Goal: Information Seeking & Learning: Learn about a topic

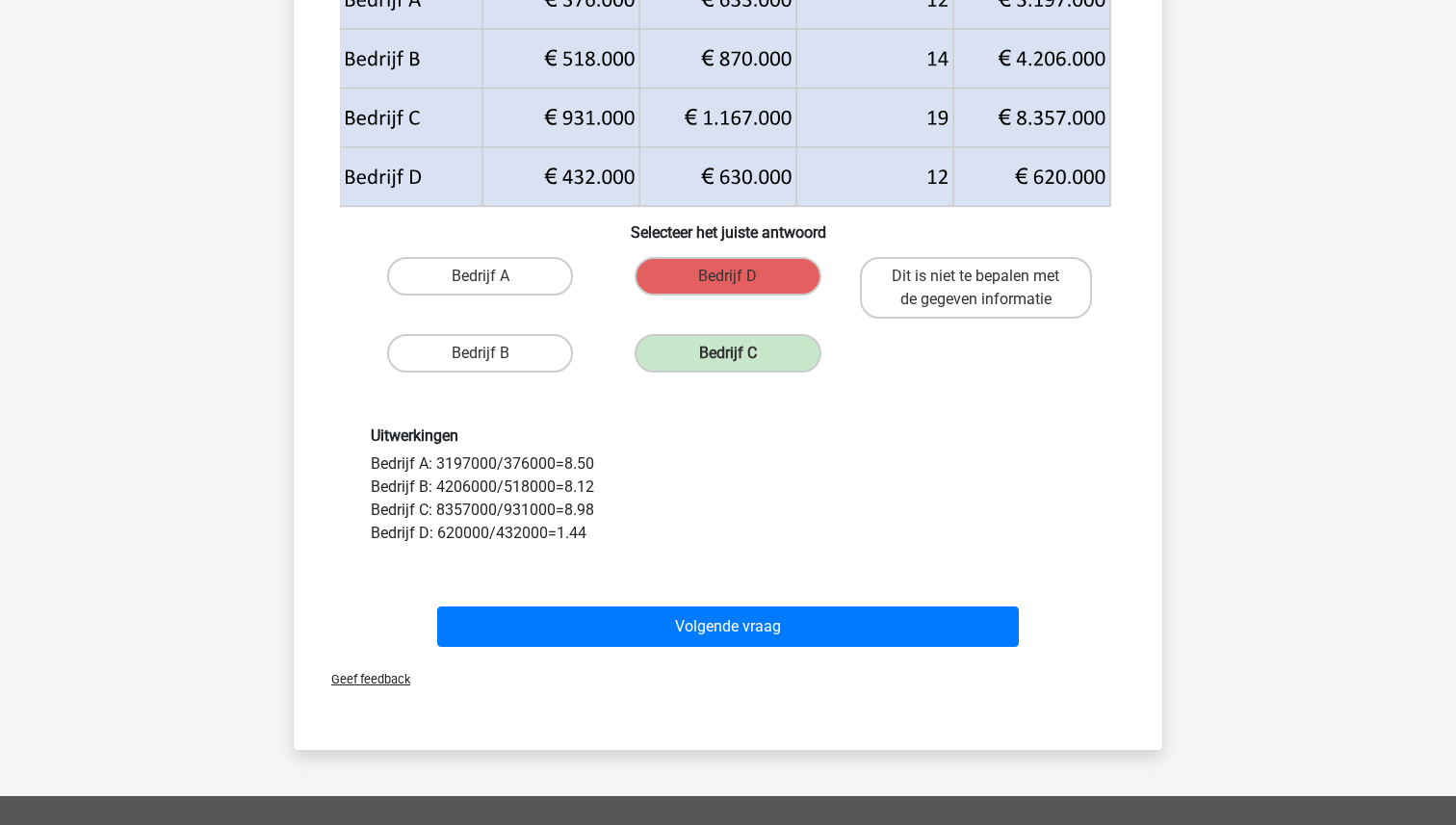
scroll to position [517, 0]
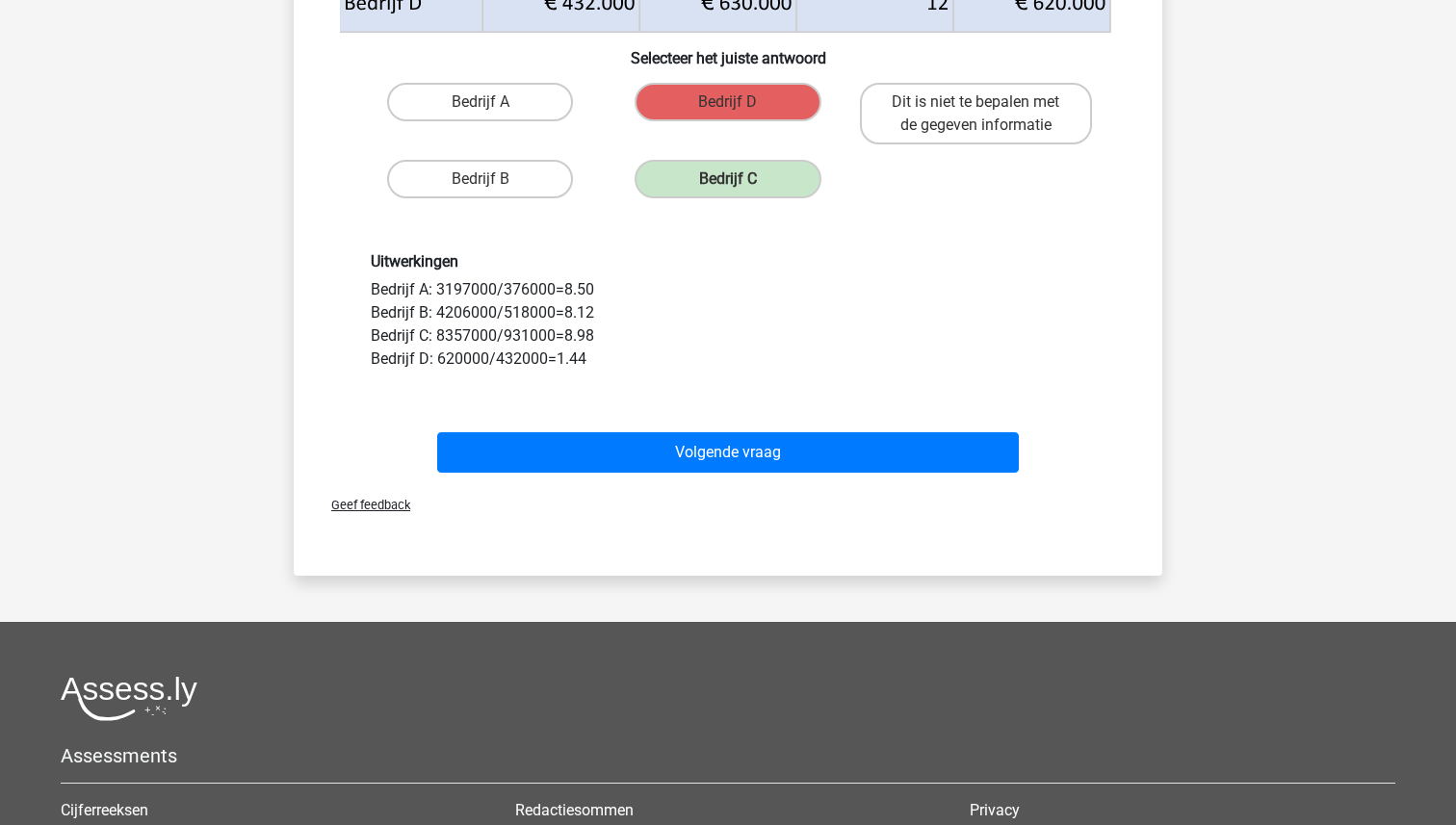
click at [700, 431] on div "Volgende vraag" at bounding box center [728, 449] width 807 height 64
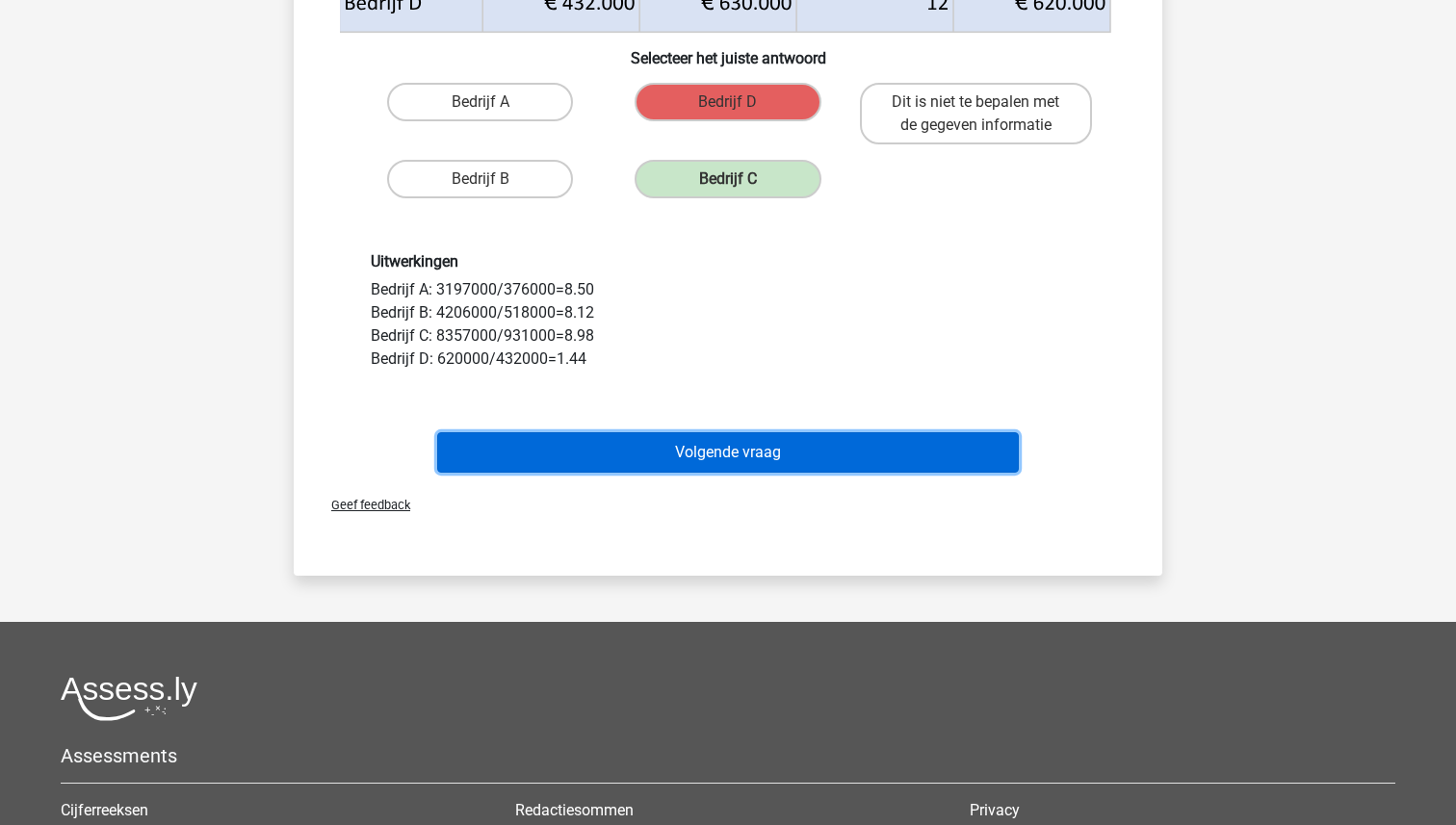
click at [708, 451] on button "Volgende vraag" at bounding box center [728, 452] width 583 height 40
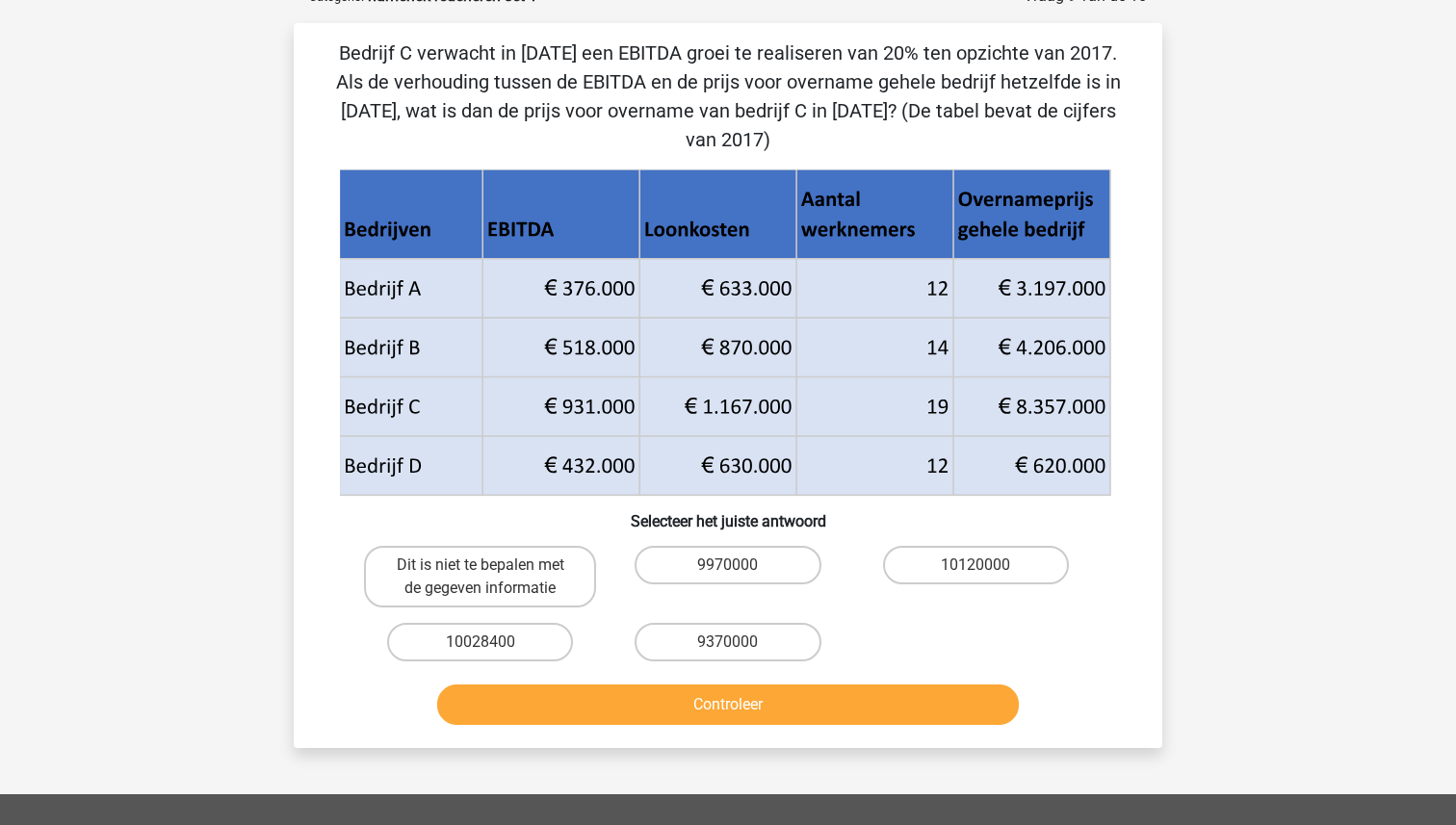
scroll to position [96, 0]
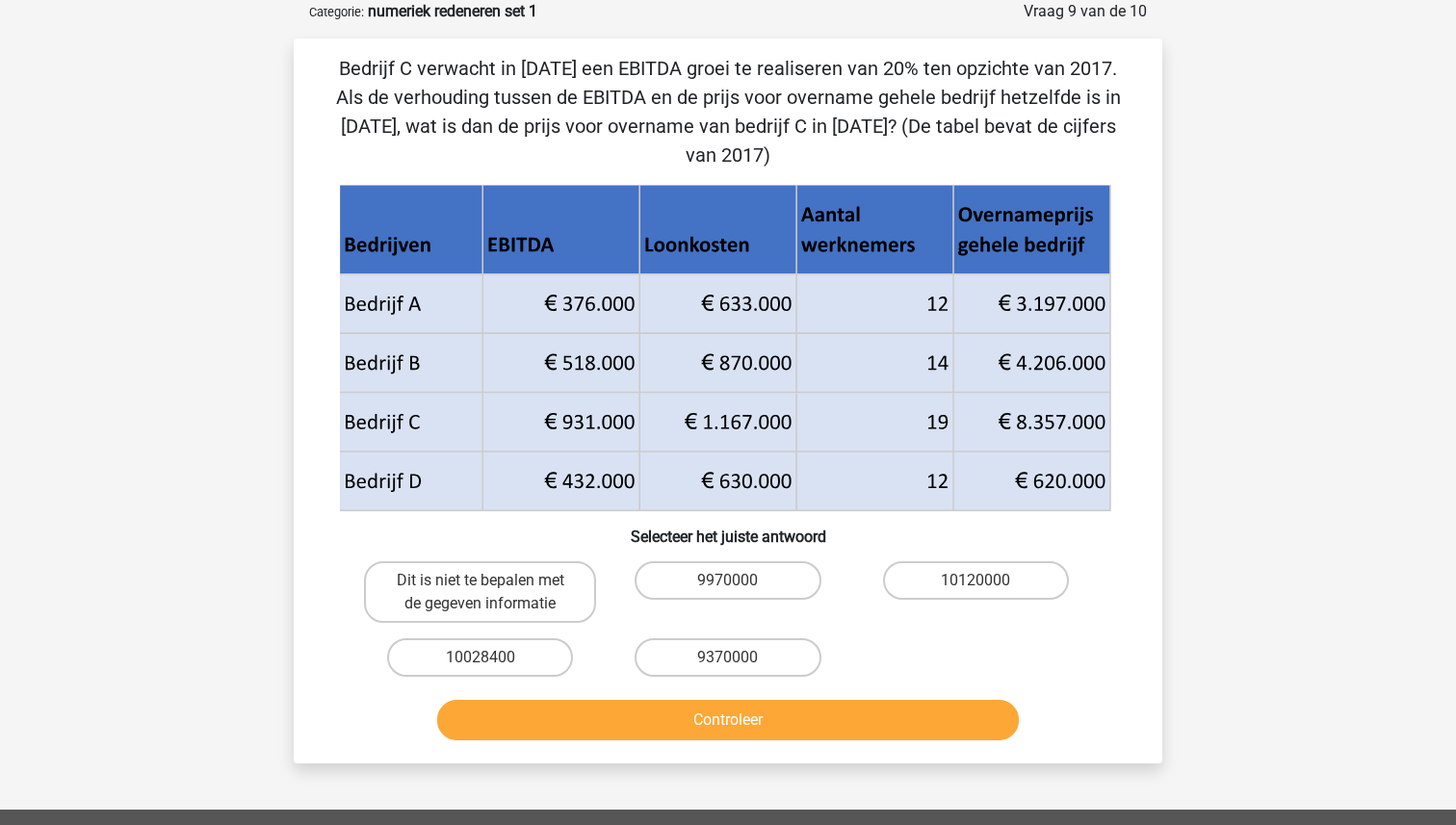
click at [735, 657] on input "9370000" at bounding box center [734, 663] width 13 height 13
radio input "true"
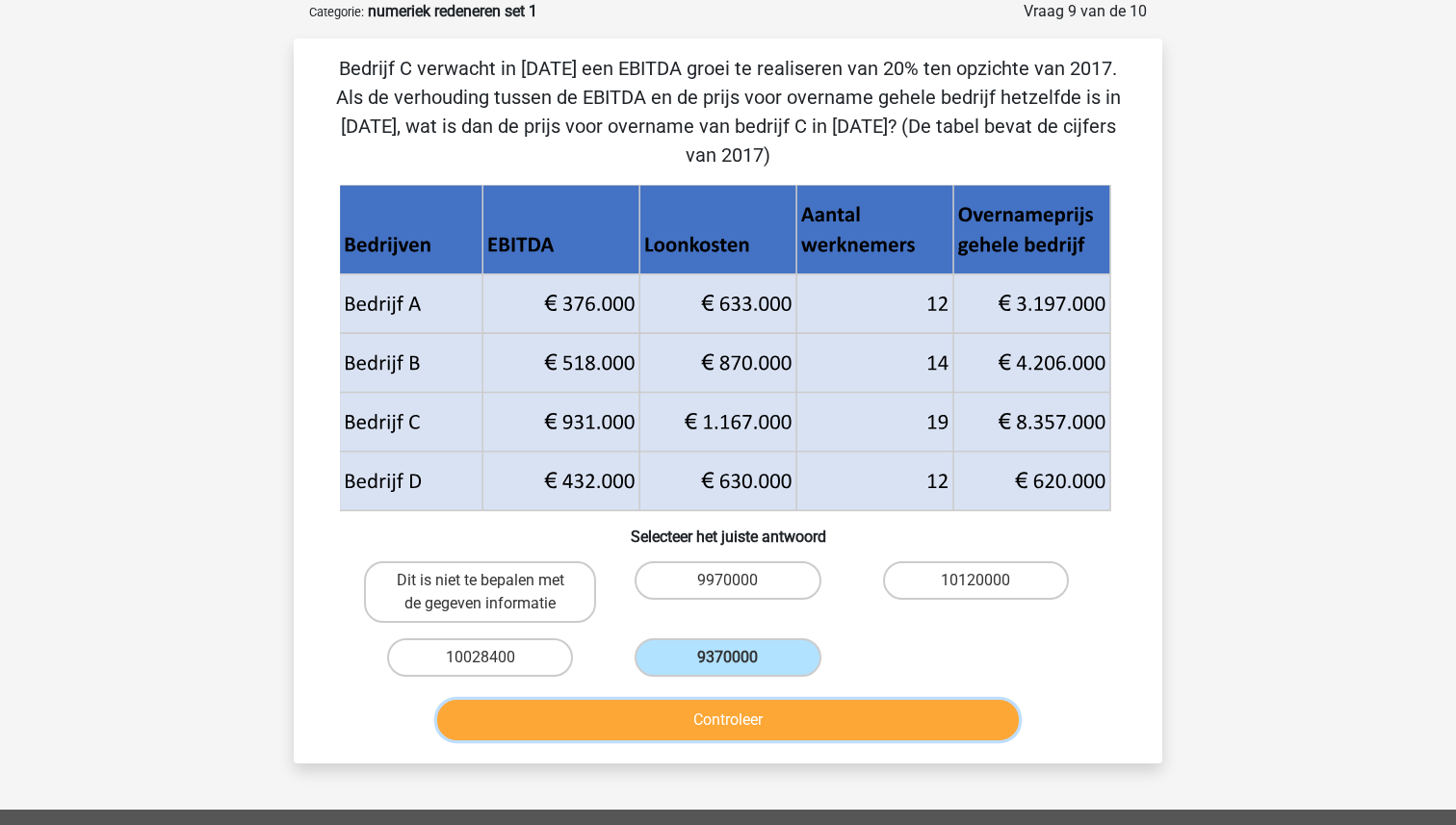
click at [730, 700] on button "Controleer" at bounding box center [728, 720] width 583 height 40
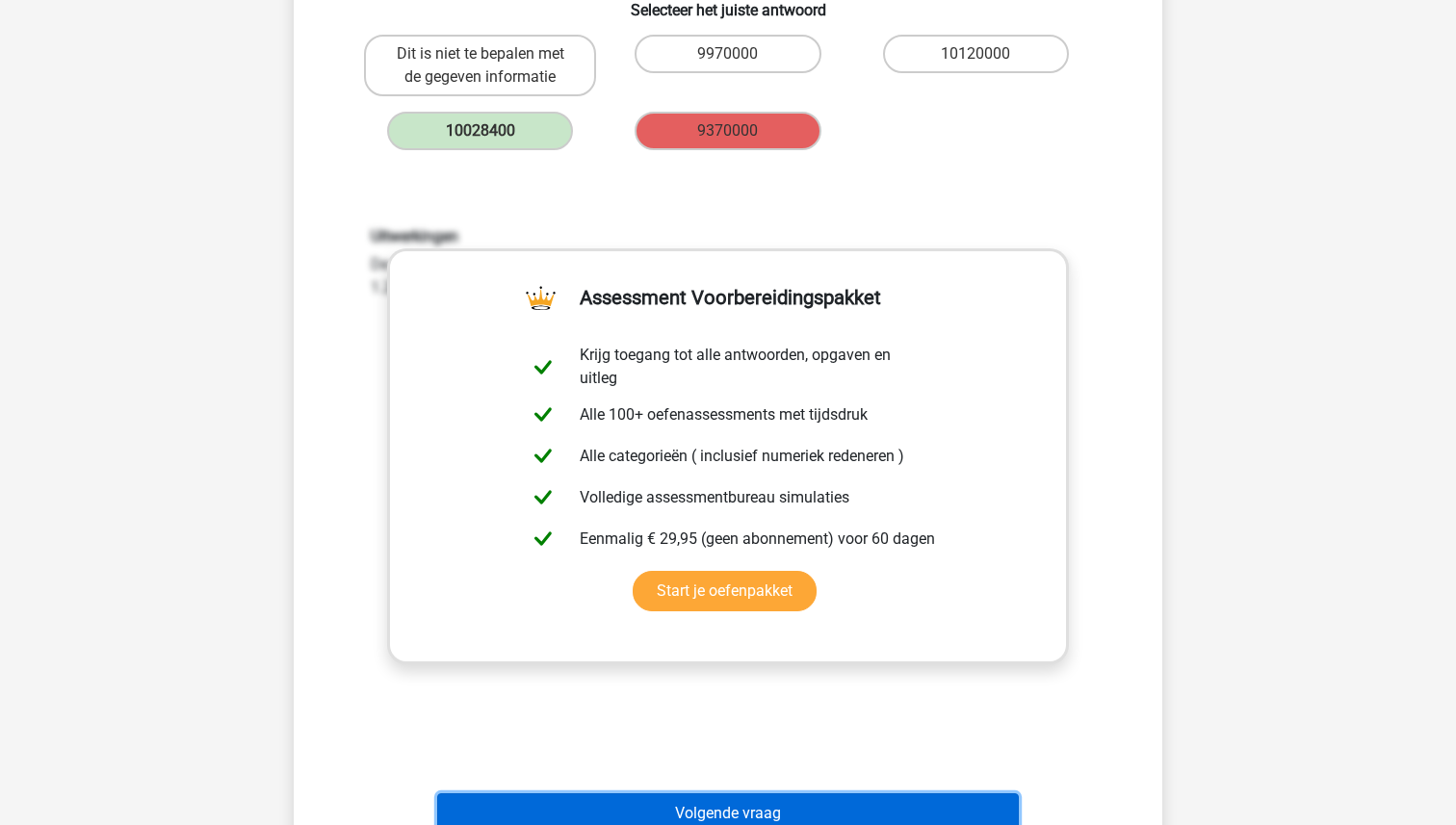
click at [715, 793] on button "Volgende vraag" at bounding box center [728, 813] width 583 height 40
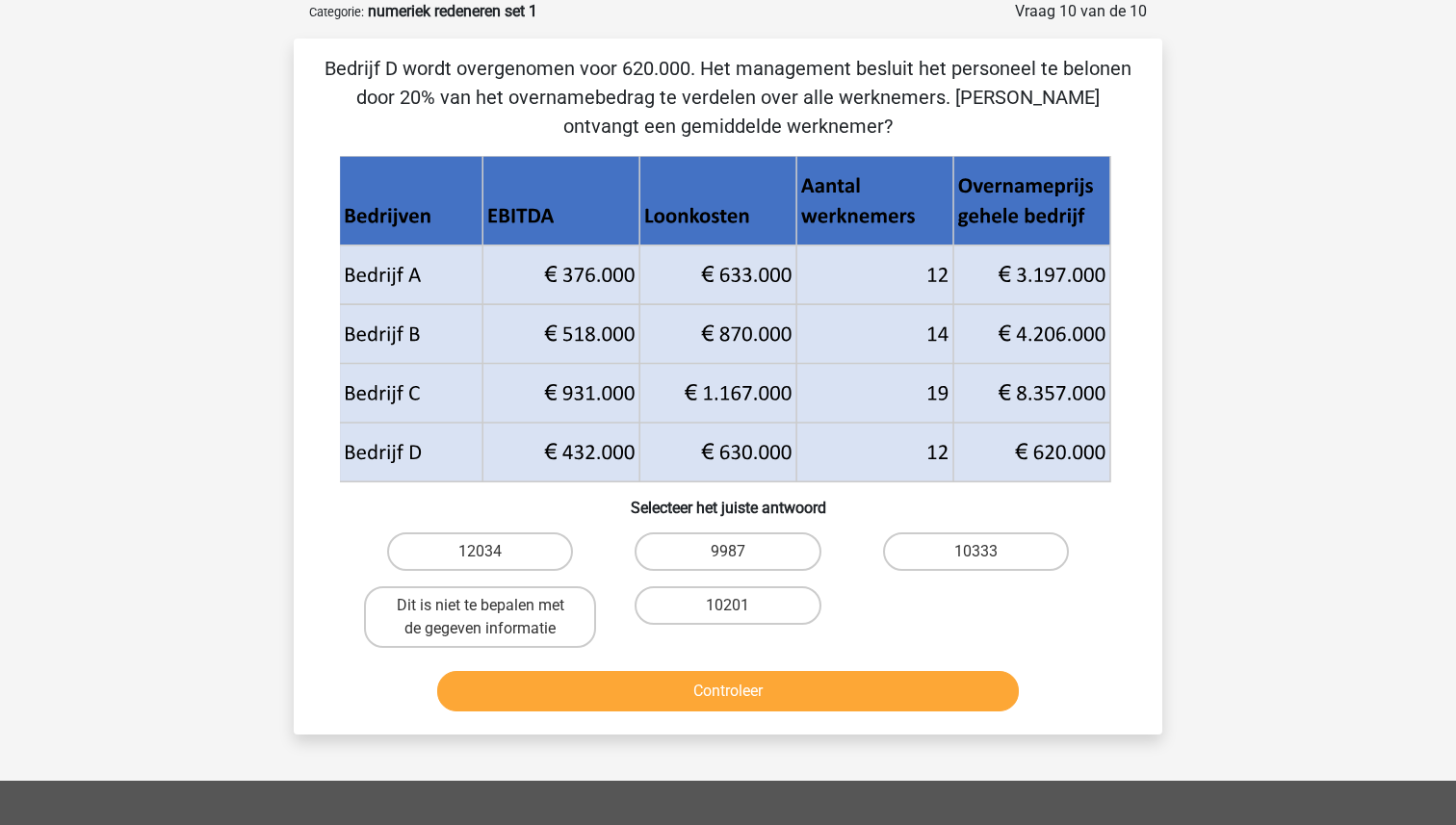
click at [716, 582] on div "10201" at bounding box center [727, 617] width 247 height 77
click at [715, 554] on label "9987" at bounding box center [727, 552] width 186 height 39
click at [728, 554] on input "9987" at bounding box center [734, 557] width 13 height 13
radio input "true"
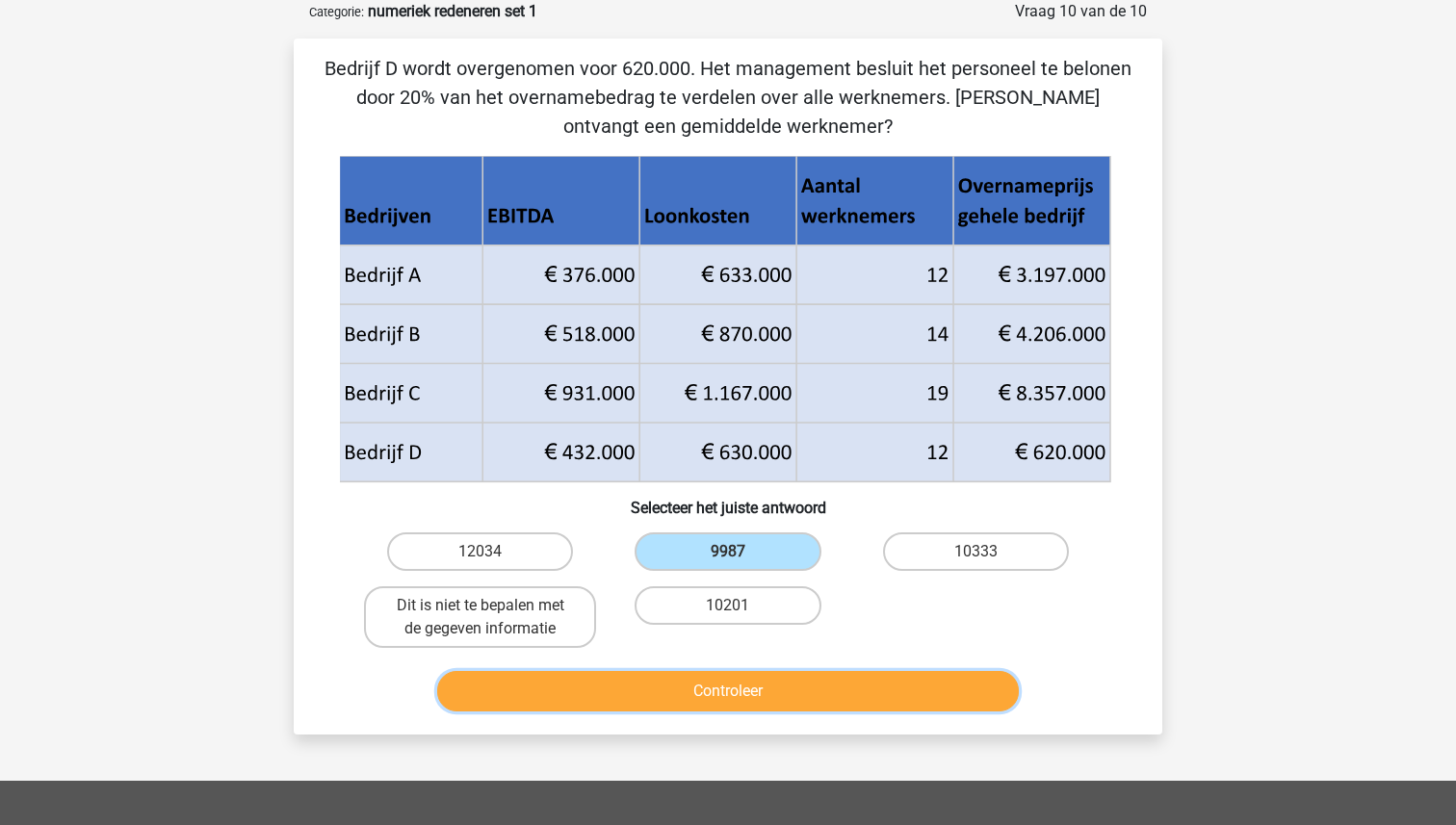
click at [718, 686] on button "Controleer" at bounding box center [728, 691] width 583 height 40
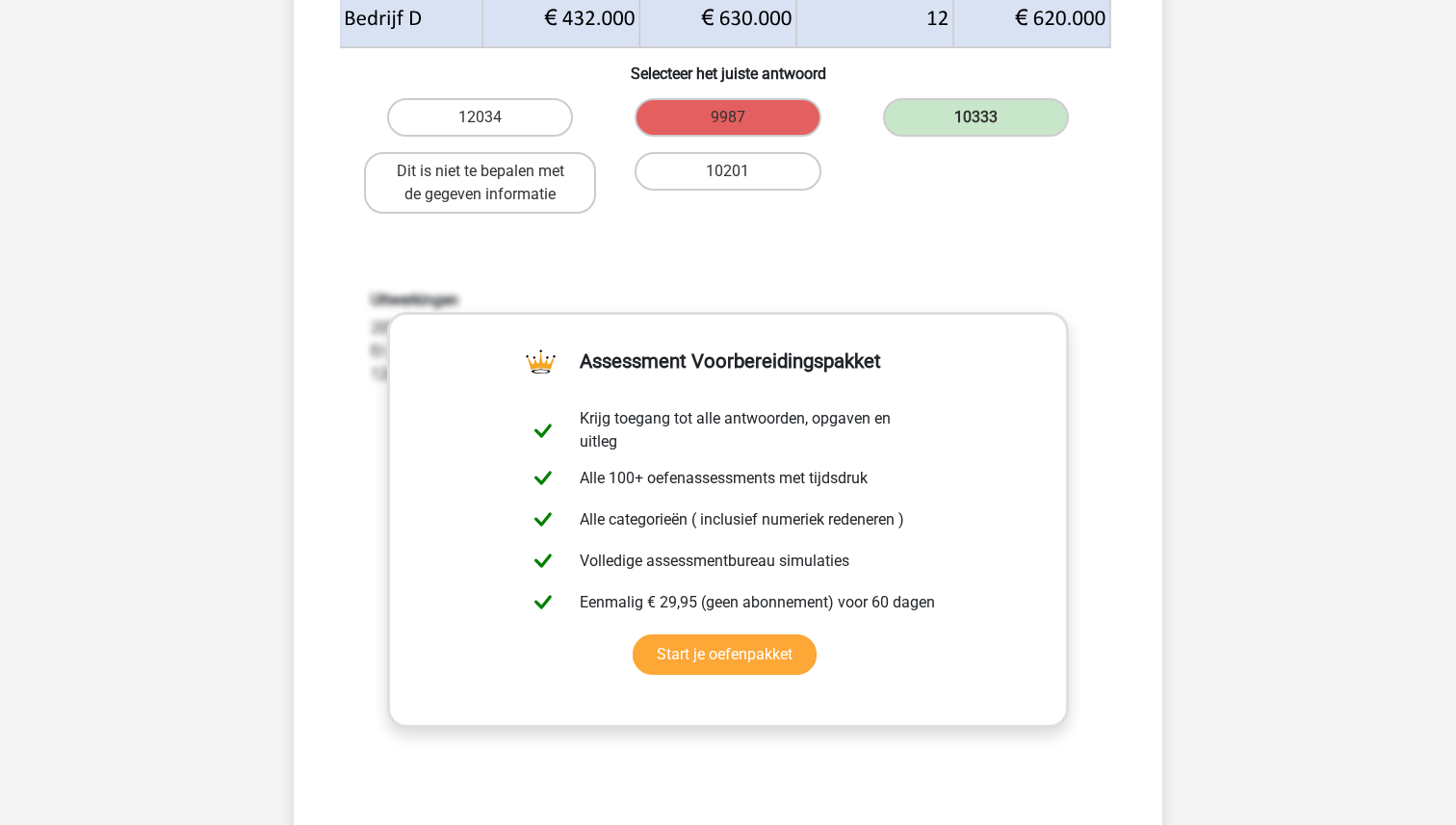
scroll to position [632, 0]
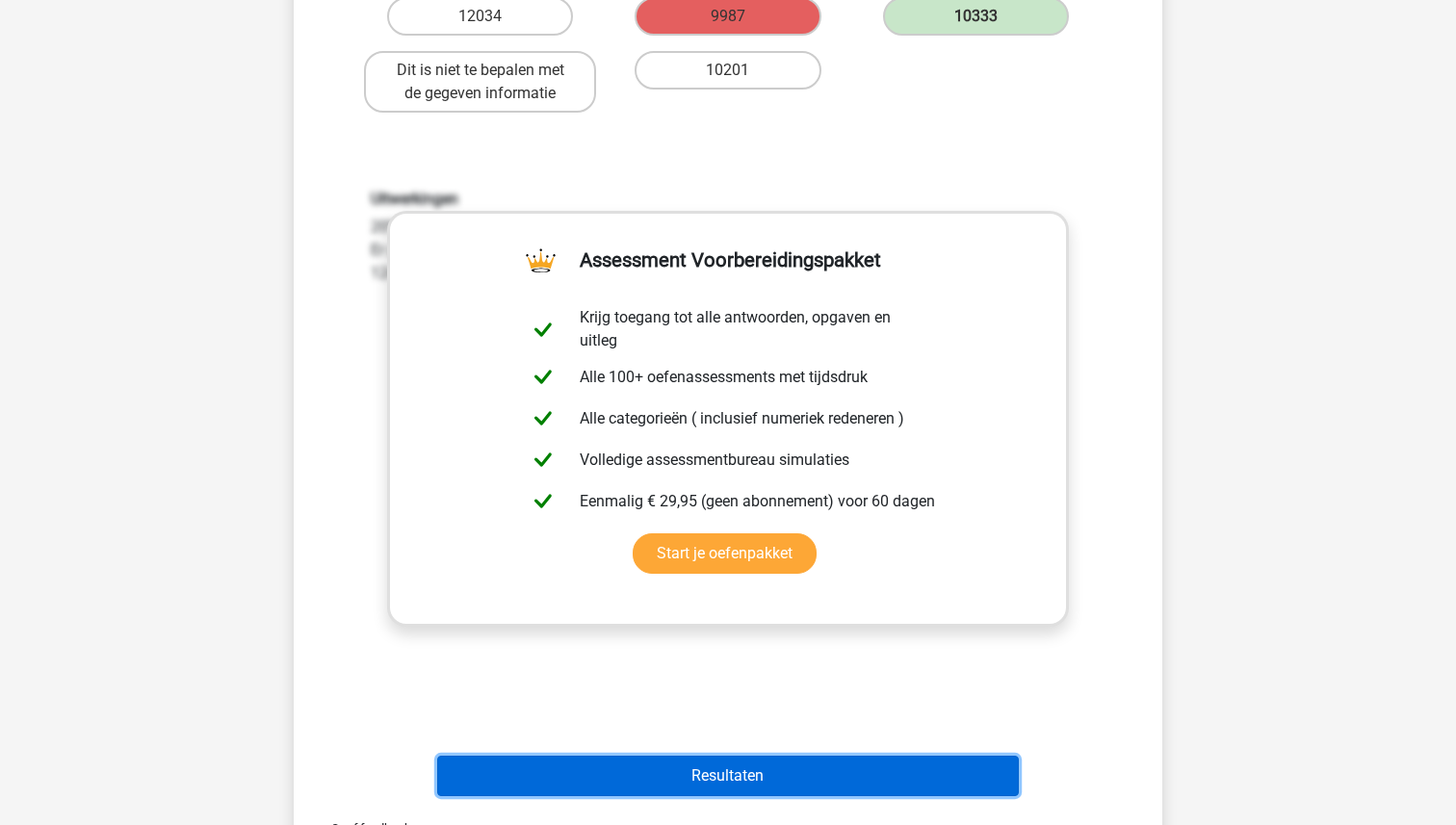
click at [717, 785] on button "Resultaten" at bounding box center [728, 776] width 583 height 40
click at [716, 772] on button "Resultaten" at bounding box center [728, 776] width 583 height 40
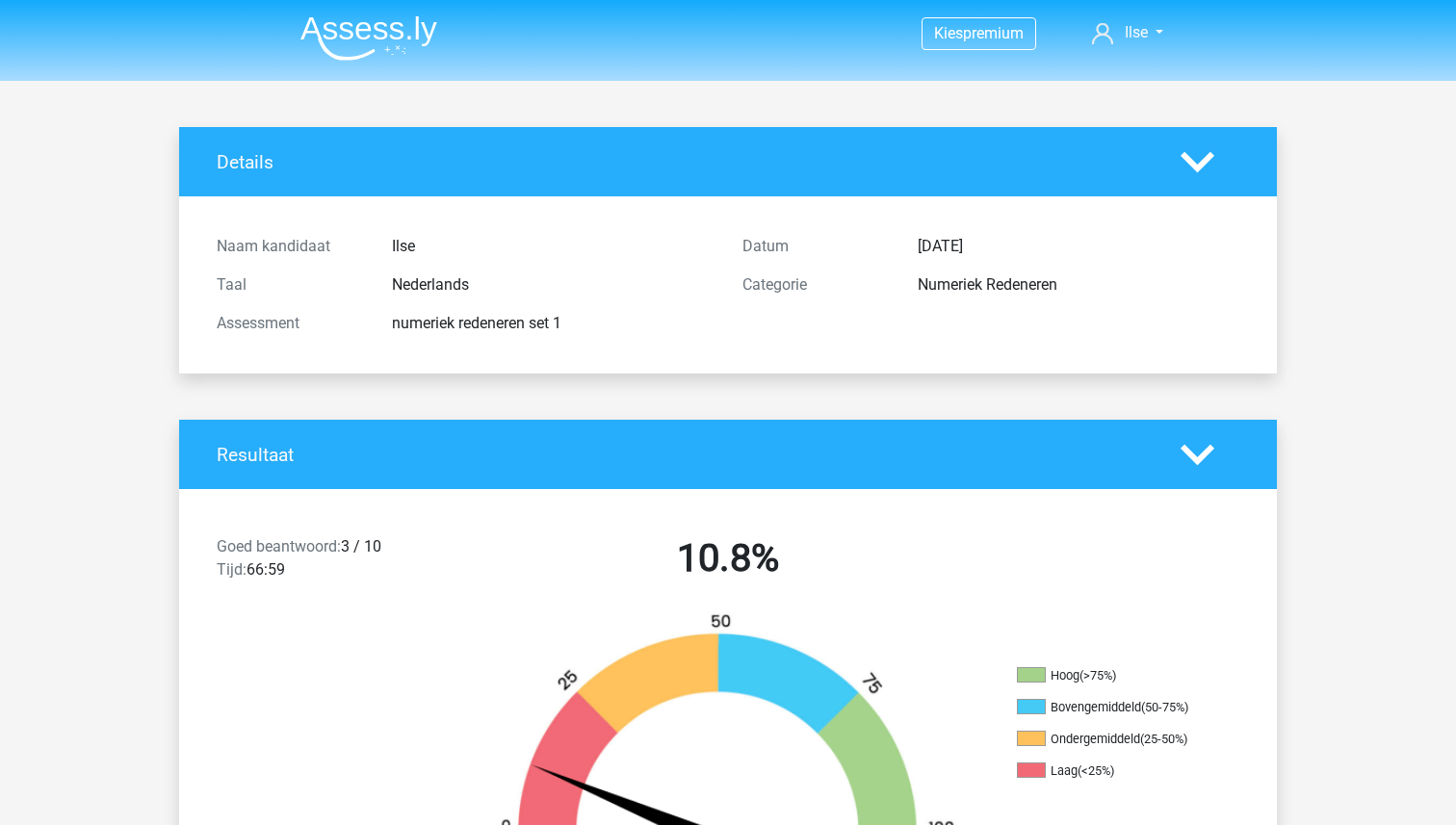
click at [346, 22] on img at bounding box center [369, 38] width 137 height 45
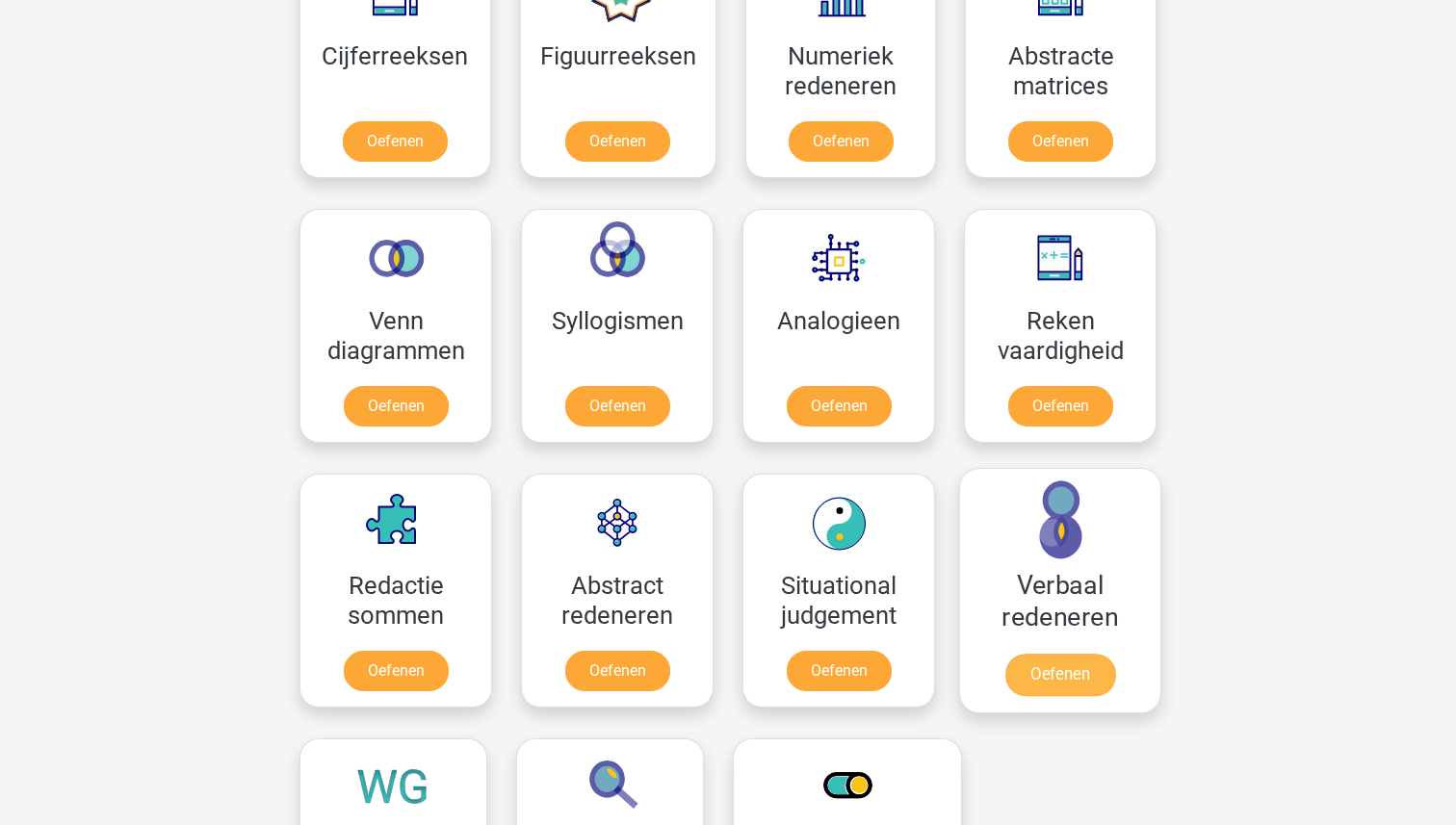
scroll to position [949, 0]
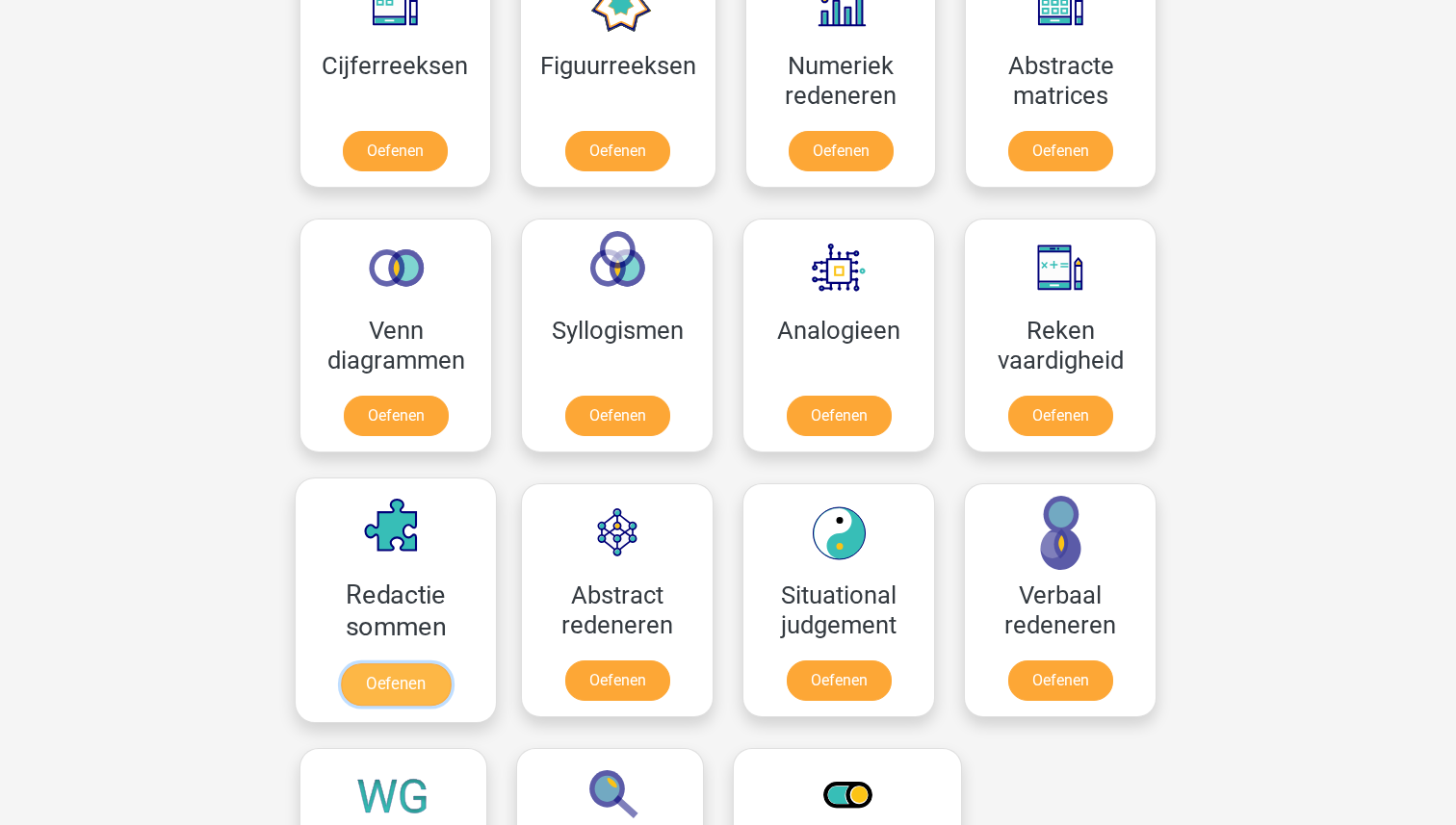
click at [405, 663] on link "Oefenen" at bounding box center [396, 684] width 110 height 42
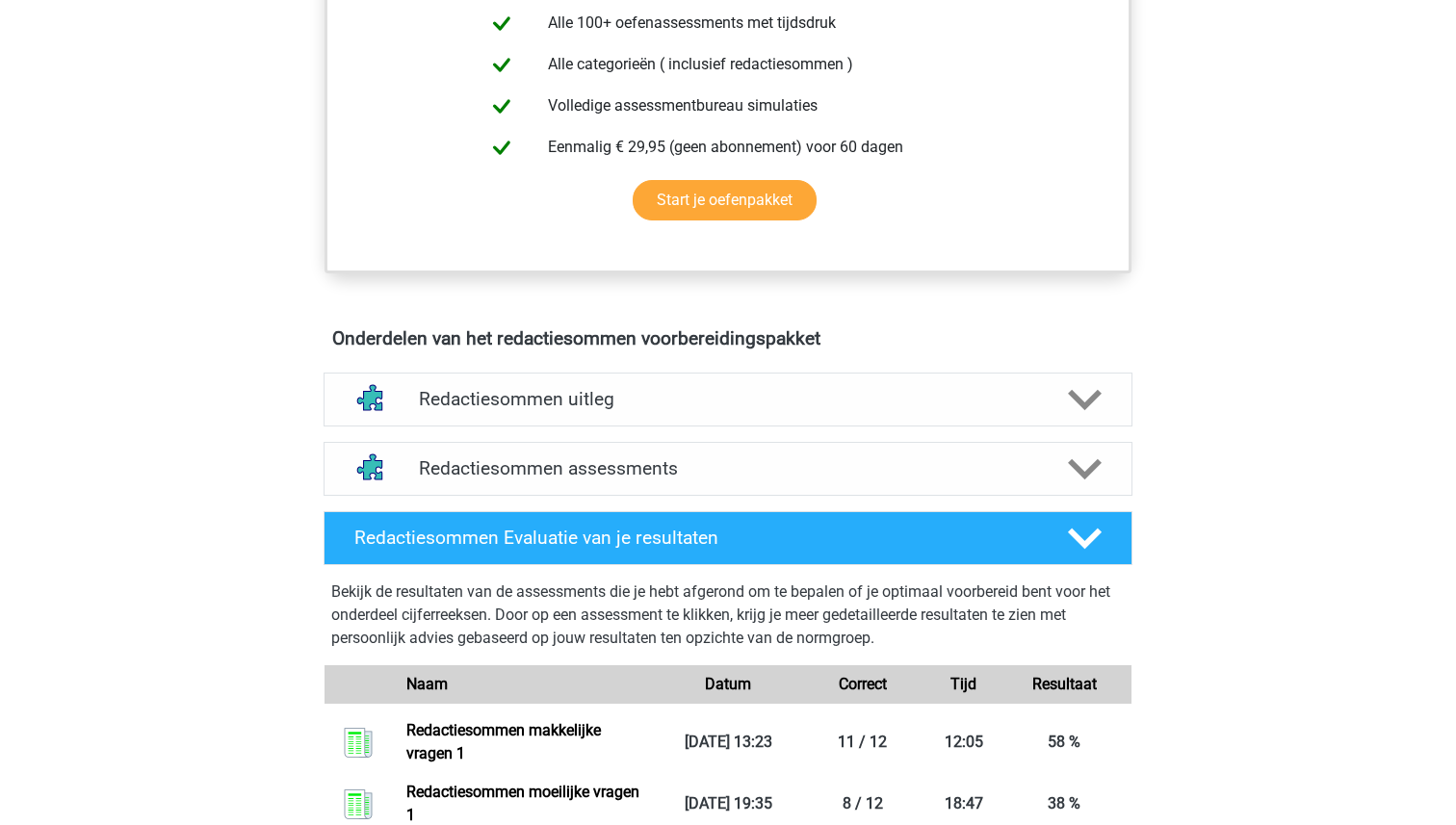
scroll to position [991, 0]
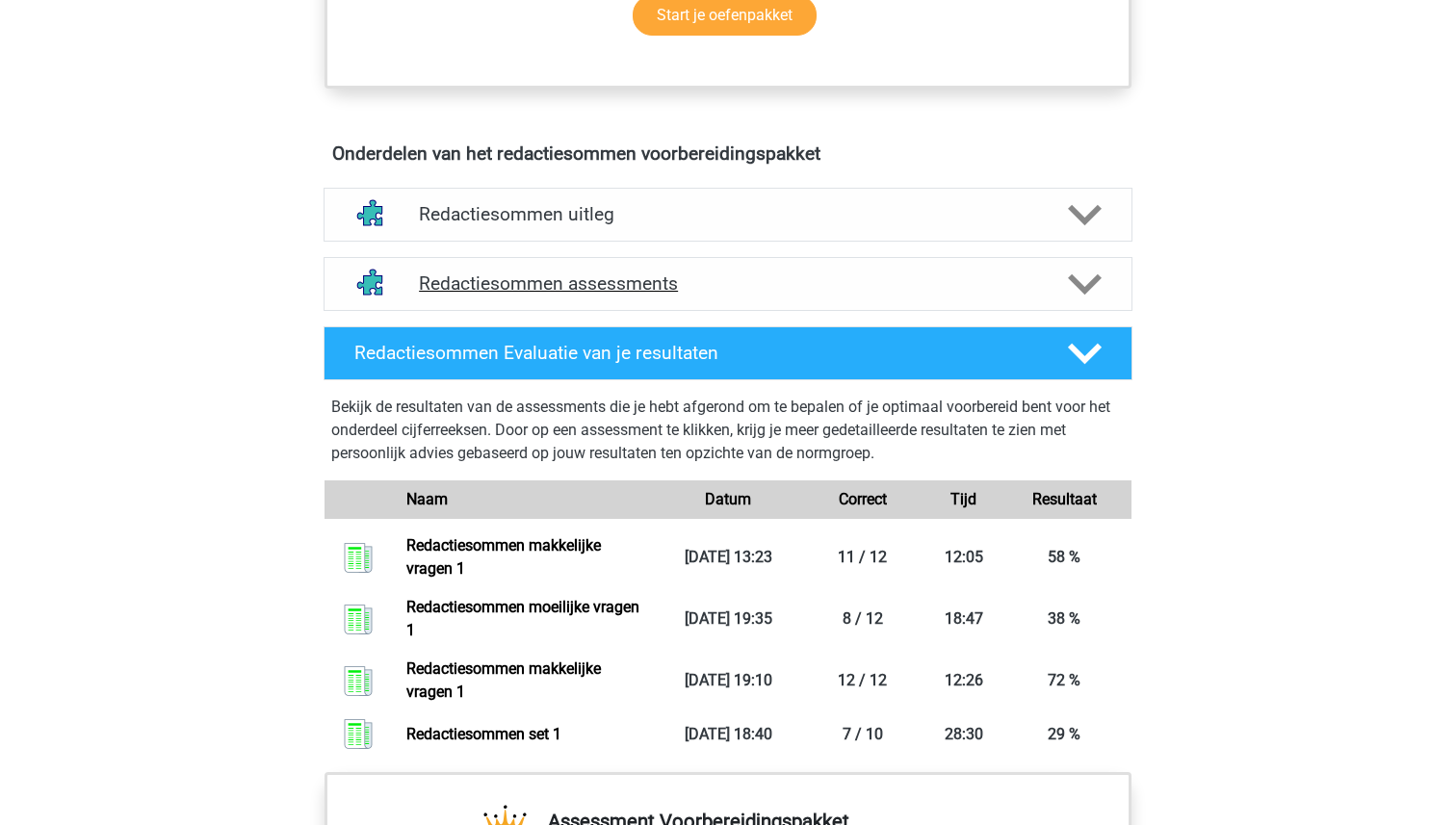
click at [582, 295] on h4 "Redactiesommen assessments" at bounding box center [728, 283] width 618 height 22
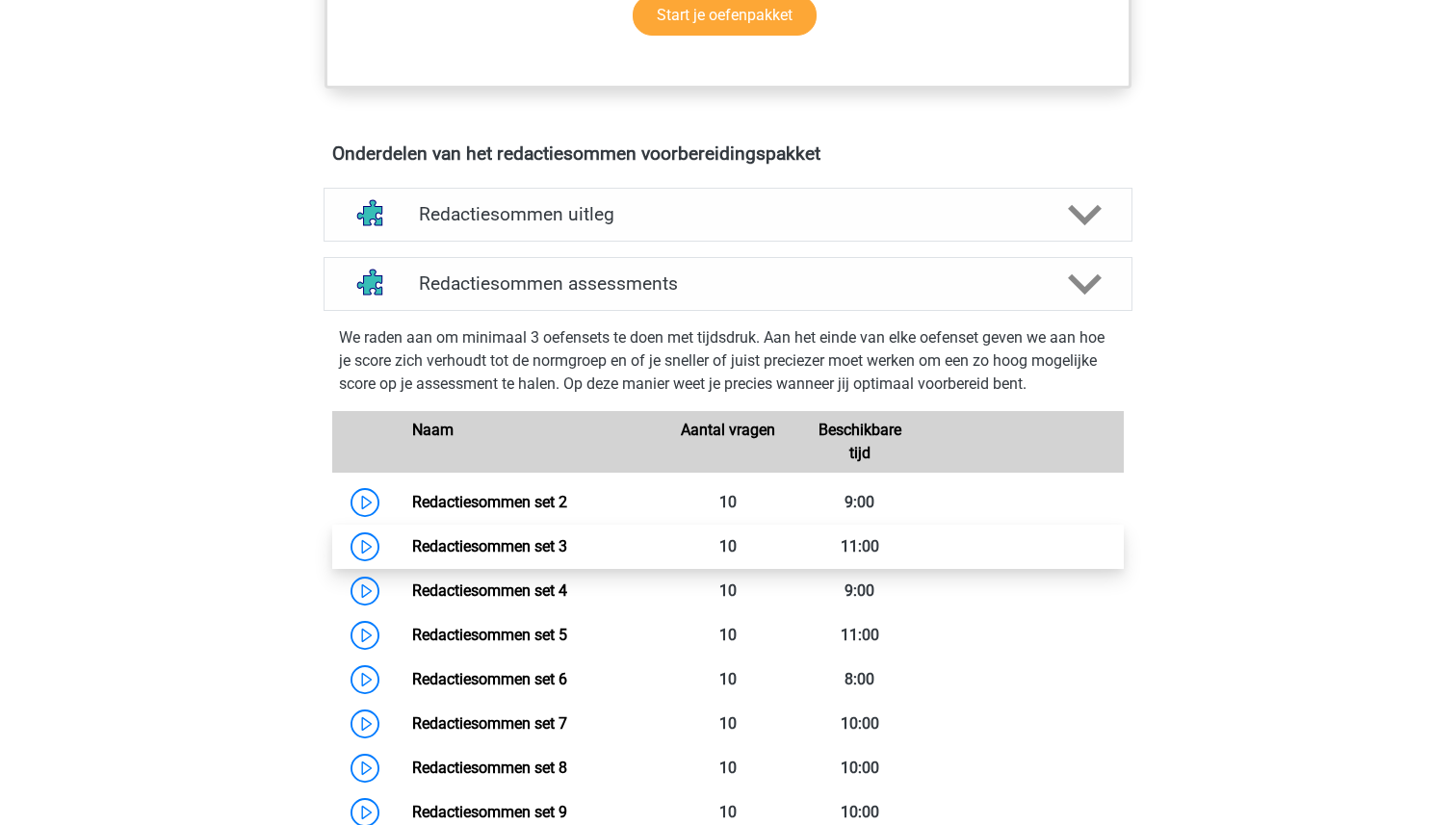
scroll to position [1008, 0]
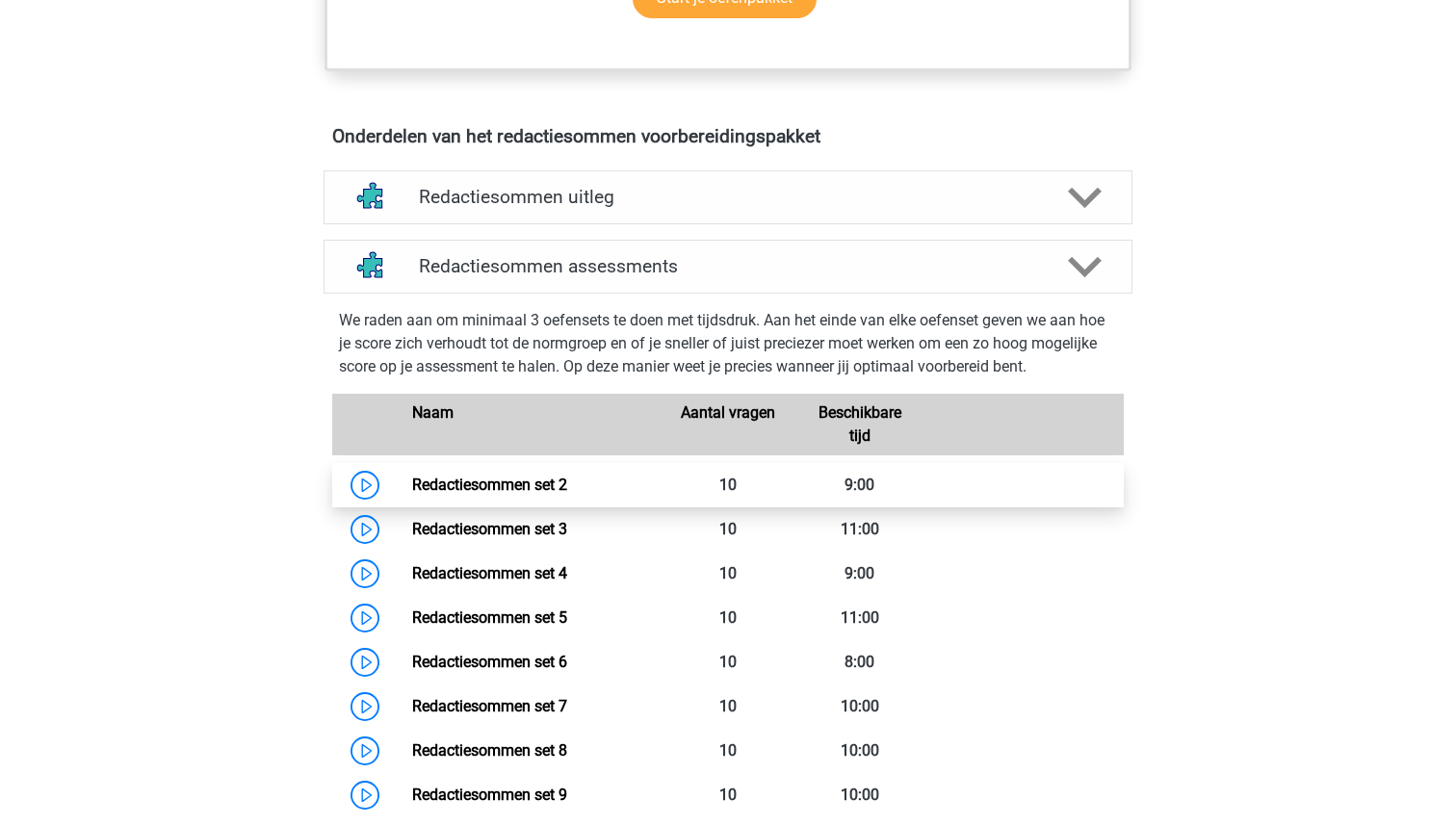
click at [503, 494] on link "Redactiesommen set 2" at bounding box center [489, 484] width 155 height 18
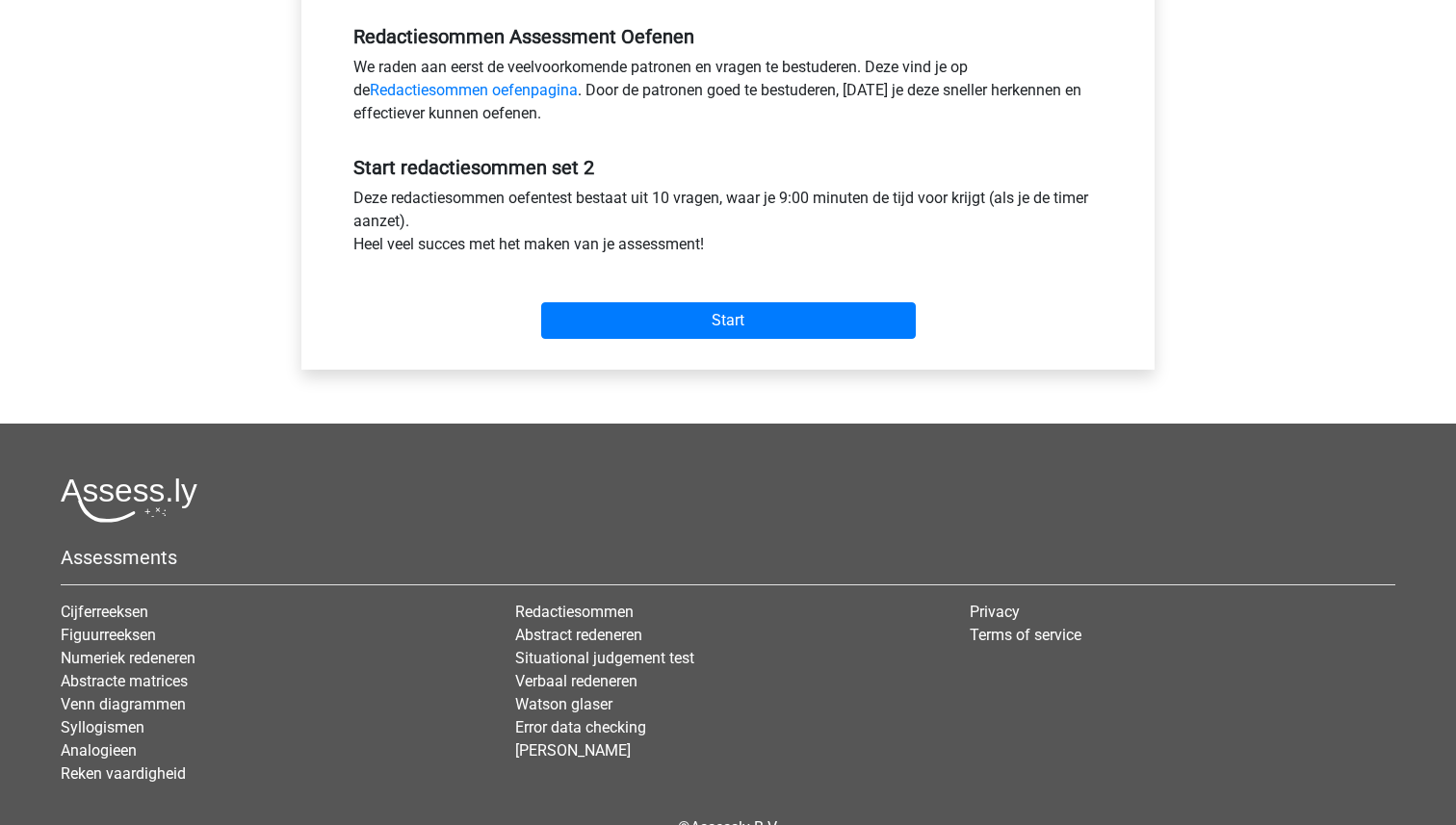
scroll to position [696, 0]
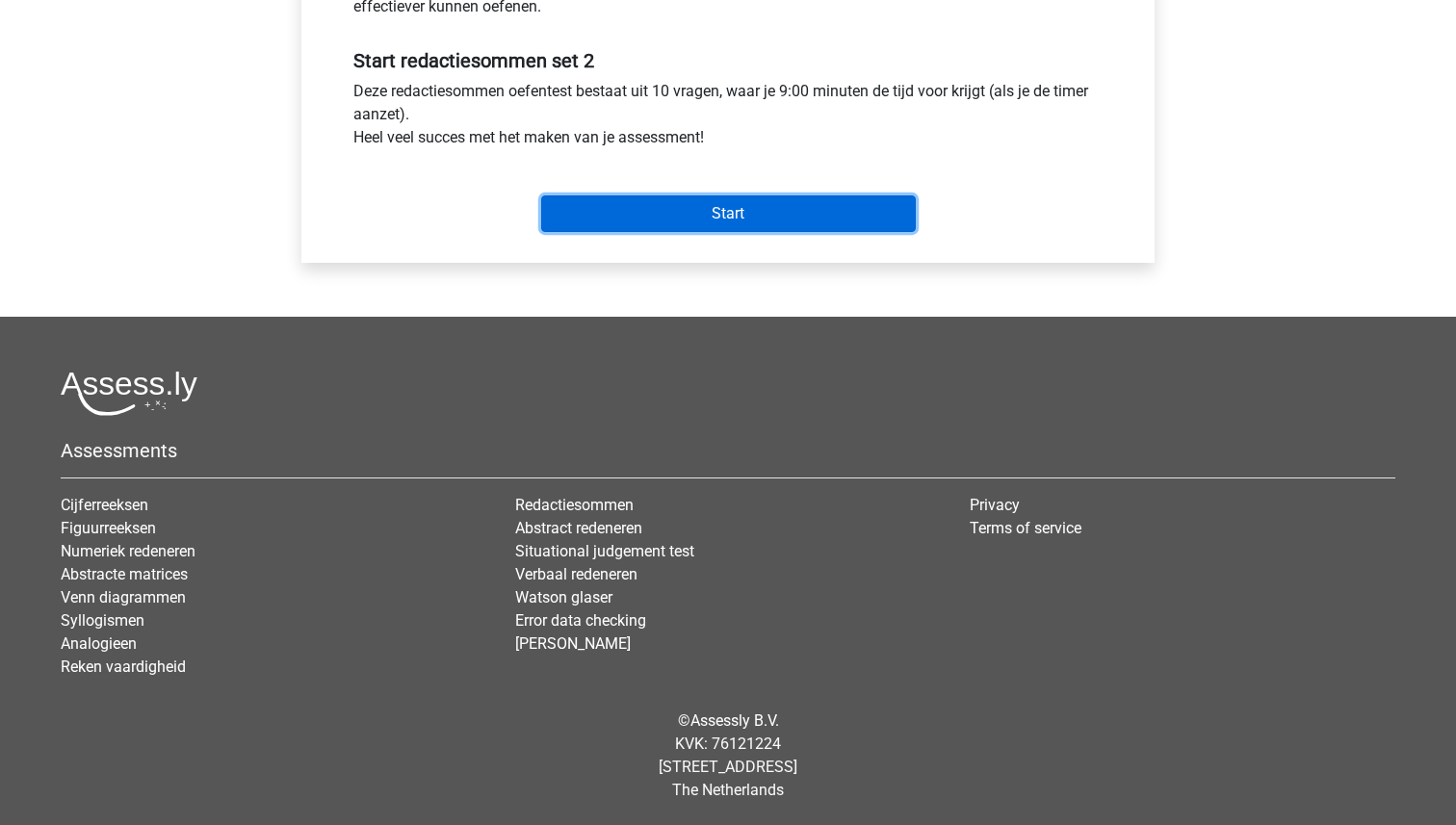
click at [751, 210] on input "Start" at bounding box center [728, 214] width 375 height 37
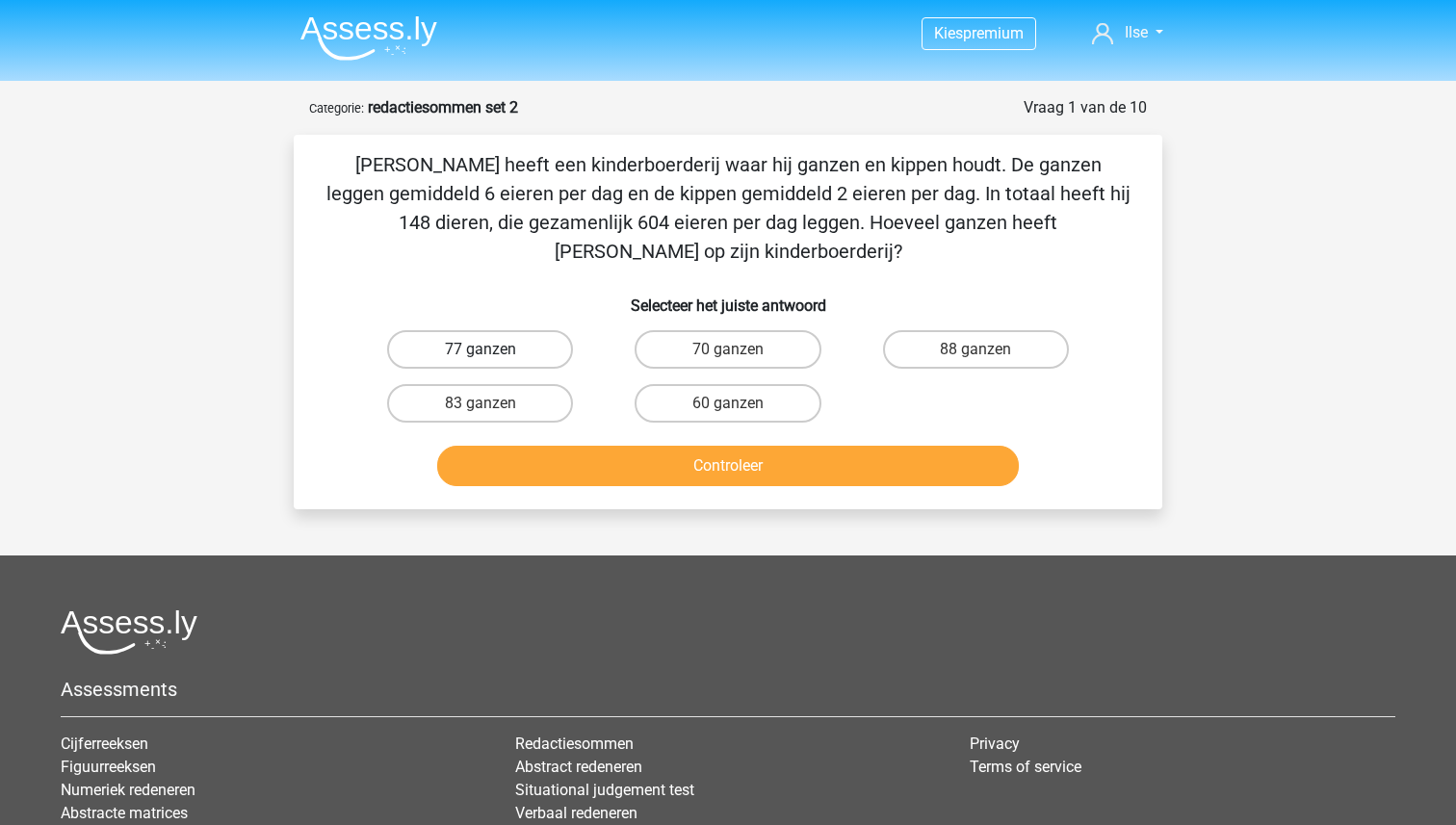
click at [519, 330] on label "77 ganzen" at bounding box center [480, 349] width 186 height 39
click at [493, 349] on input "77 ganzen" at bounding box center [486, 355] width 13 height 13
radio input "true"
click at [660, 446] on button "Controleer" at bounding box center [728, 466] width 583 height 40
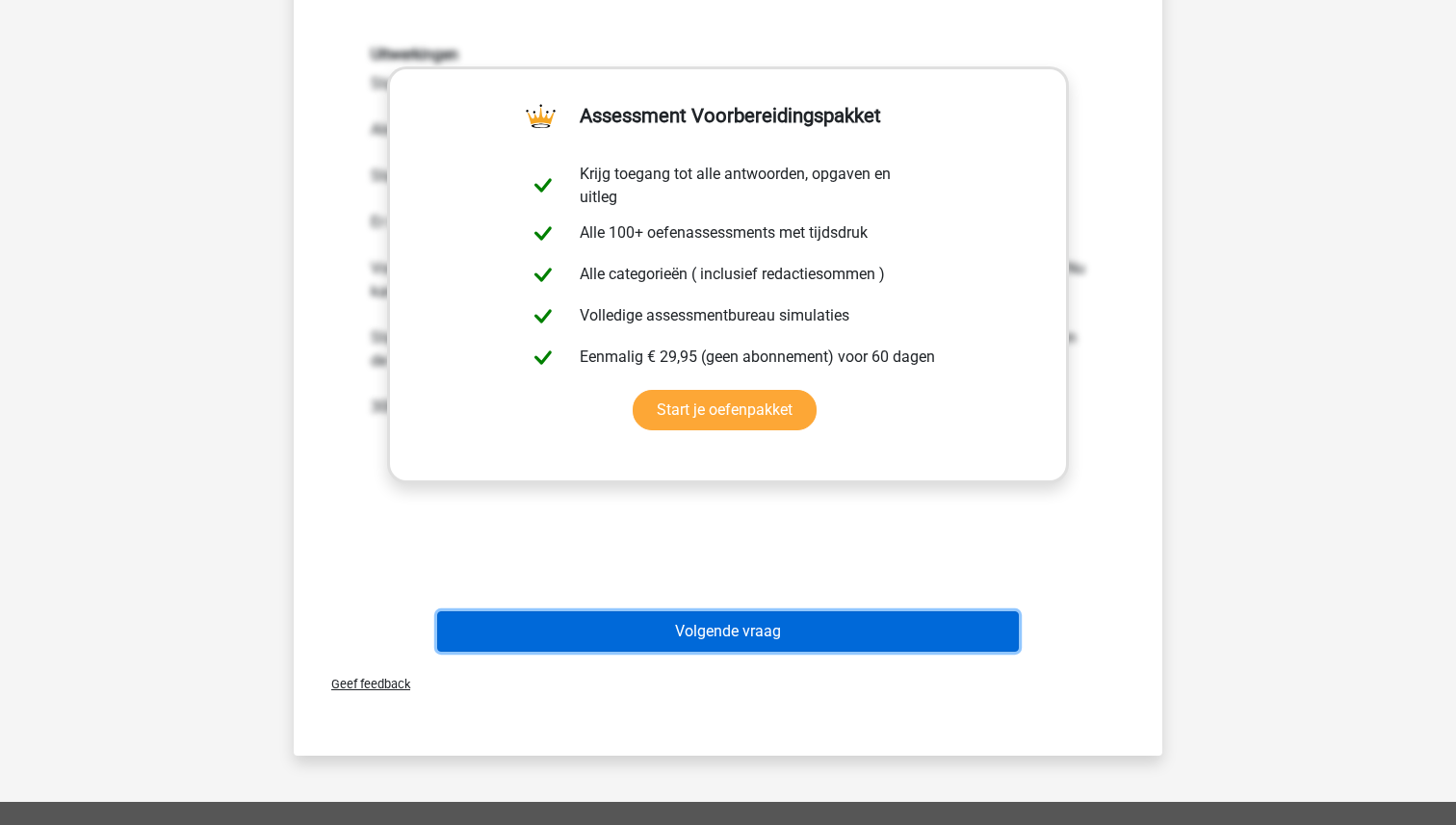
click at [694, 611] on button "Volgende vraag" at bounding box center [728, 632] width 583 height 40
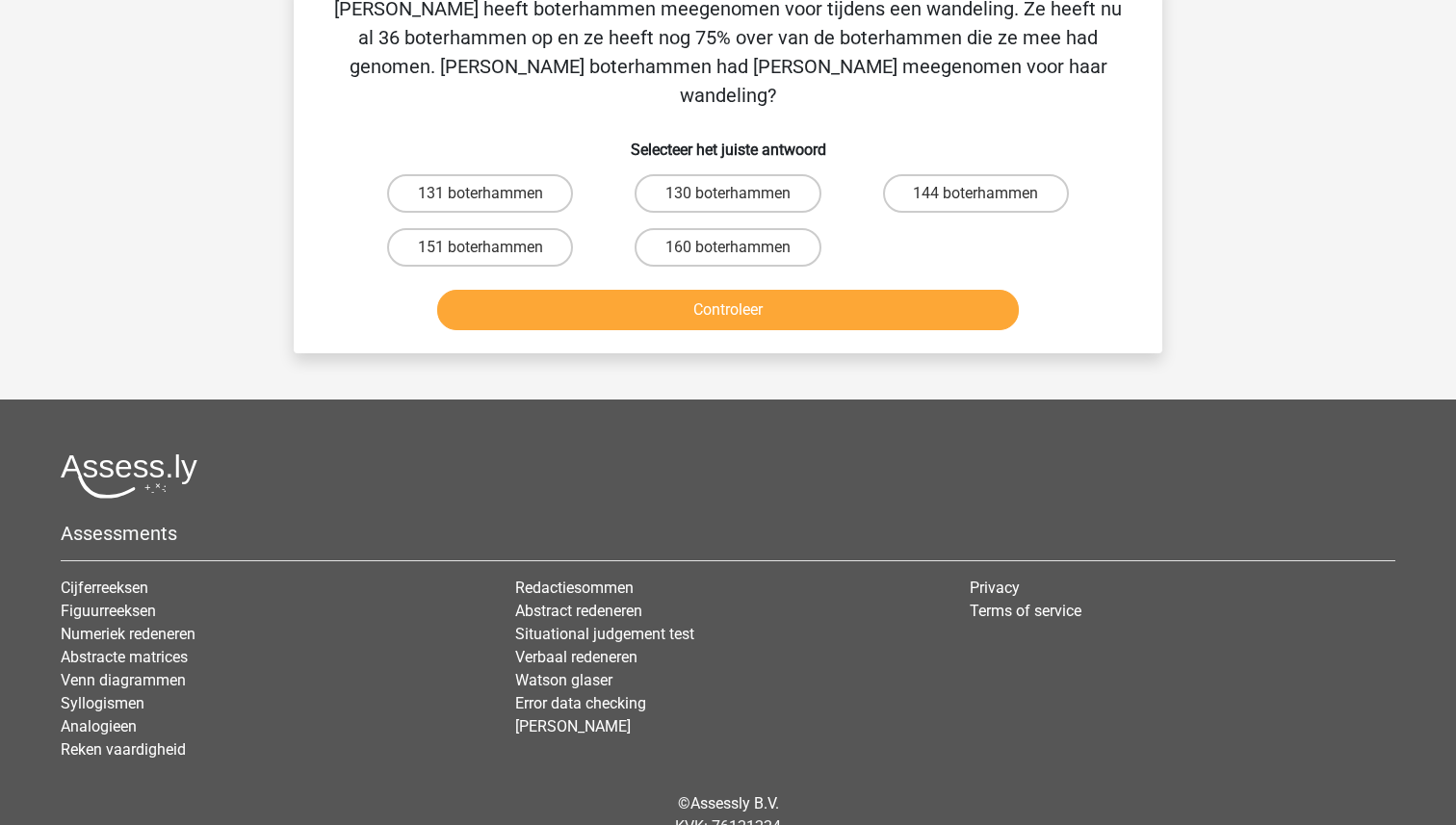
scroll to position [96, 0]
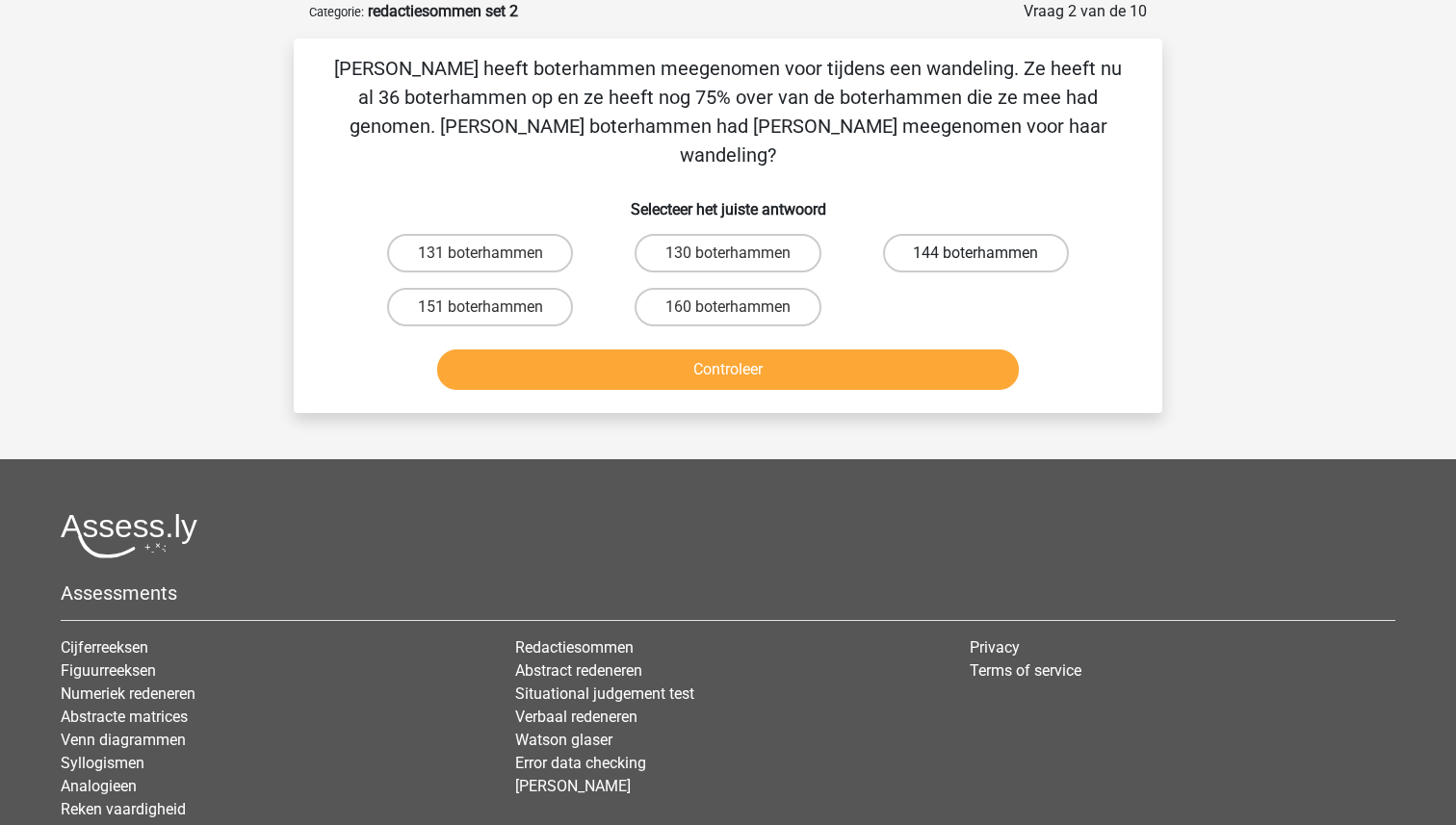
click at [964, 234] on label "144 boterhammen" at bounding box center [975, 253] width 186 height 39
click at [975, 253] on input "144 boterhammen" at bounding box center [981, 259] width 13 height 13
radio input "true"
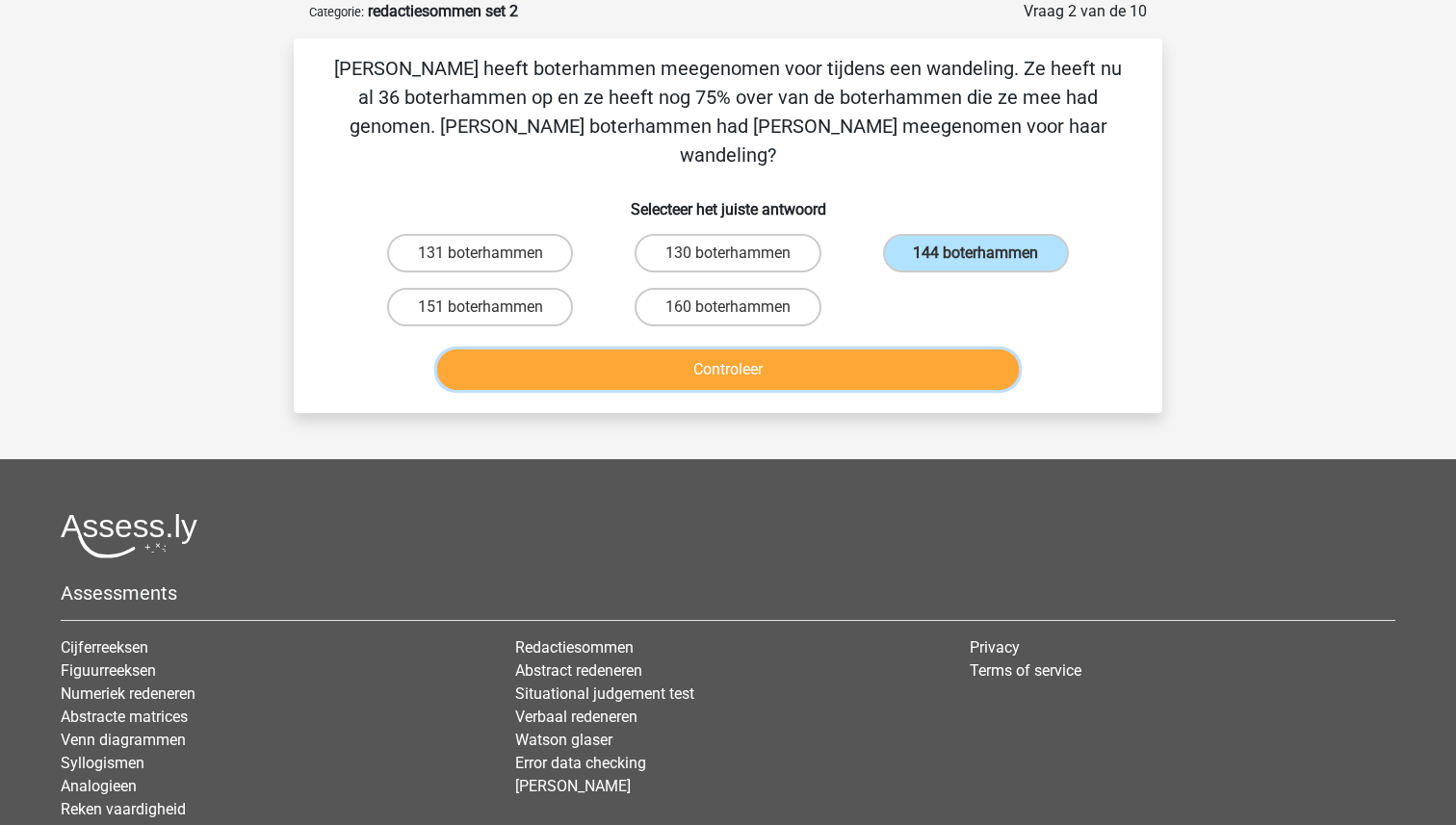
click at [781, 349] on button "Controleer" at bounding box center [728, 370] width 583 height 40
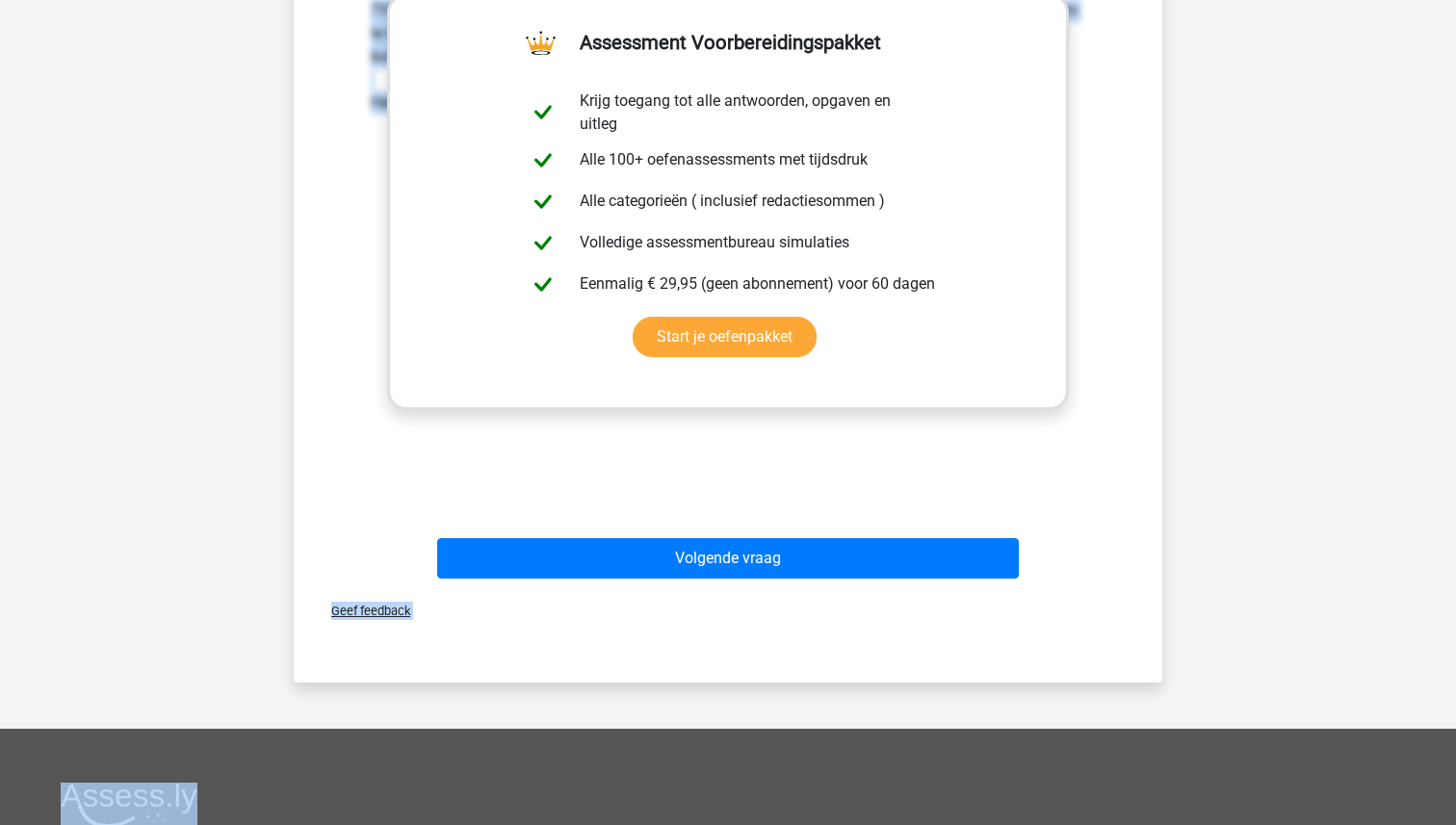
scroll to position [589, 0]
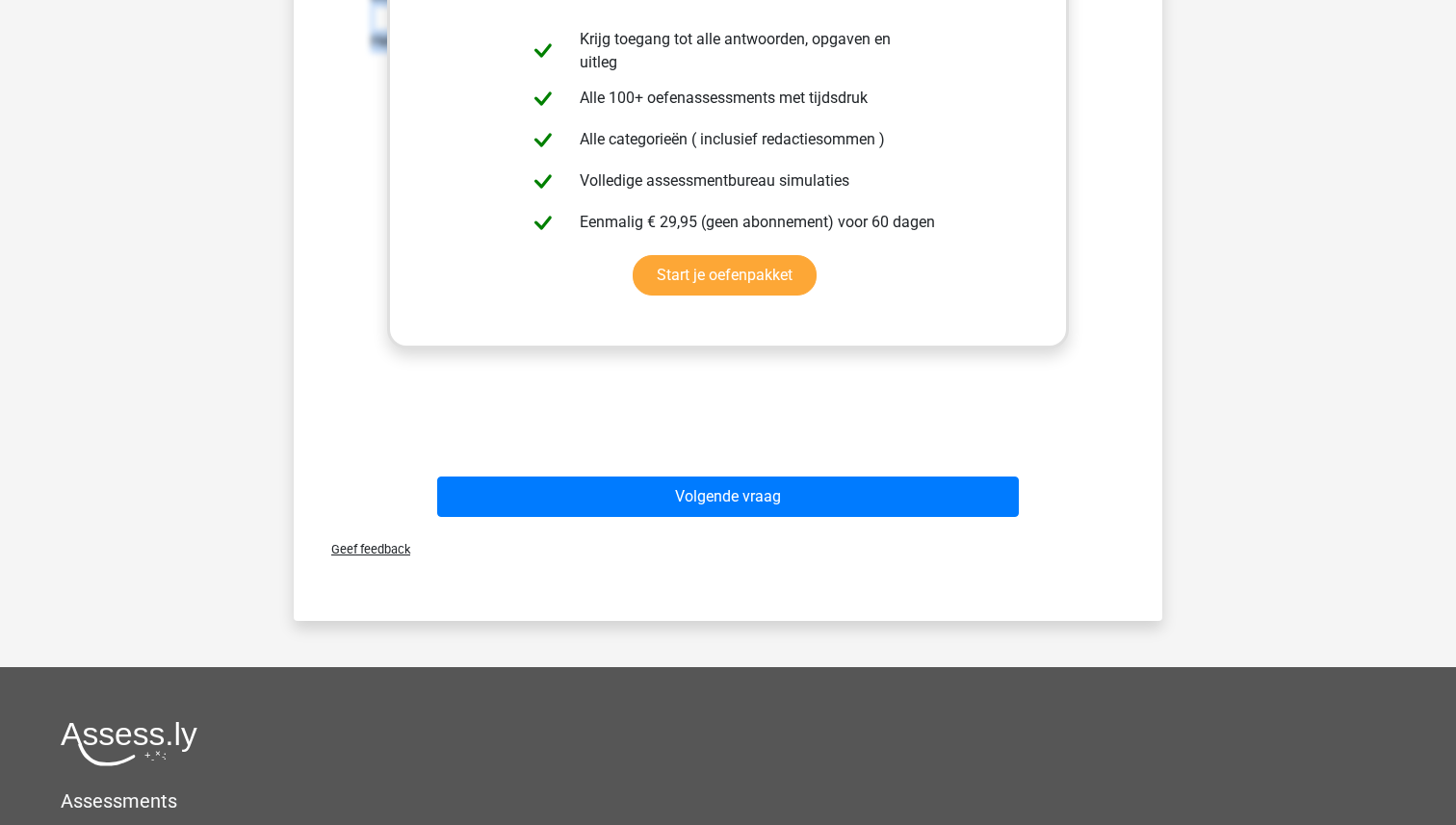
drag, startPoint x: 348, startPoint y: 286, endPoint x: 768, endPoint y: 409, distance: 437.6
click at [768, 409] on div "Uitwerkingen 75% van de boterhammen zijn nog over, dus zijn (1 - 75%) = 25% van…" at bounding box center [728, 163] width 807 height 597
copy div "Uitwerkingen 75% van de boterhammen zijn nog over, dus zijn (1 - 75%) = 25% van…"
click at [694, 525] on div "Geef feedback" at bounding box center [728, 549] width 853 height 49
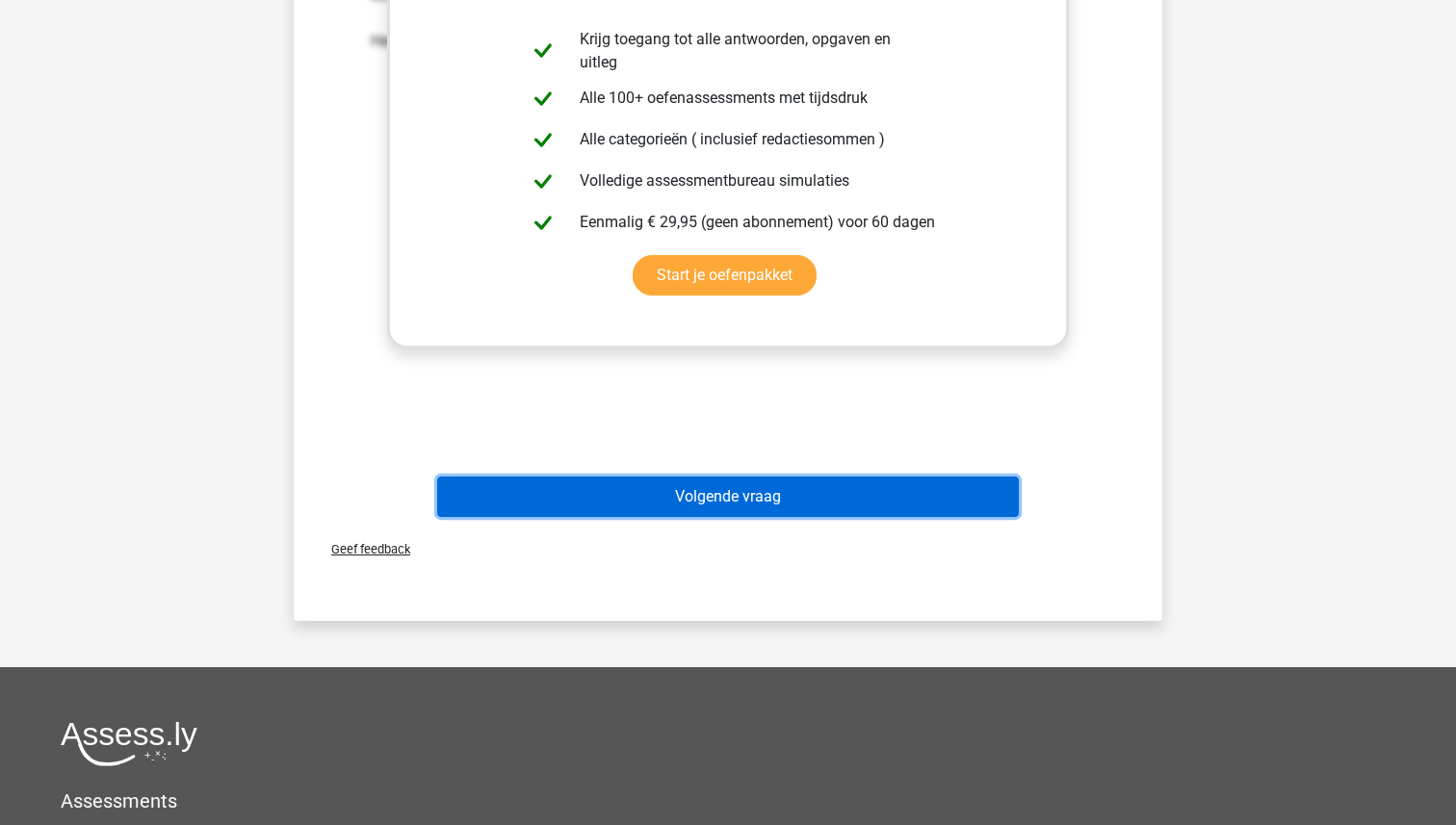
click at [694, 485] on button "Volgende vraag" at bounding box center [728, 497] width 583 height 40
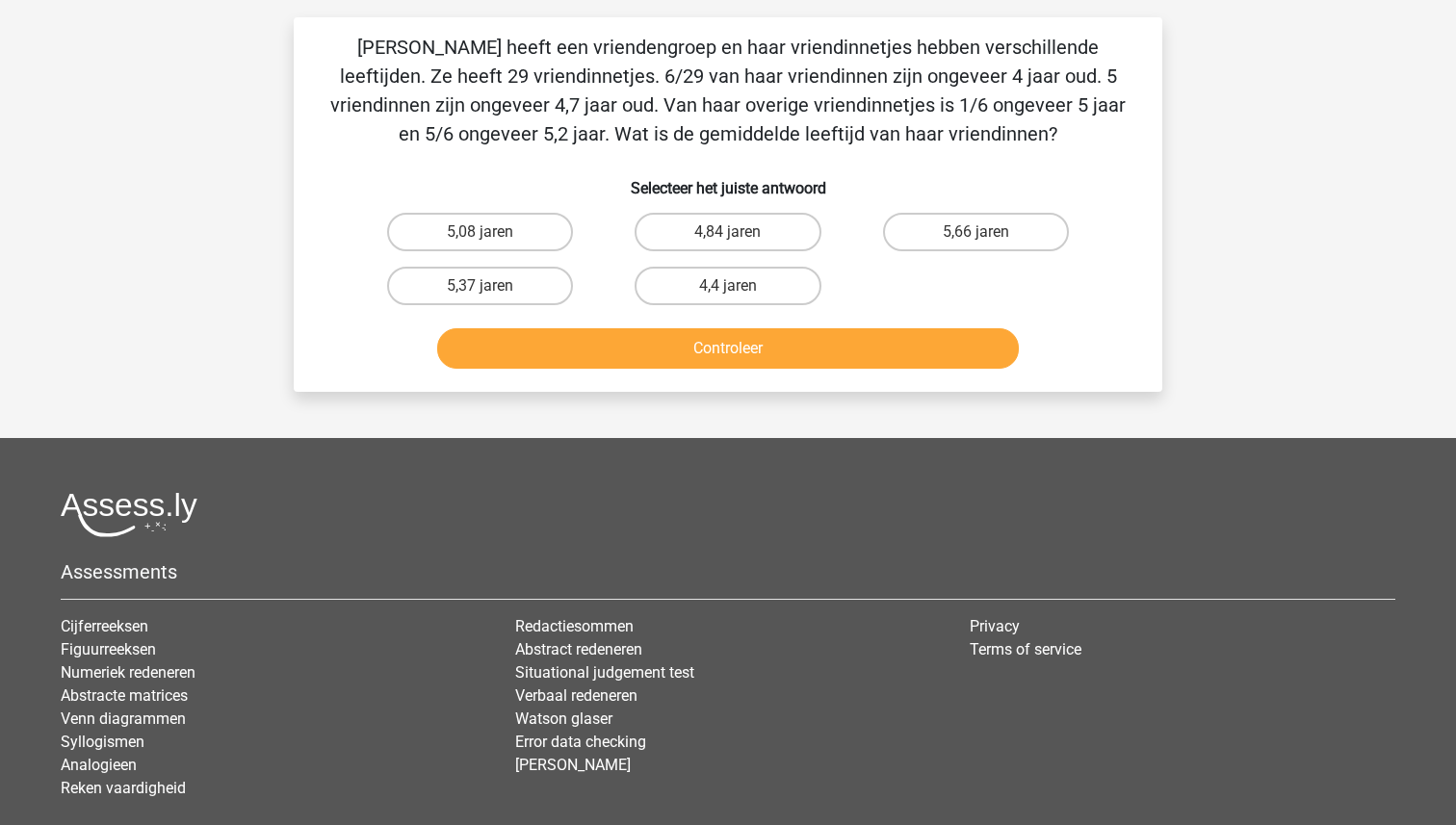
scroll to position [96, 0]
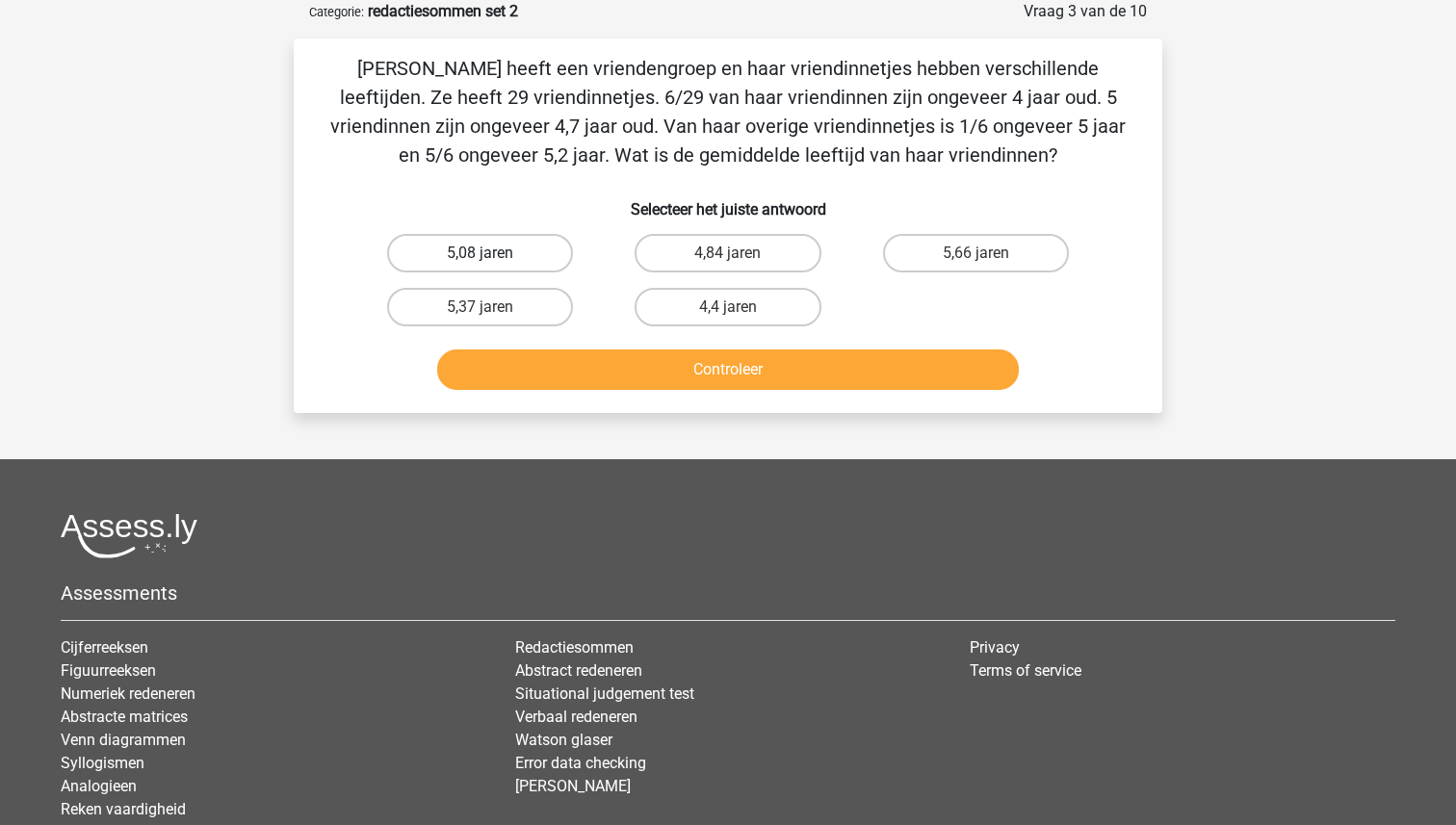
click at [507, 243] on label "5,08 jaren" at bounding box center [480, 253] width 186 height 39
click at [493, 253] on input "5,08 jaren" at bounding box center [486, 259] width 13 height 13
radio input "true"
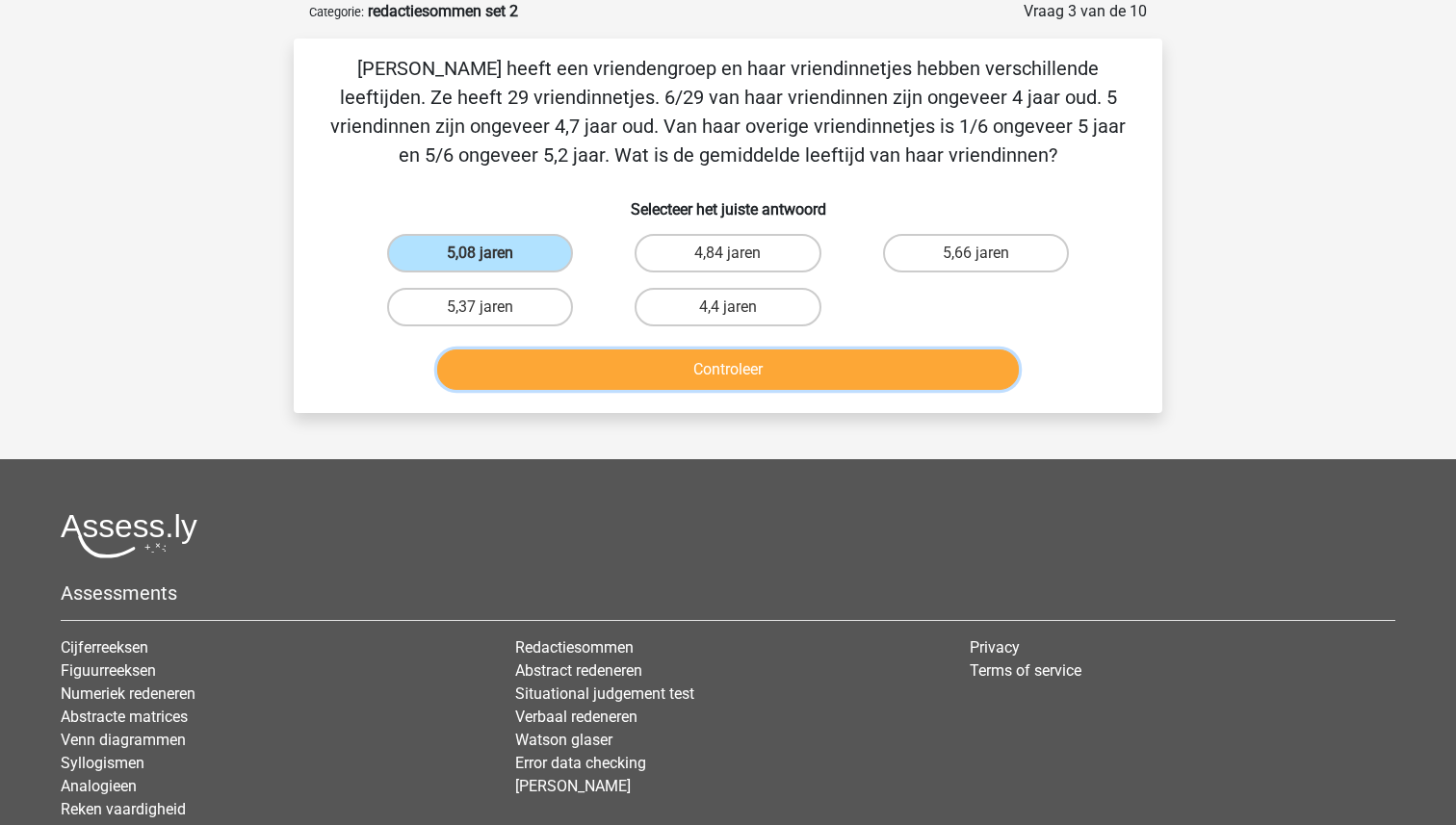
click at [689, 365] on button "Controleer" at bounding box center [728, 370] width 583 height 40
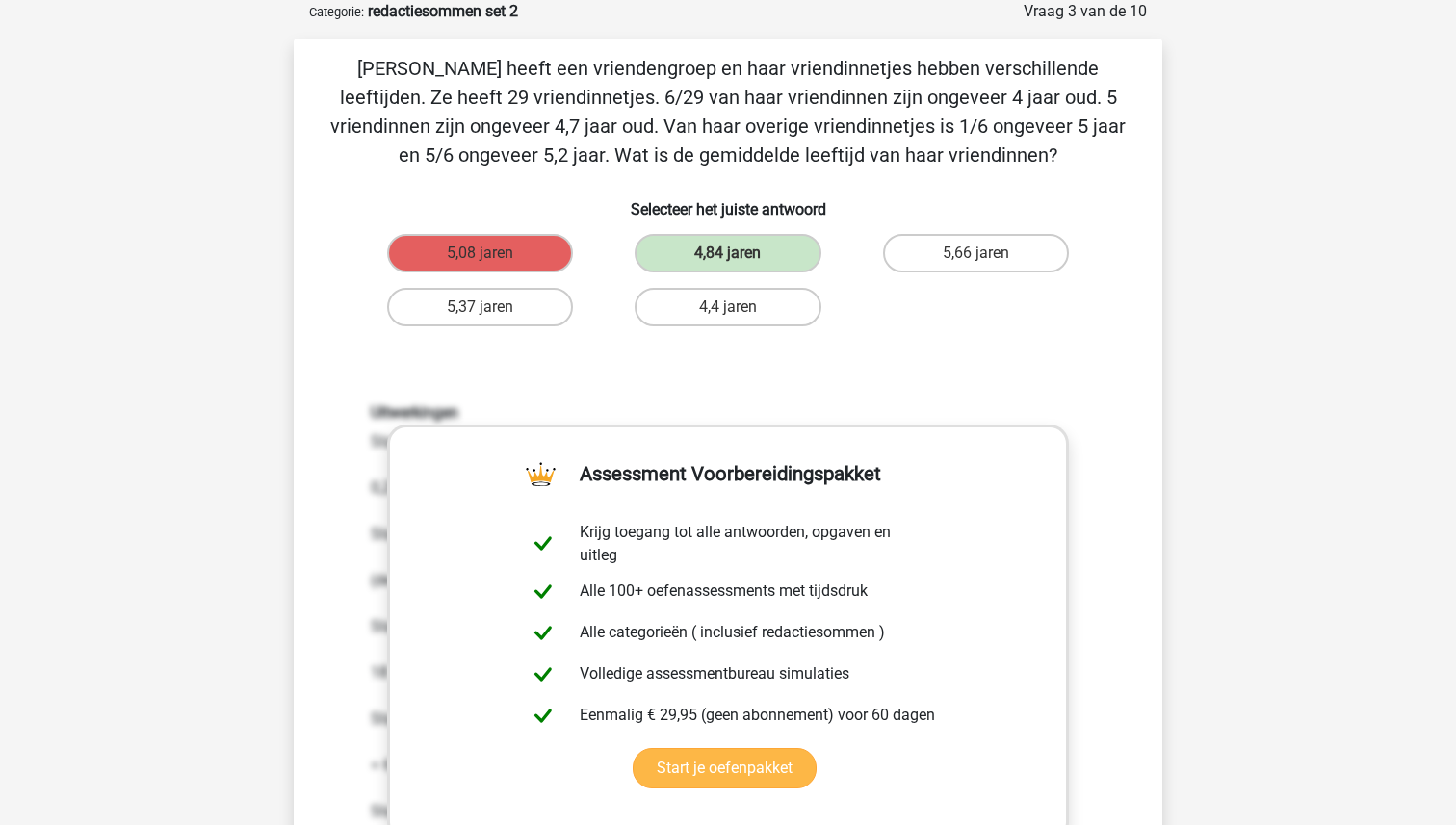
drag, startPoint x: 330, startPoint y: 388, endPoint x: 487, endPoint y: 541, distance: 219.2
click at [616, 697] on div "Celinde heeft een vriendengroep en haar vriendinnetjes hebben verschillende lee…" at bounding box center [728, 535] width 853 height 964
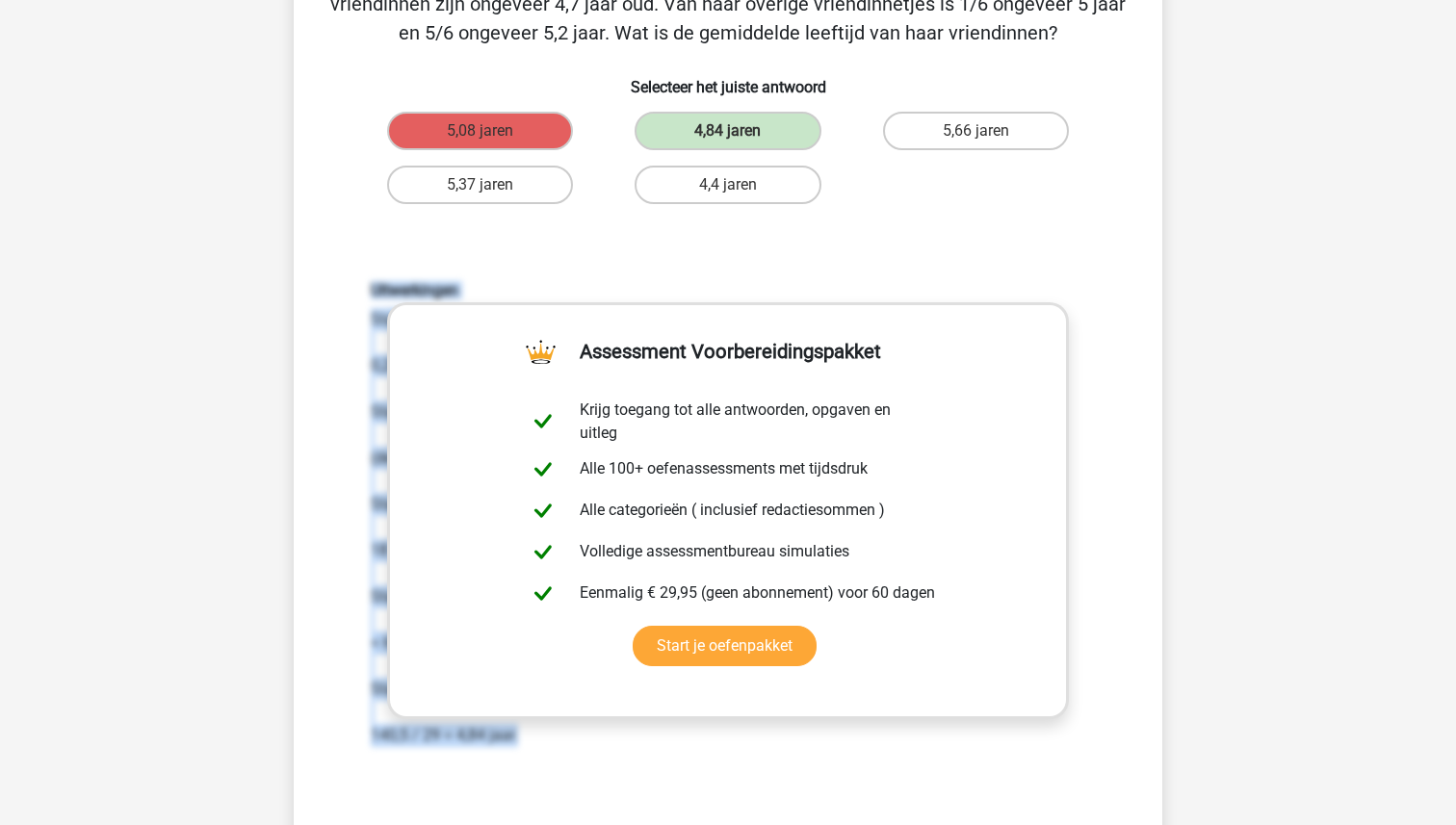
drag, startPoint x: 527, startPoint y: 747, endPoint x: 272, endPoint y: 284, distance: 528.6
click at [272, 284] on div "Vraag 3 van de 10 Categorie: redactiesommen set 2 Celinde heeft een vriendengro…" at bounding box center [728, 434] width 915 height 1113
copy div "Uitwerkingen Stap 1: Bereken hoeveel vriendinnen er 4 jaar zijn. 0,2069 * 29 = …"
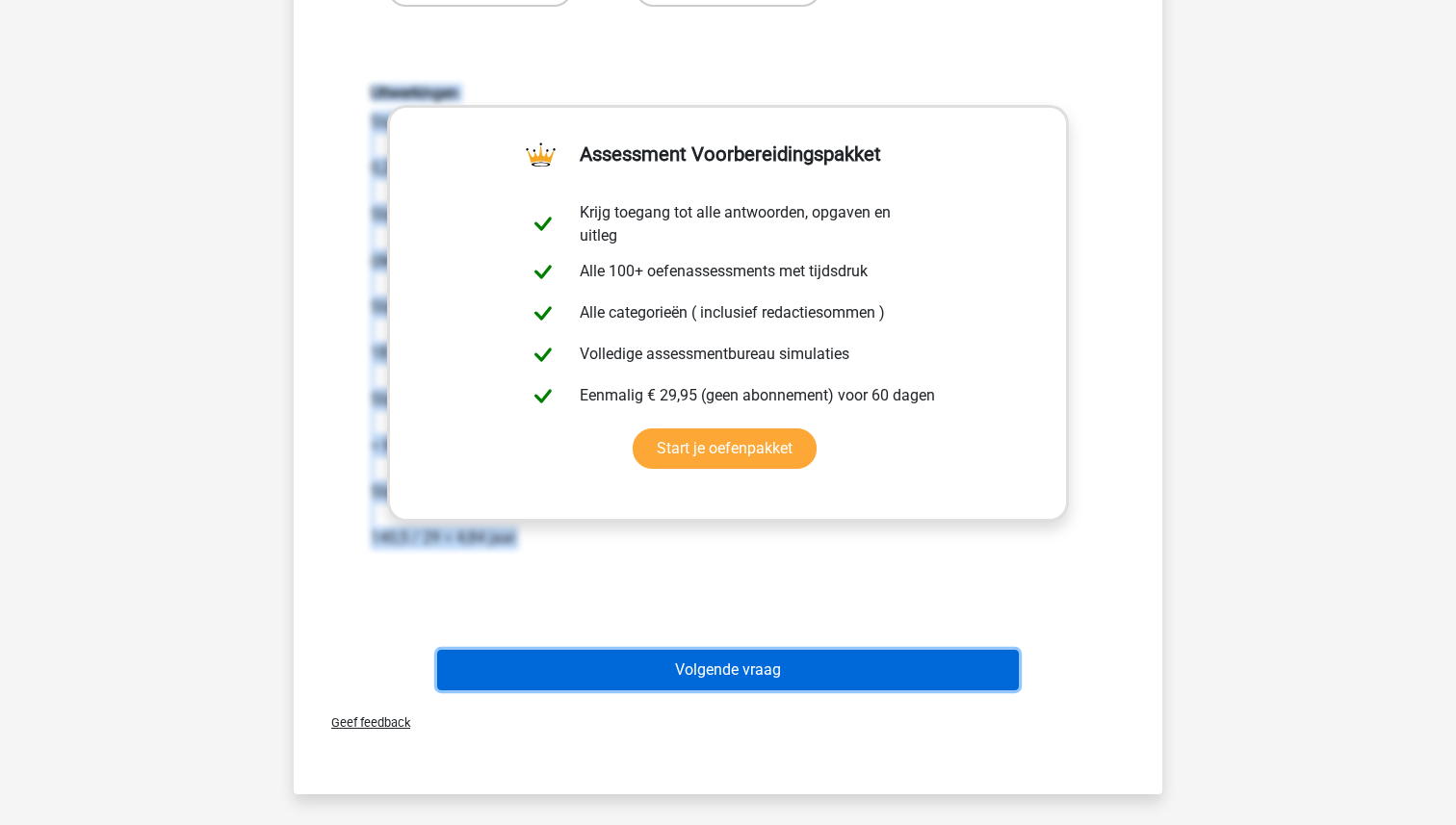
click at [705, 667] on button "Volgende vraag" at bounding box center [728, 670] width 583 height 40
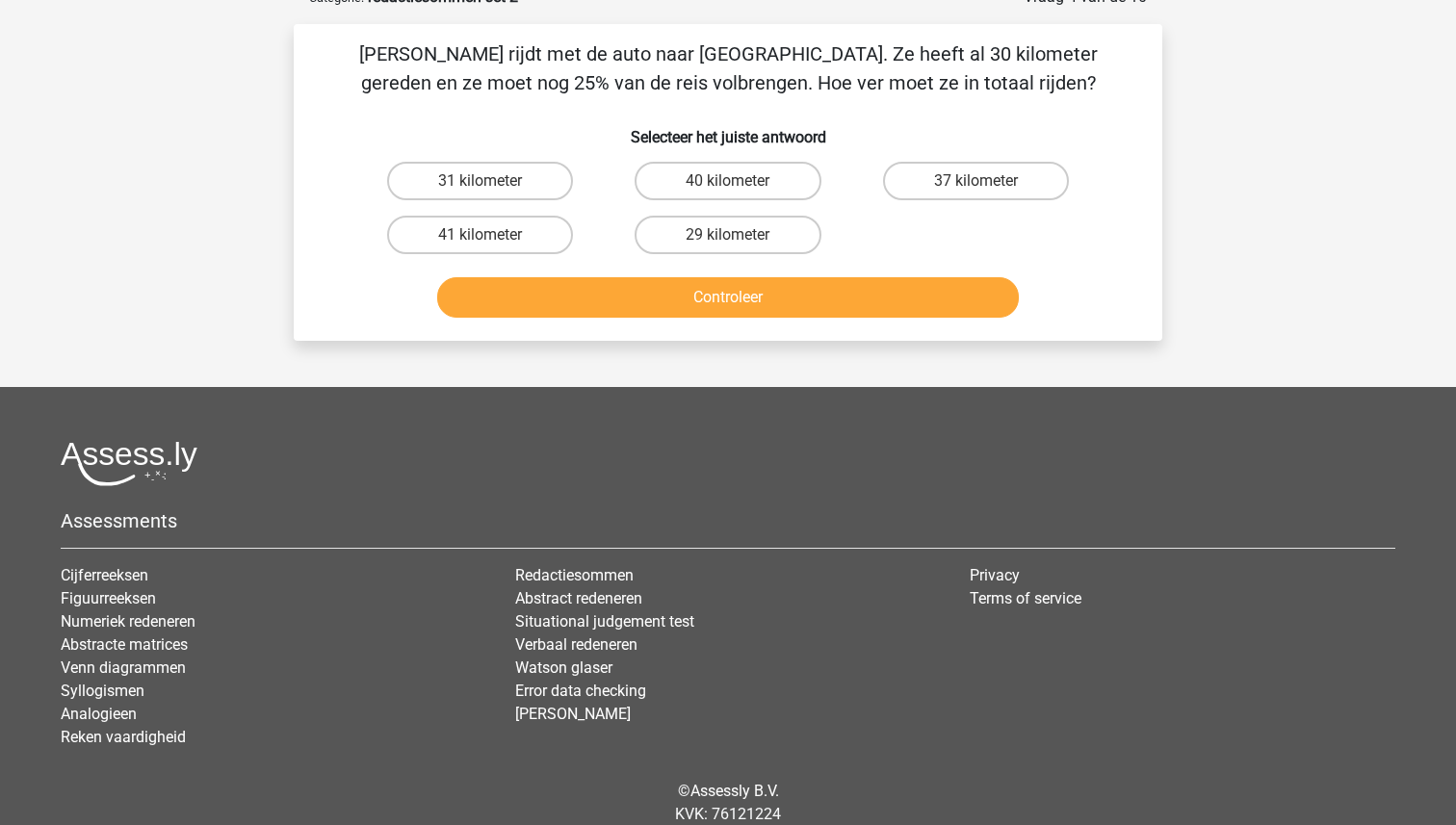
scroll to position [96, 0]
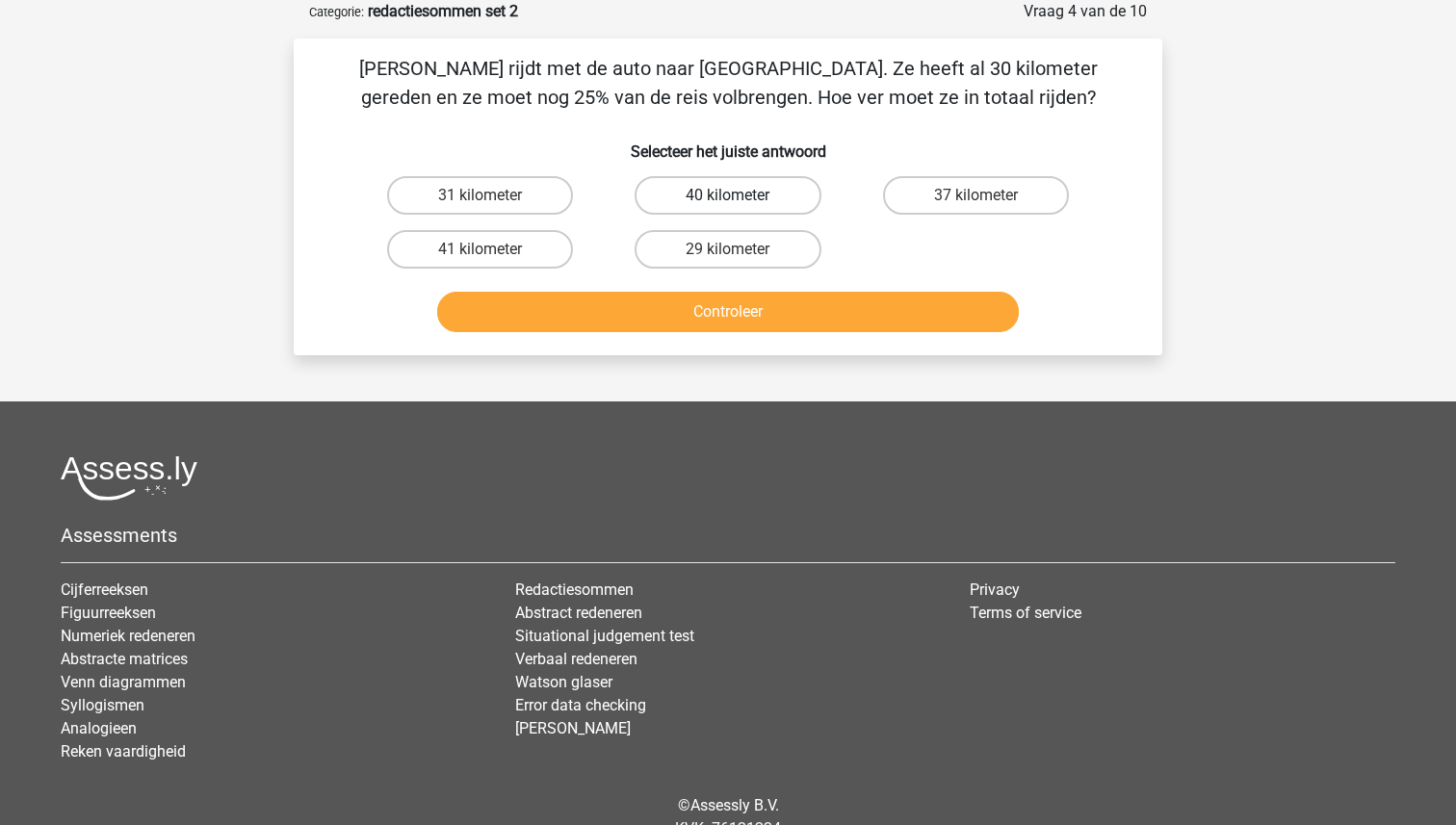
click at [727, 196] on label "40 kilometer" at bounding box center [727, 195] width 186 height 39
click at [728, 196] on input "40 kilometer" at bounding box center [734, 201] width 13 height 13
radio input "true"
click at [734, 312] on button "Controleer" at bounding box center [728, 312] width 583 height 40
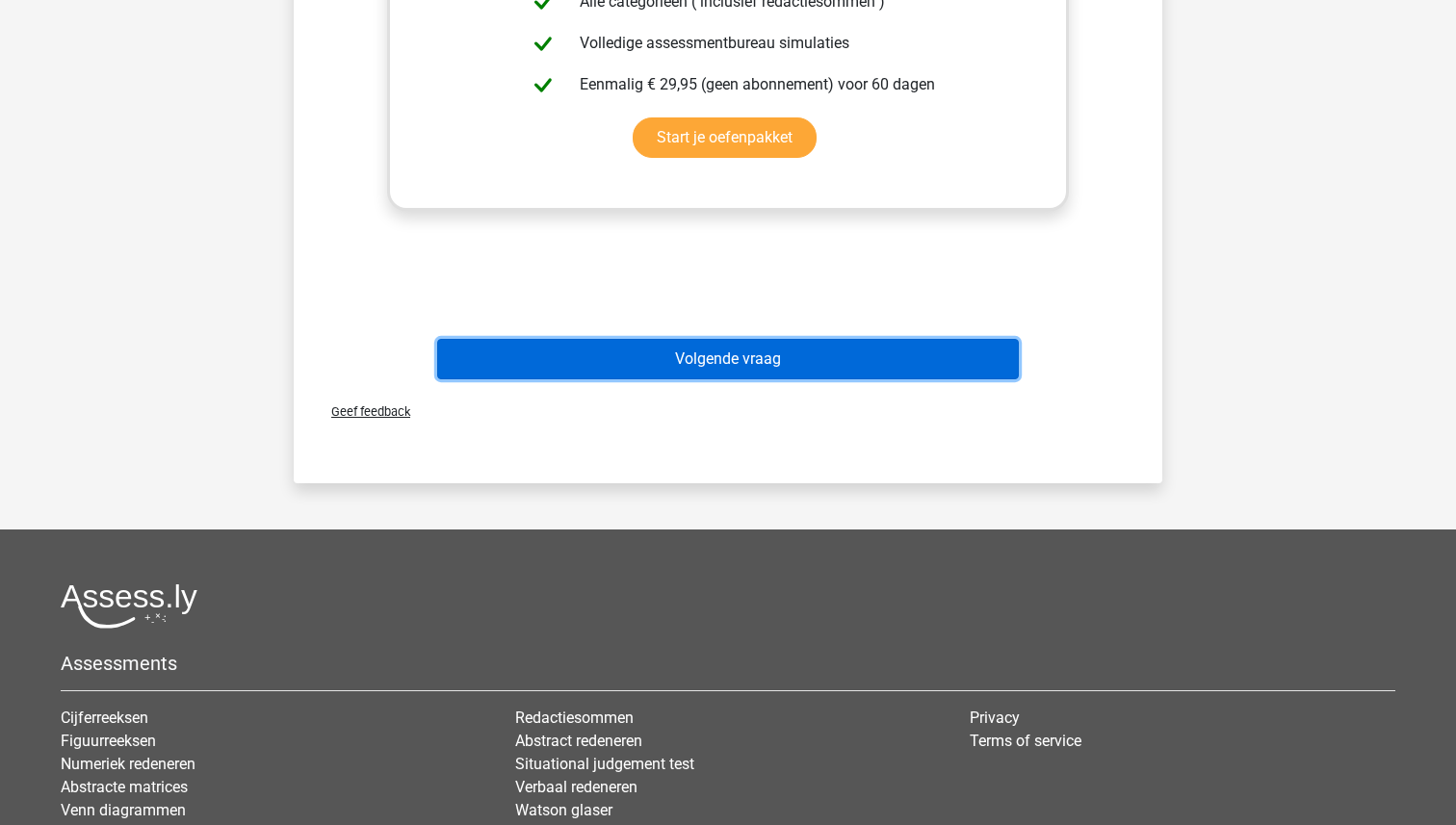
click at [729, 368] on button "Volgende vraag" at bounding box center [728, 359] width 583 height 40
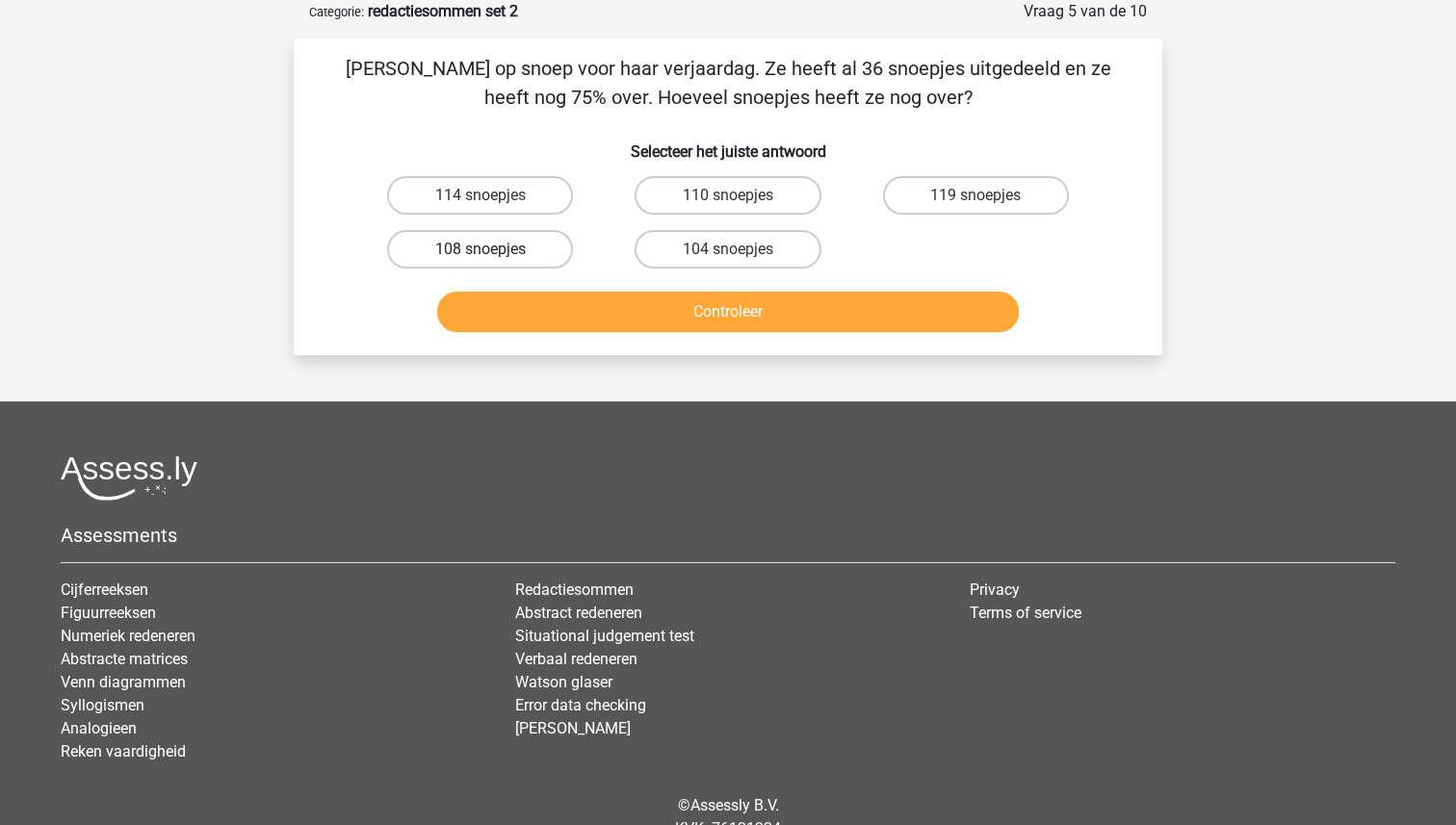
click at [471, 235] on label "108 snoepjes" at bounding box center [480, 249] width 186 height 39
click at [481, 249] on input "108 snoepjes" at bounding box center [486, 255] width 13 height 13
radio input "true"
click at [622, 298] on button "Controleer" at bounding box center [728, 312] width 583 height 40
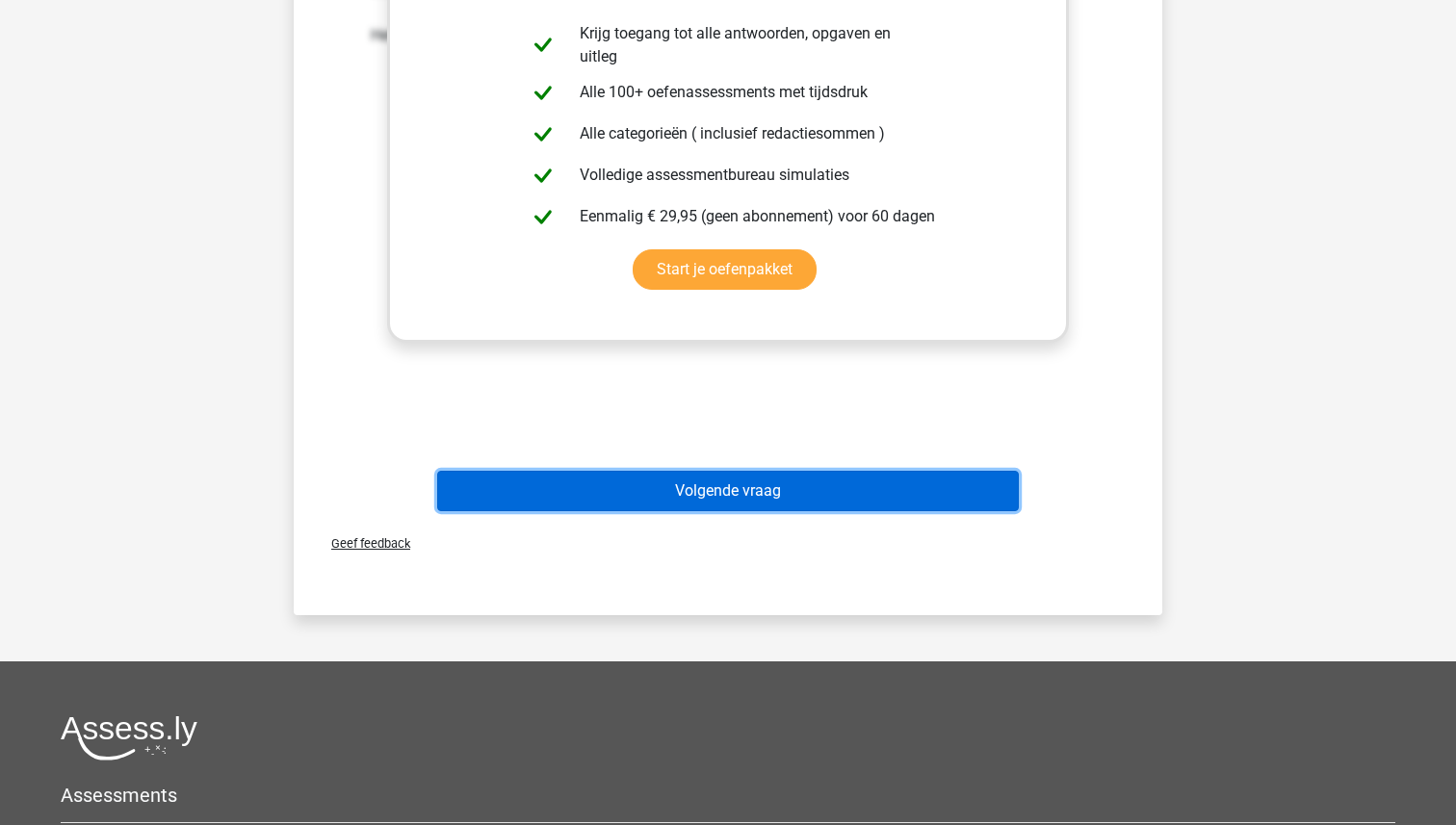
click at [660, 487] on button "Volgende vraag" at bounding box center [728, 491] width 583 height 40
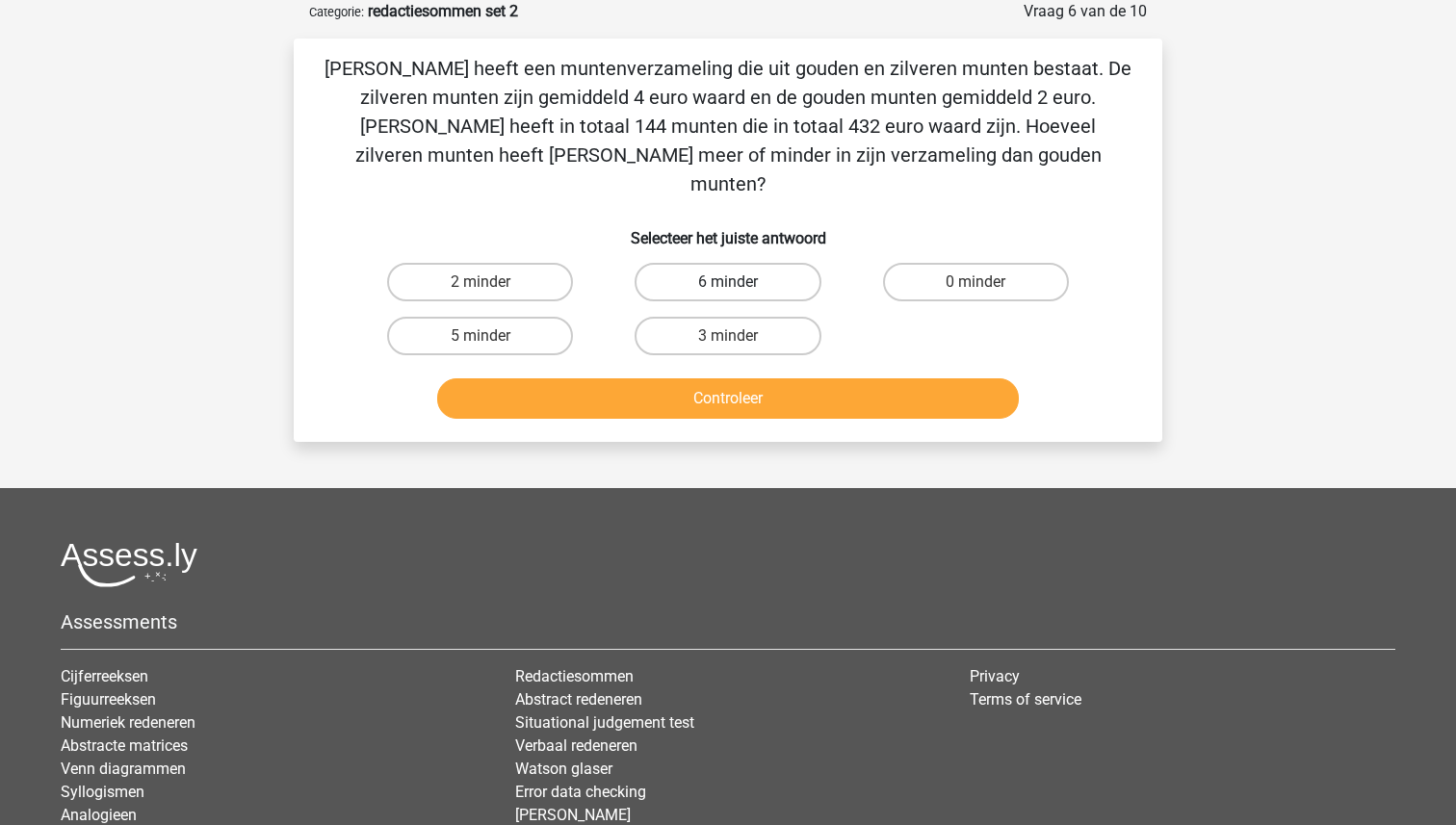
click at [753, 264] on label "6 minder" at bounding box center [727, 282] width 186 height 39
click at [741, 282] on input "6 minder" at bounding box center [734, 288] width 13 height 13
radio input "true"
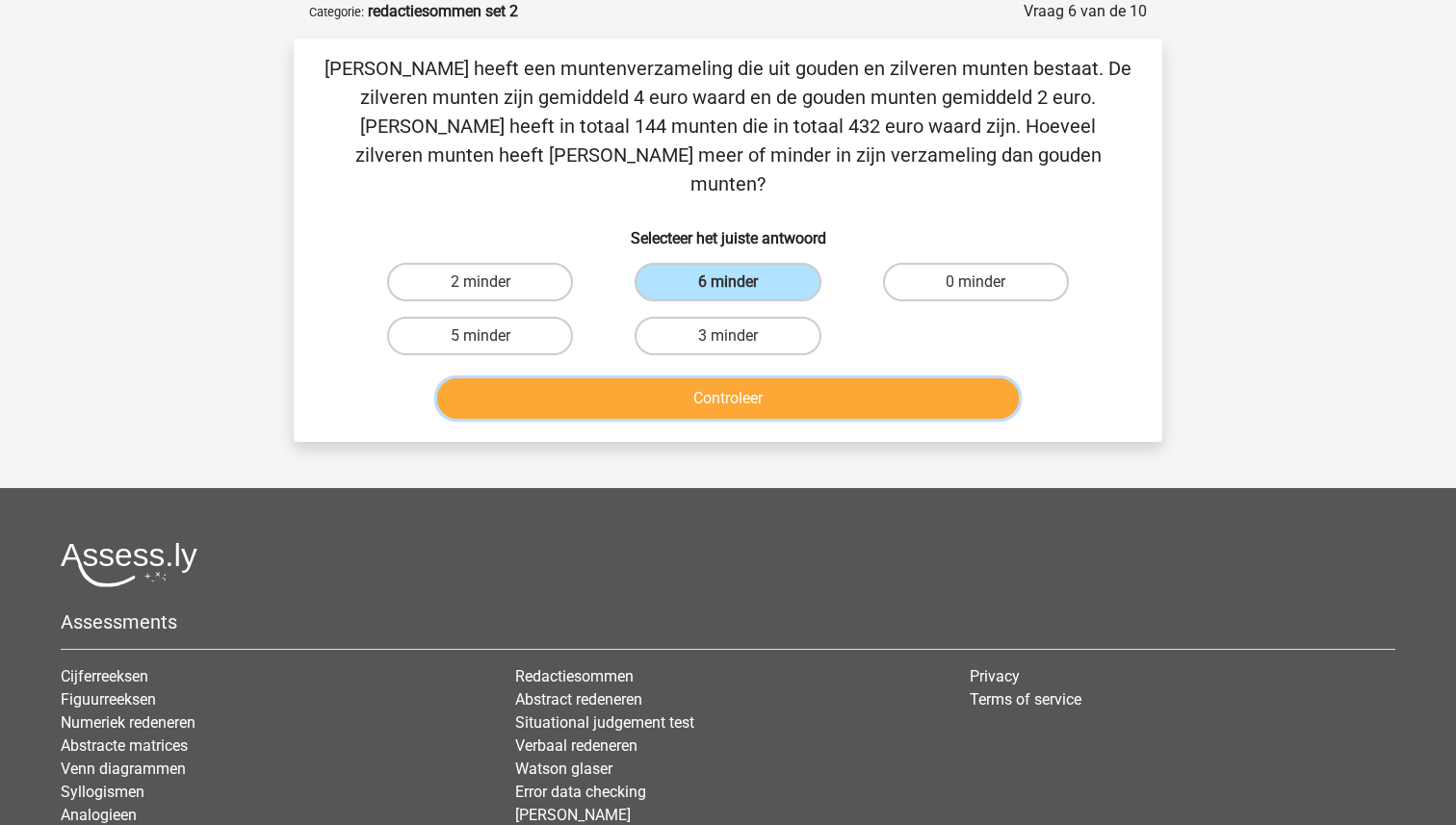
click at [751, 378] on button "Controleer" at bounding box center [728, 399] width 583 height 40
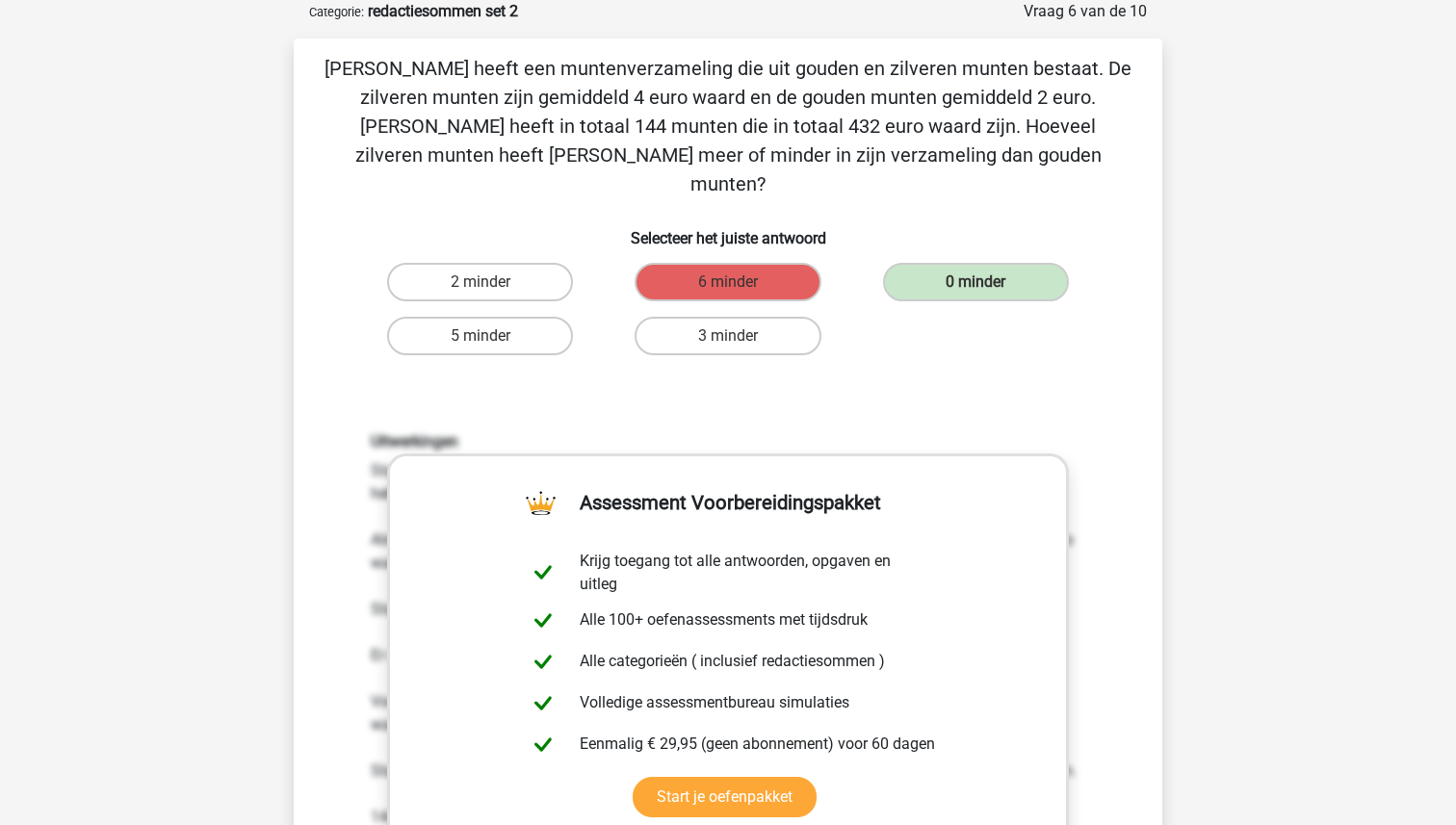
drag, startPoint x: 988, startPoint y: 163, endPoint x: 280, endPoint y: 59, distance: 715.6
click at [280, 59] on div "Vraag 6 van de 10 Categorie: redactiesommen set 2 Chris heeft een muntenverzame…" at bounding box center [728, 571] width 899 height 1142
copy p "Chris heeft een muntenverzameling die uit gouden en zilveren munten bestaat. De…"
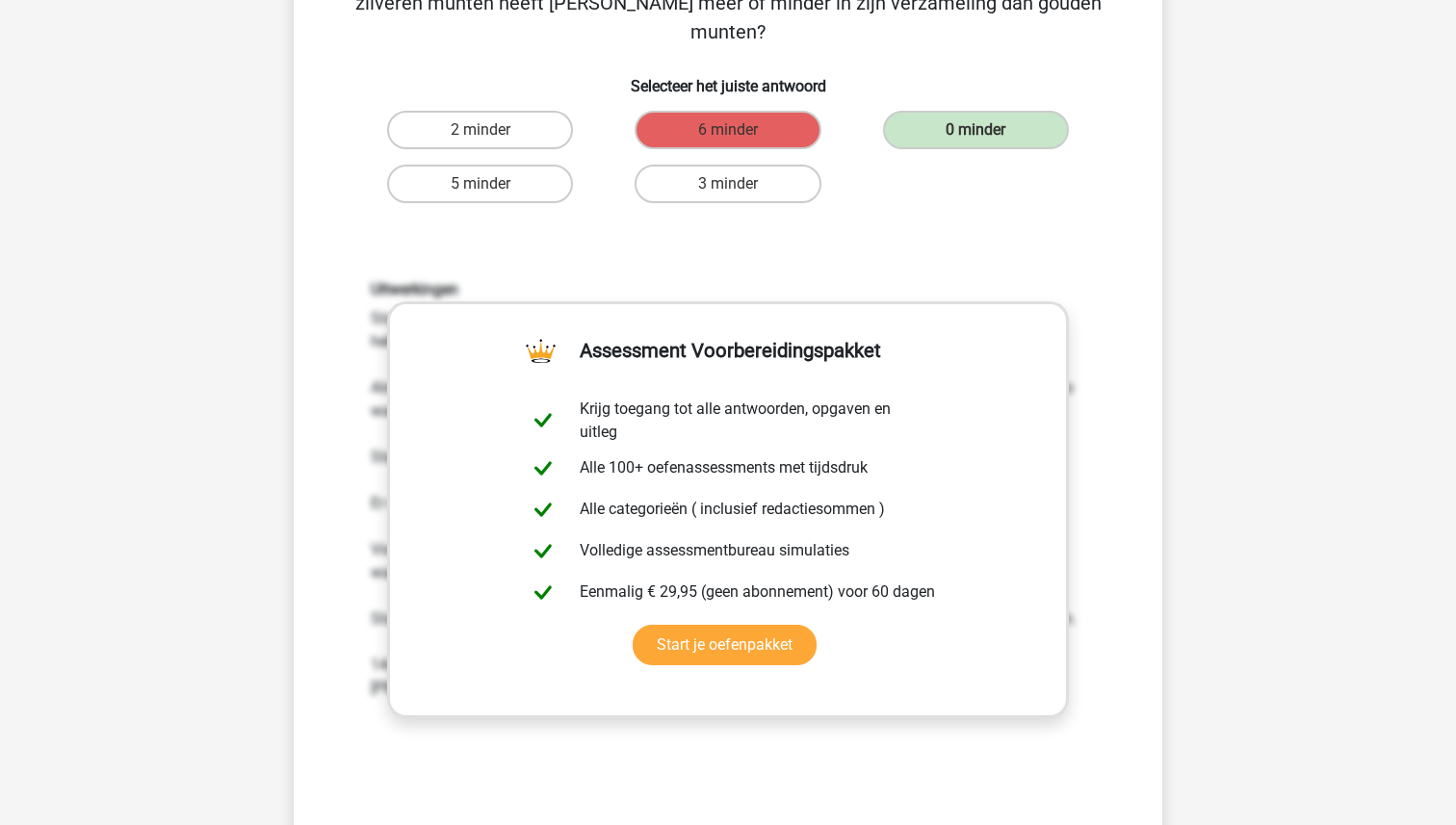
scroll to position [308, 0]
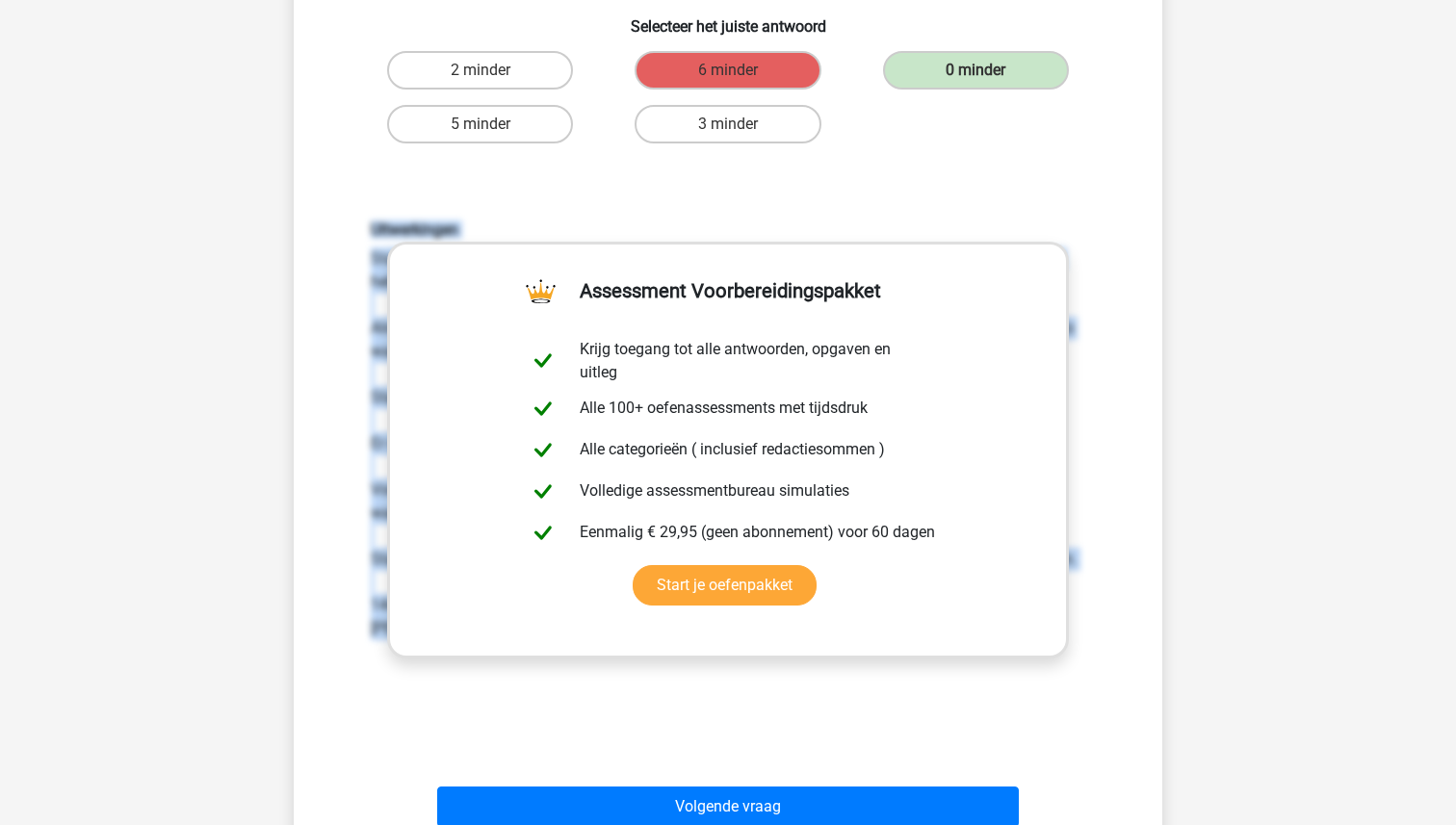
drag, startPoint x: 345, startPoint y: 168, endPoint x: 625, endPoint y: 666, distance: 571.3
click at [625, 666] on div "Uitwerkingen Stap 1: bereken hoeveel de munten waard zouden zijn als Chris alle…" at bounding box center [728, 473] width 807 height 597
copy div "Uitwerkingen Stap 1: bereken hoeveel de munten waard zouden zijn als Chris alle…"
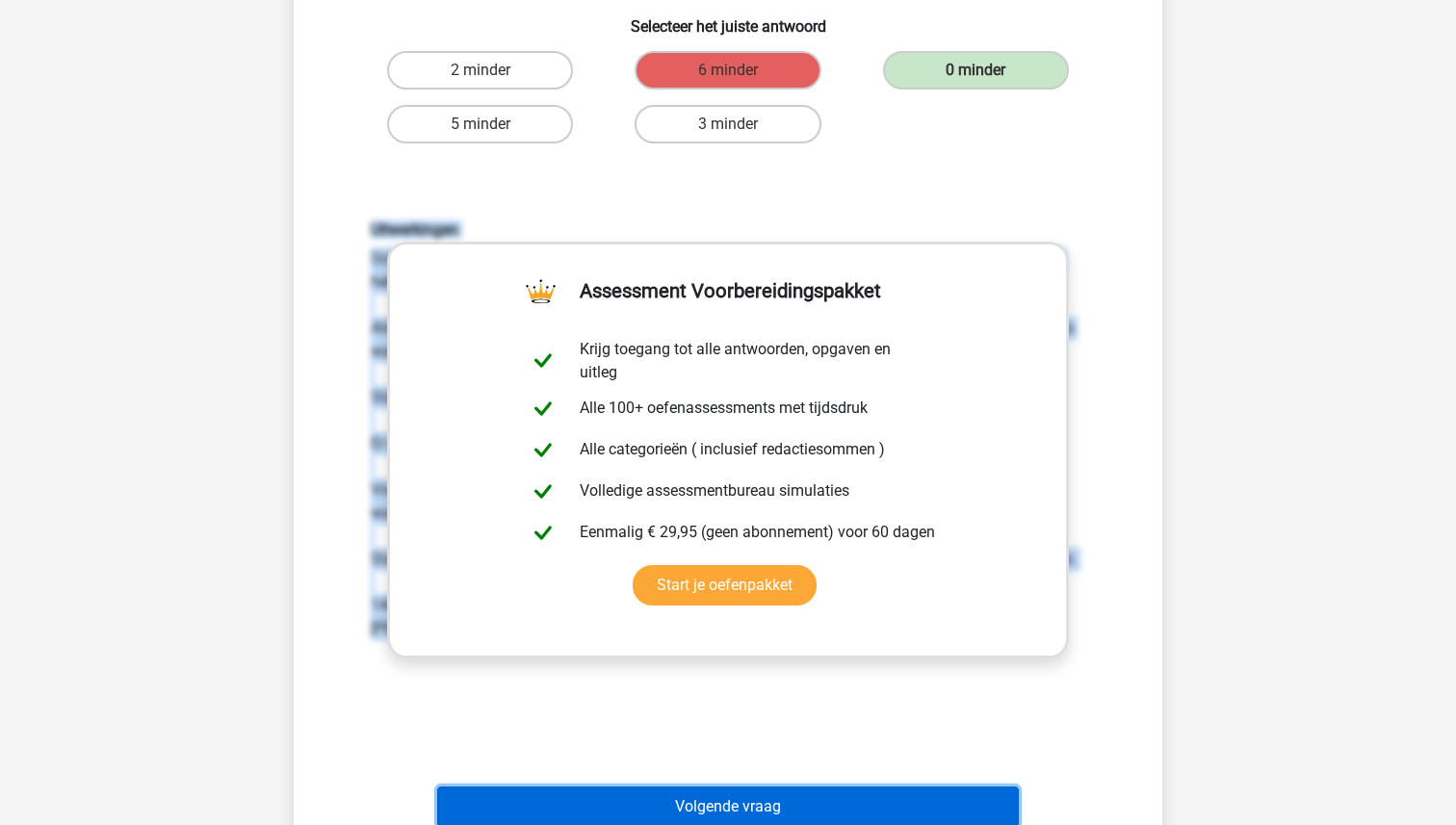
click at [756, 786] on button "Volgende vraag" at bounding box center [728, 807] width 583 height 40
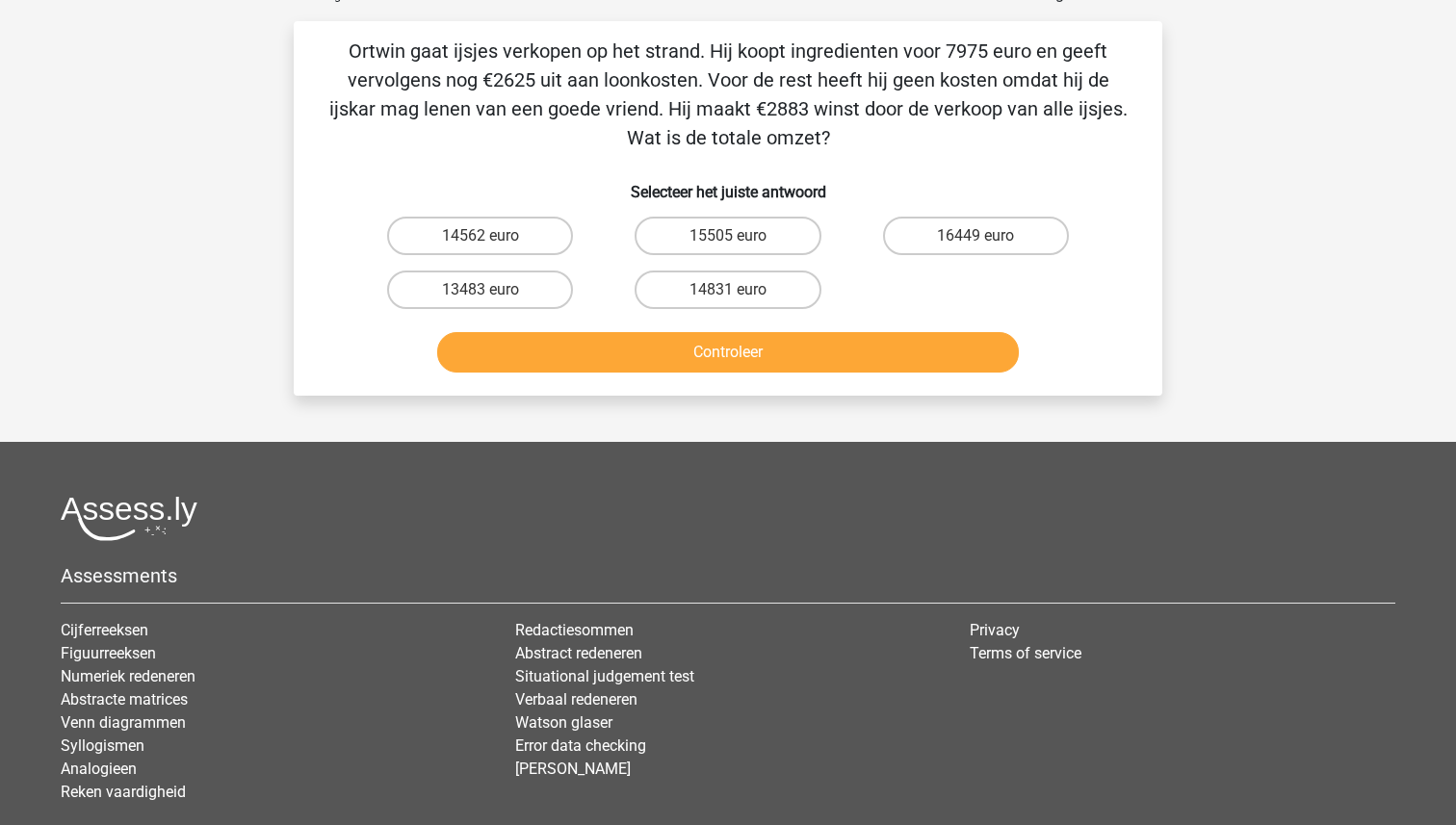
scroll to position [96, 0]
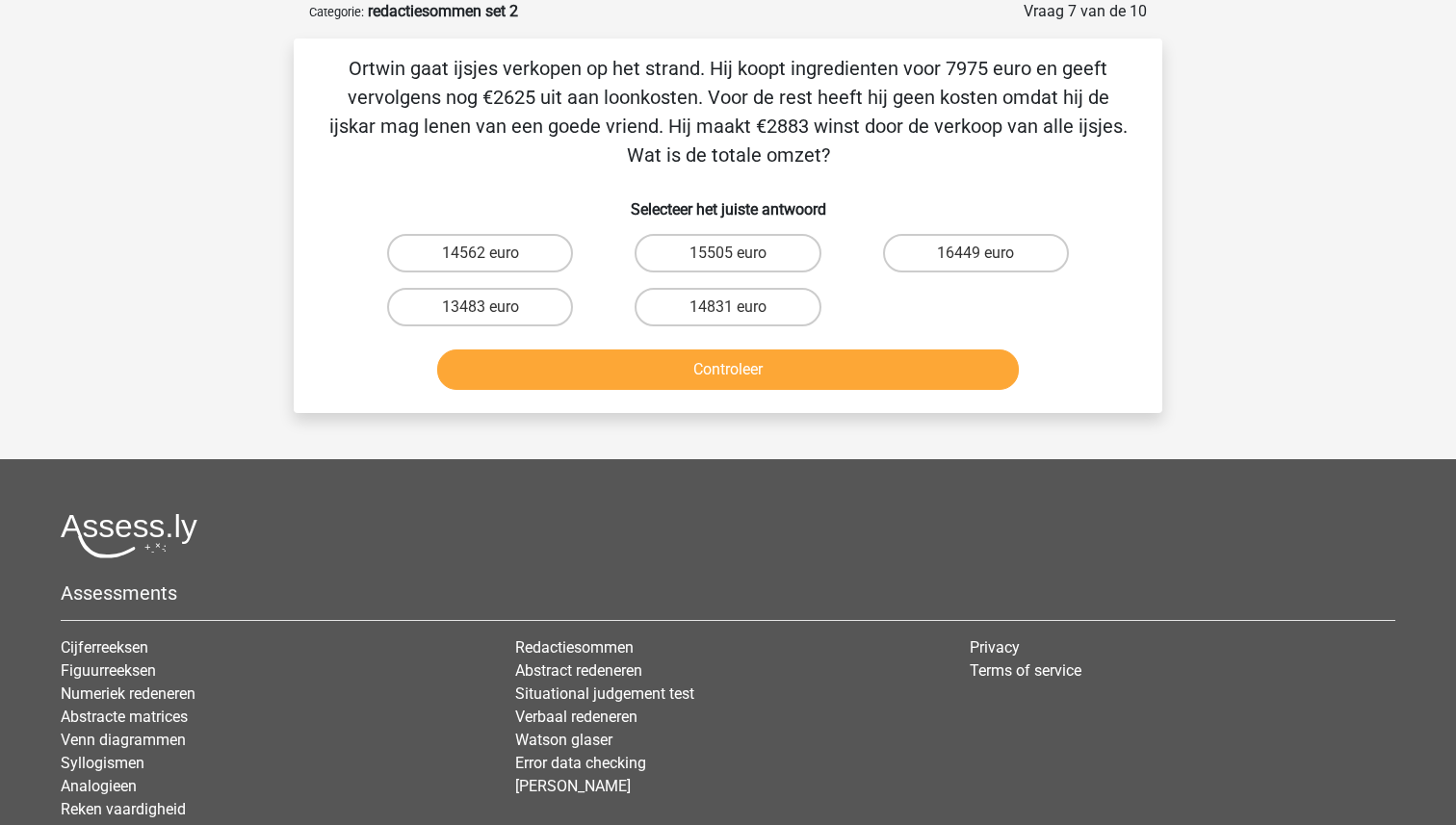
click at [489, 312] on input "13483 euro" at bounding box center [486, 313] width 13 height 13
radio input "true"
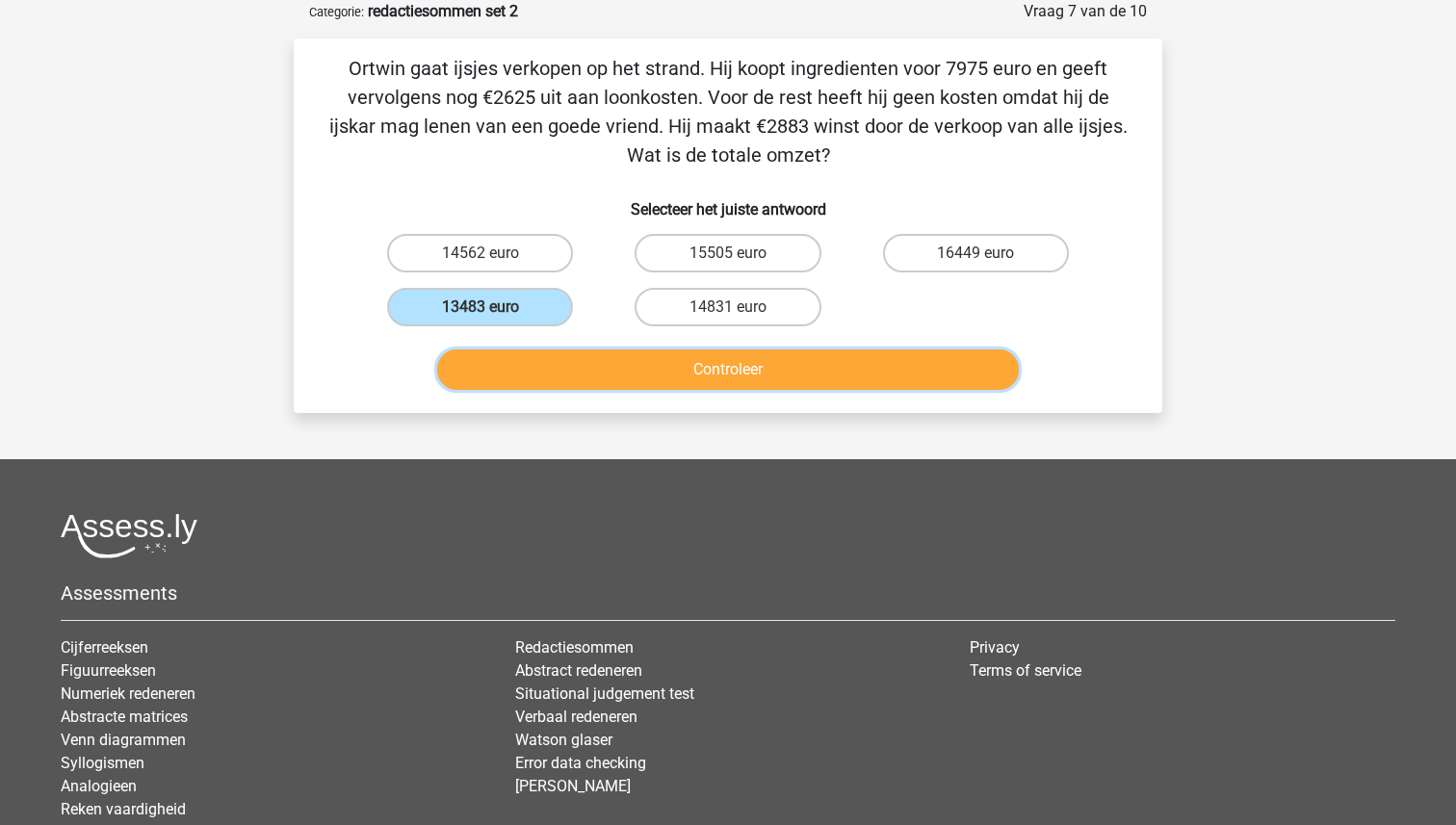
click at [652, 381] on button "Controleer" at bounding box center [728, 370] width 583 height 40
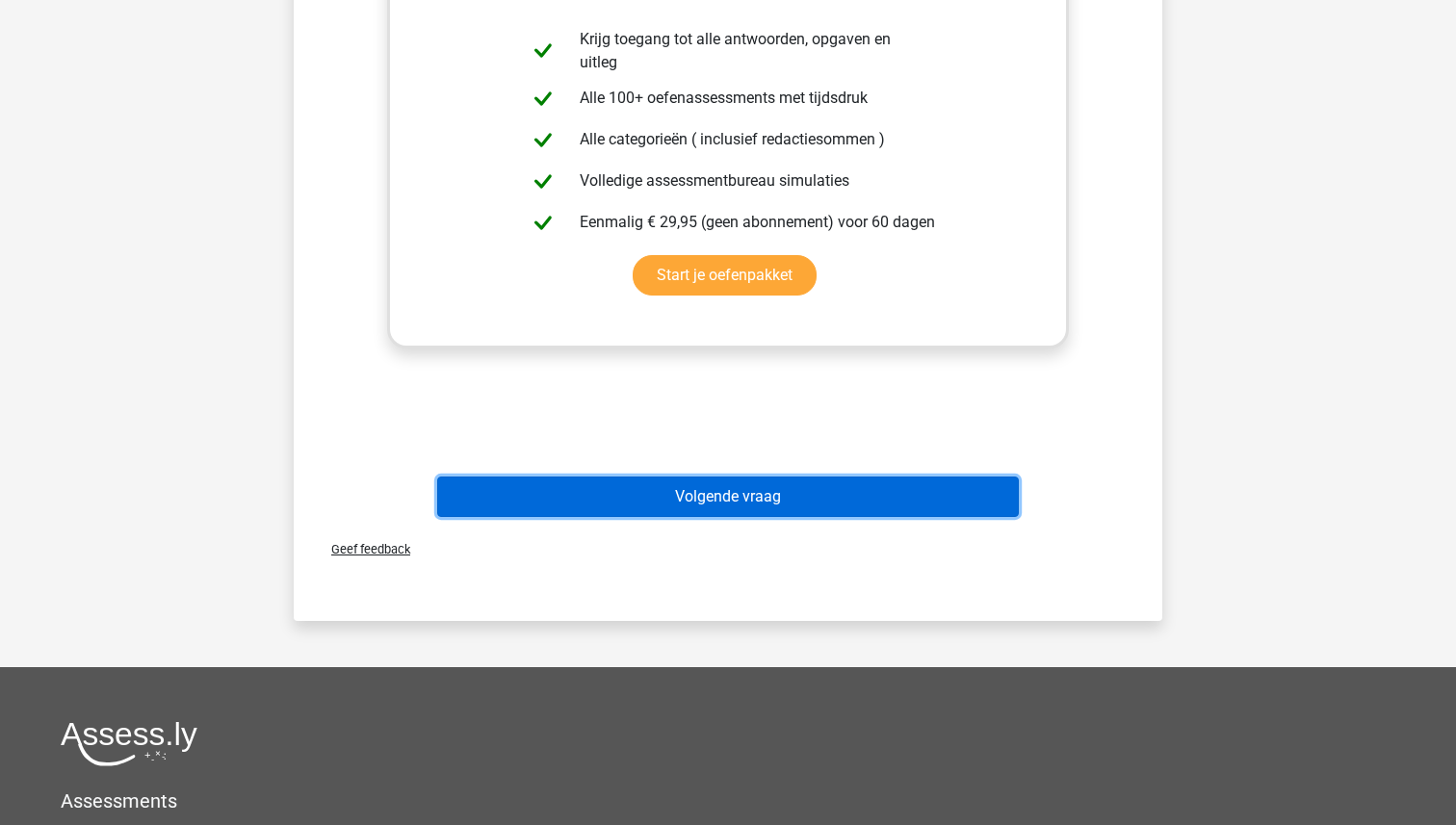
click at [677, 484] on button "Volgende vraag" at bounding box center [728, 497] width 583 height 40
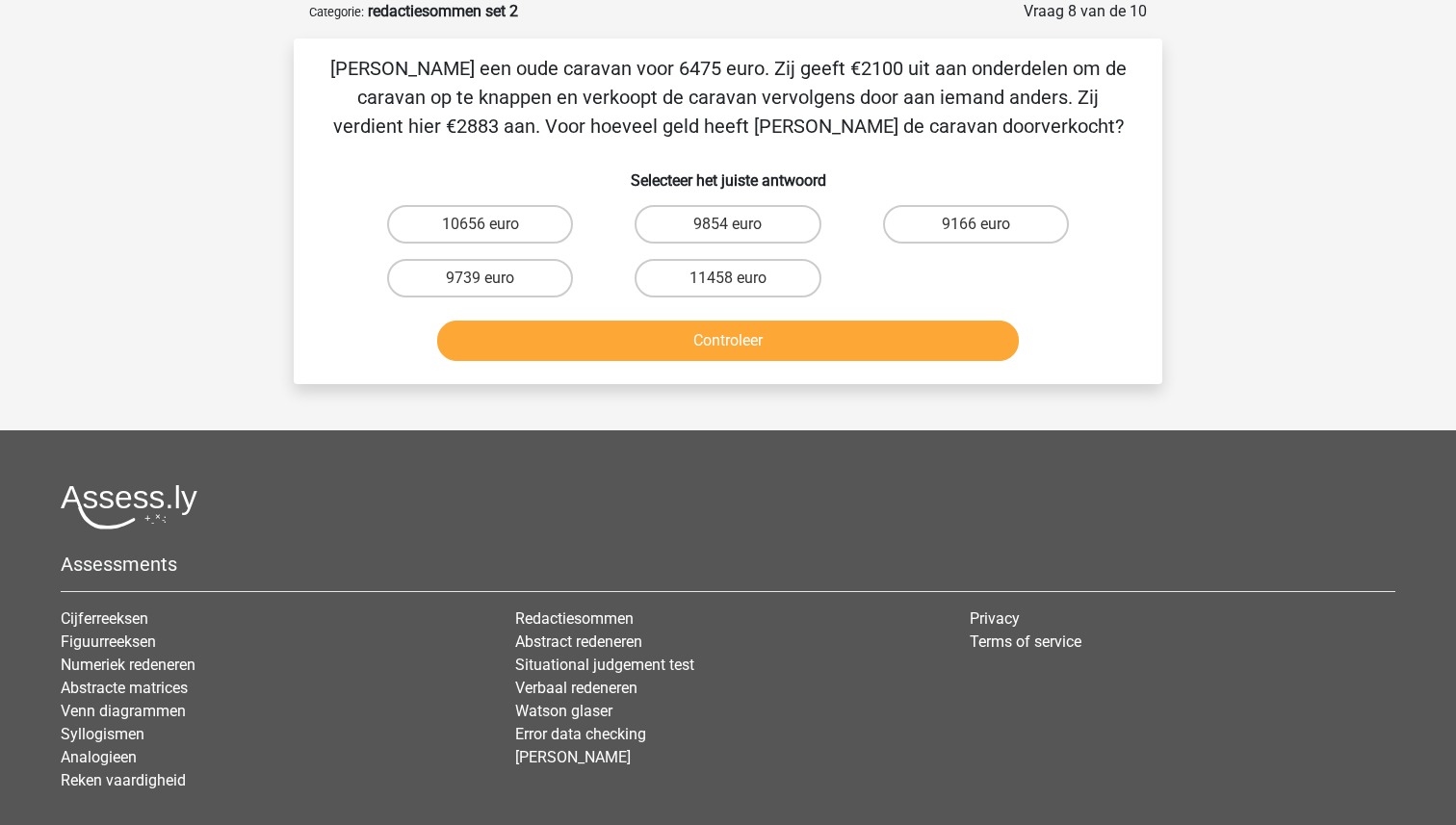
click at [728, 280] on input "11458 euro" at bounding box center [734, 284] width 13 height 13
radio input "true"
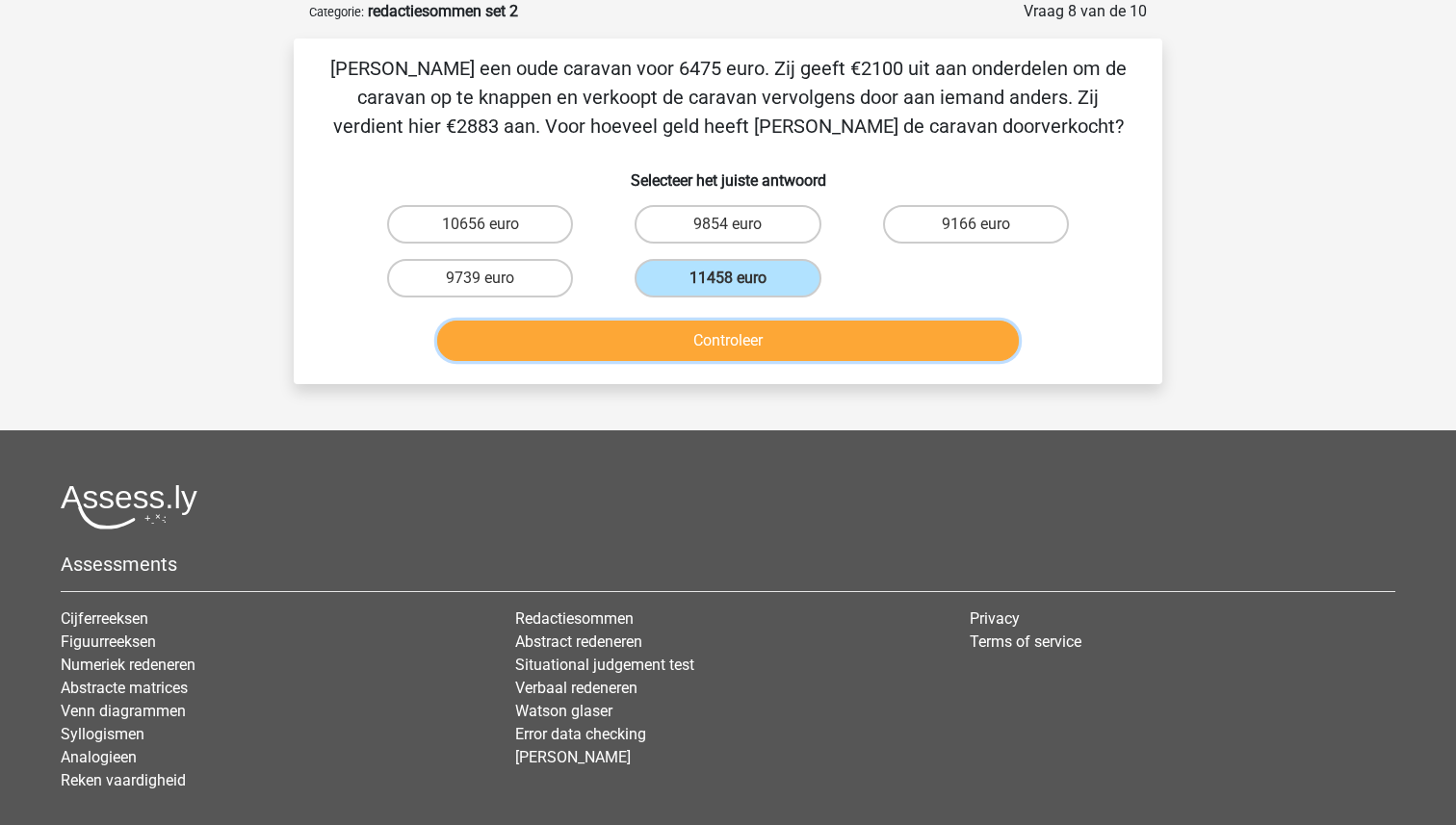
click at [711, 356] on button "Controleer" at bounding box center [728, 341] width 583 height 40
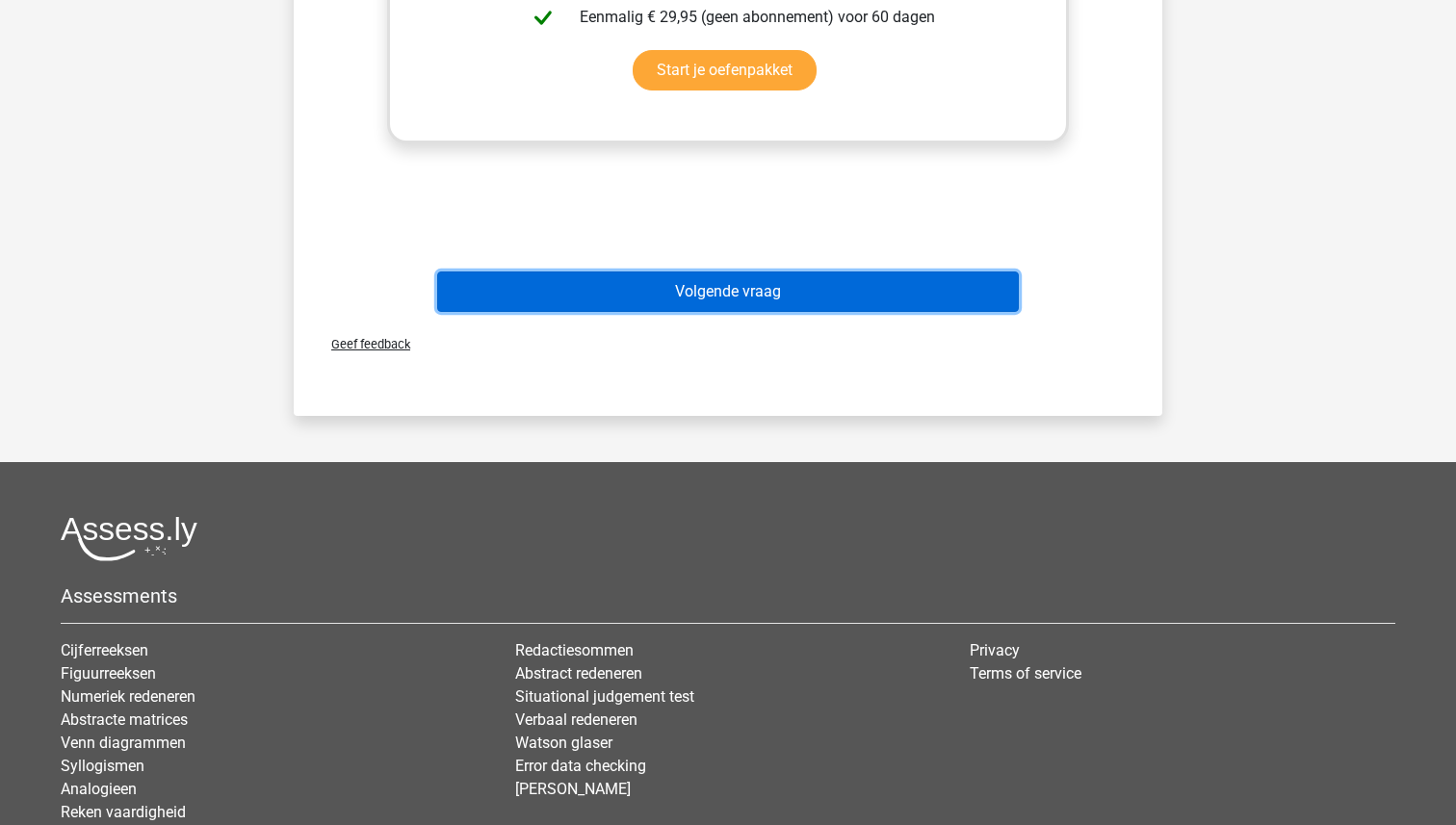
click at [701, 290] on button "Volgende vraag" at bounding box center [728, 292] width 583 height 40
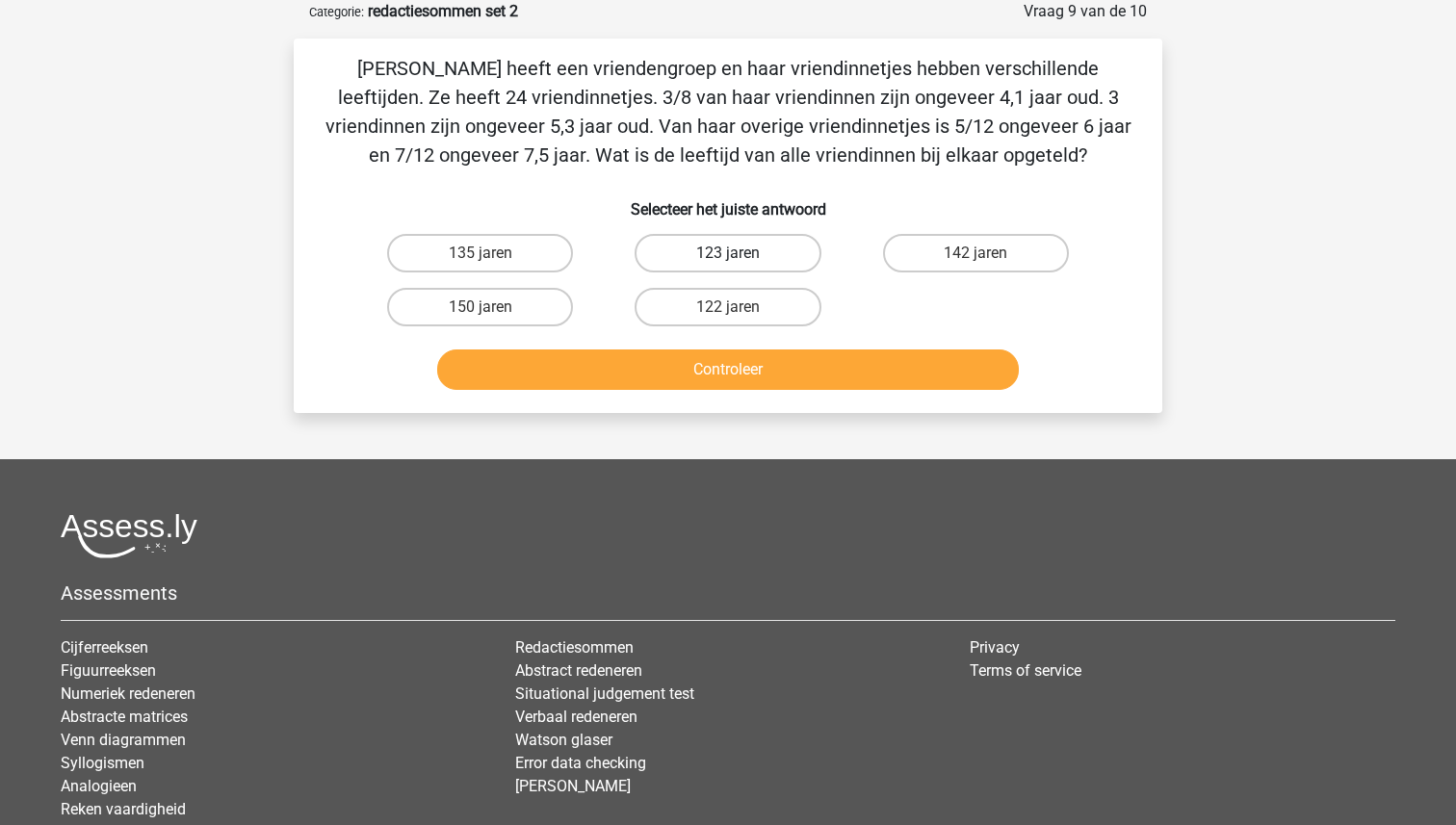
click at [698, 251] on label "123 jaren" at bounding box center [727, 253] width 186 height 39
click at [728, 253] on input "123 jaren" at bounding box center [734, 259] width 13 height 13
radio input "true"
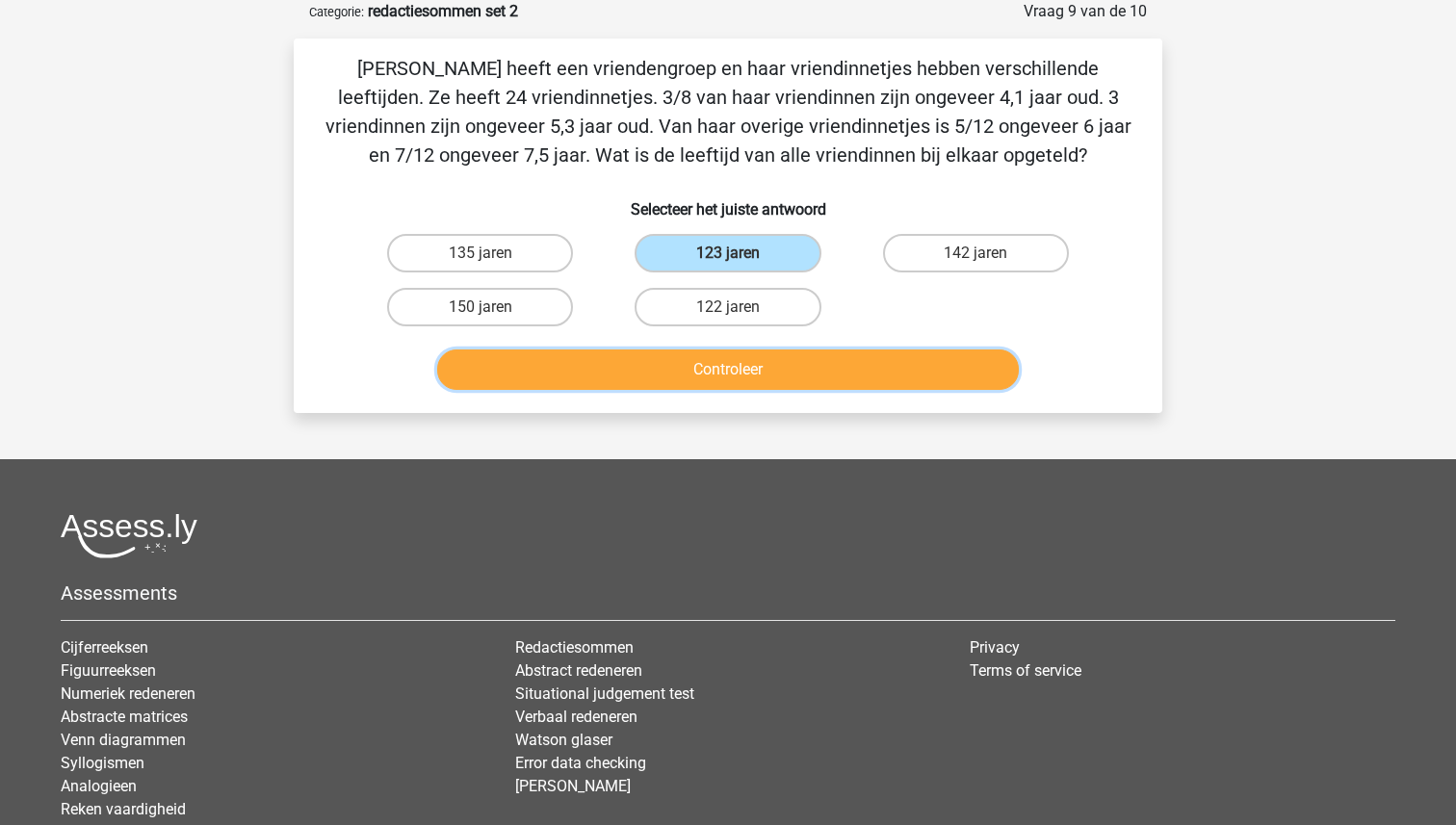
click at [699, 359] on button "Controleer" at bounding box center [728, 370] width 583 height 40
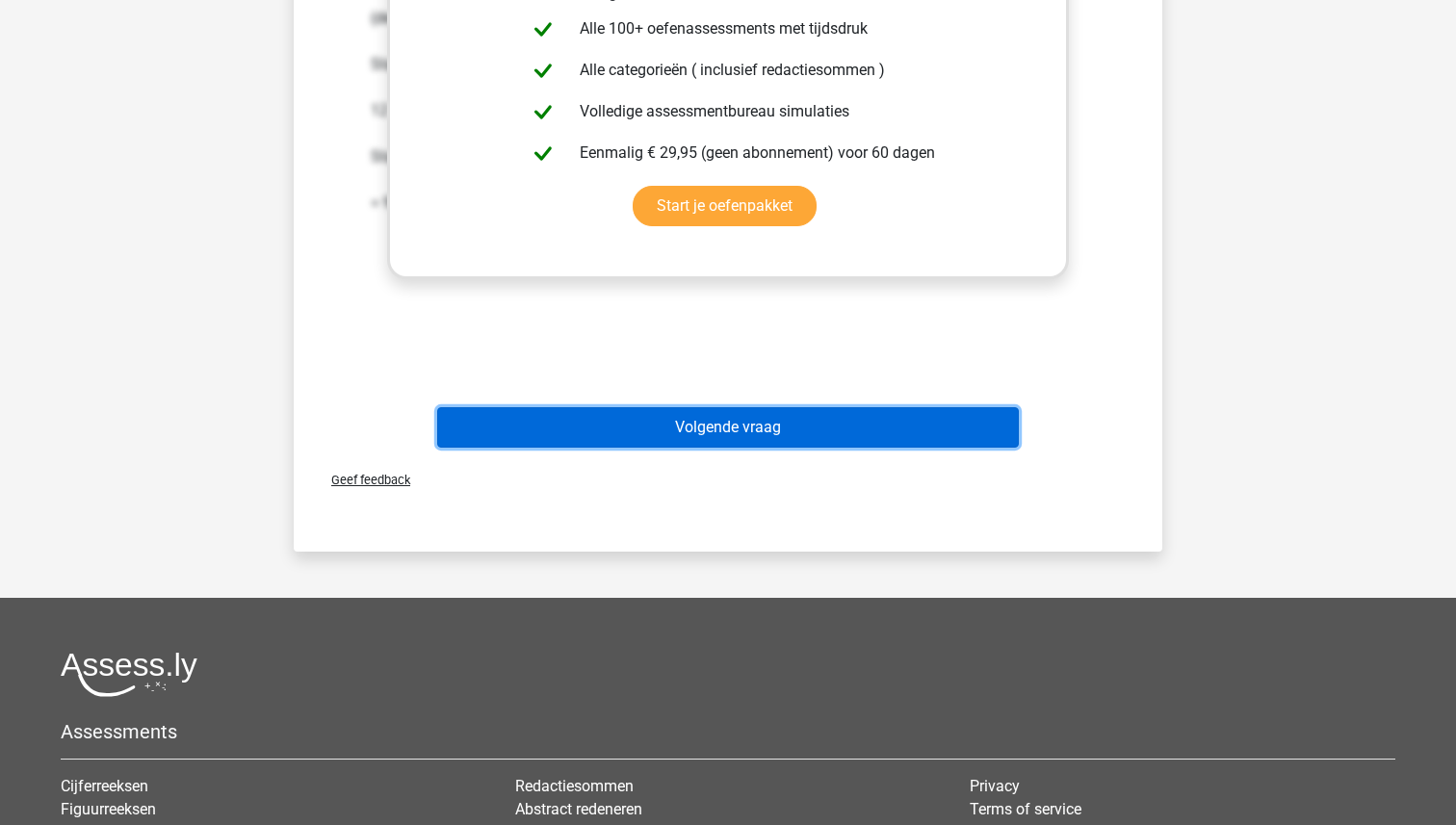
click at [704, 424] on button "Volgende vraag" at bounding box center [728, 427] width 583 height 40
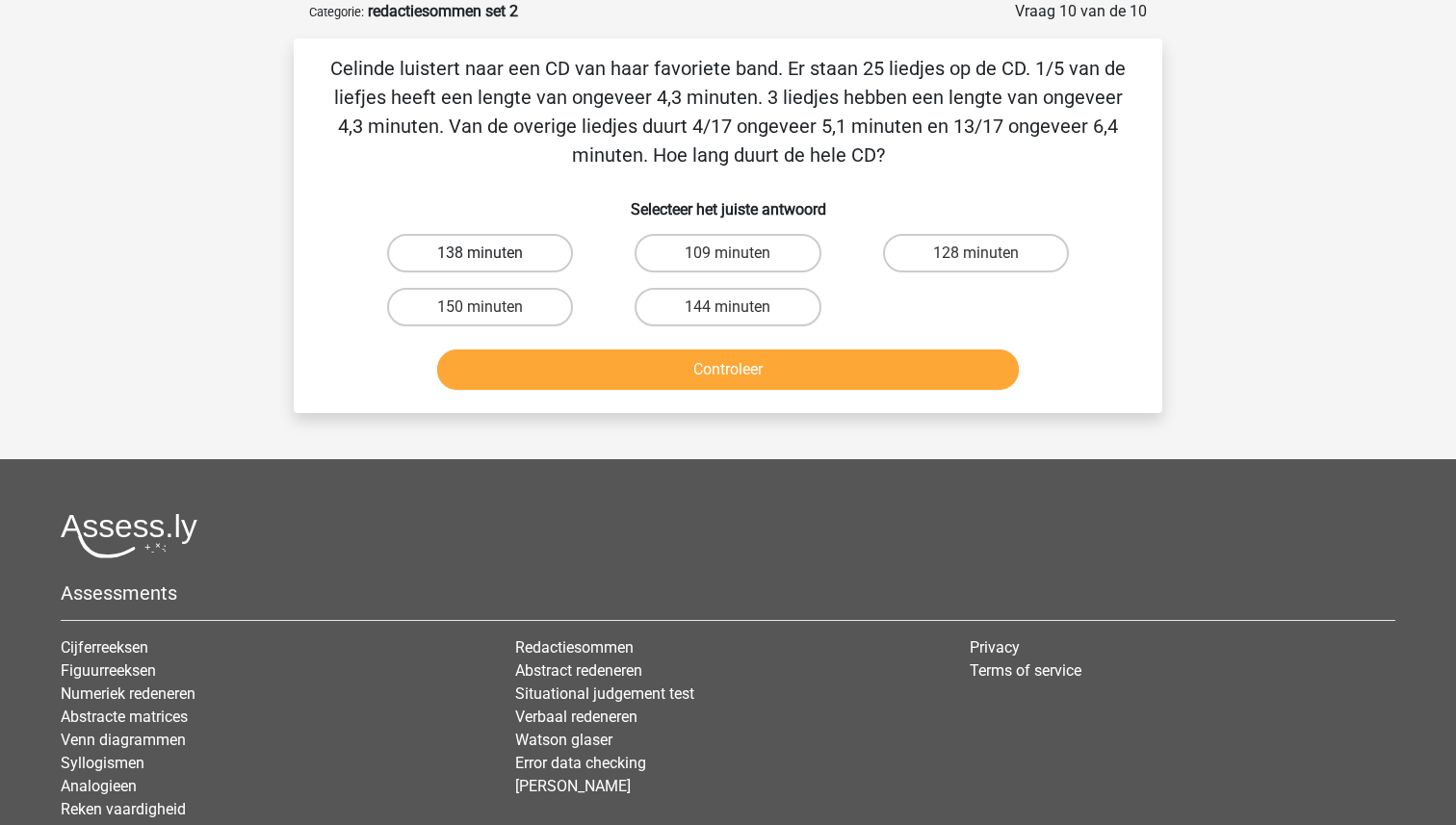
click at [508, 245] on label "138 minuten" at bounding box center [480, 253] width 186 height 39
click at [493, 253] on input "138 minuten" at bounding box center [486, 259] width 13 height 13
radio input "true"
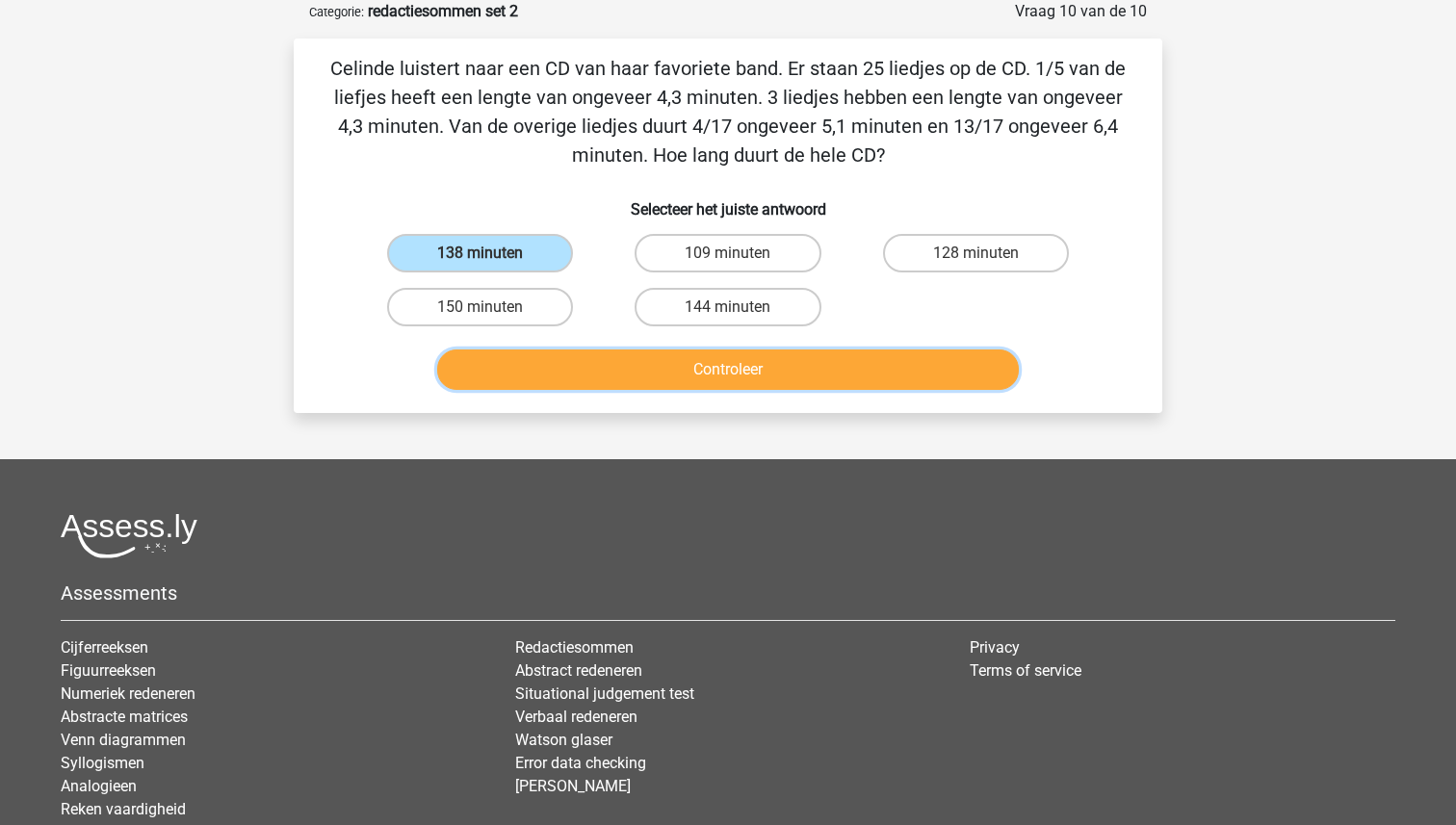
click at [684, 363] on button "Controleer" at bounding box center [728, 370] width 583 height 40
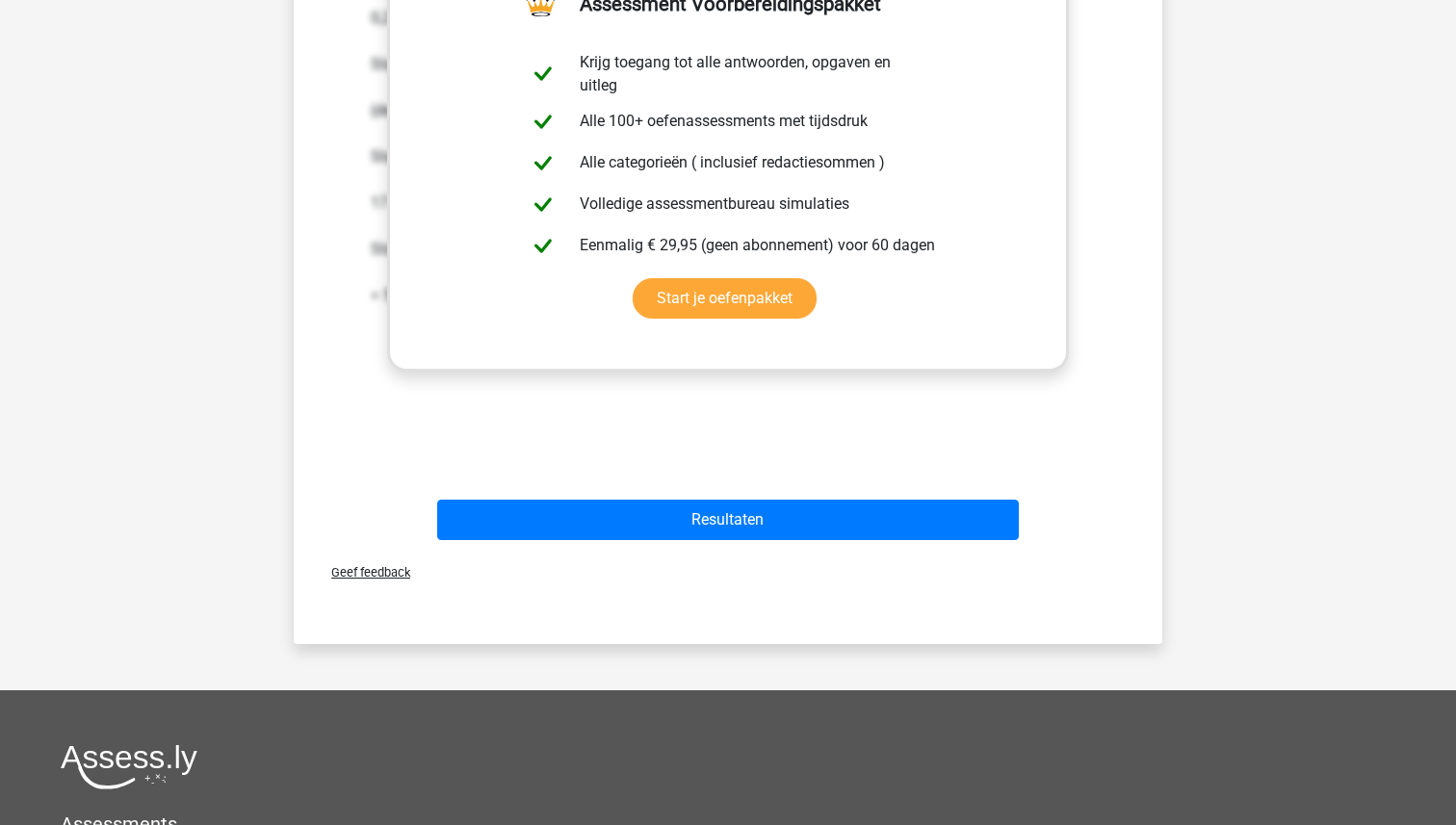
scroll to position [601, 0]
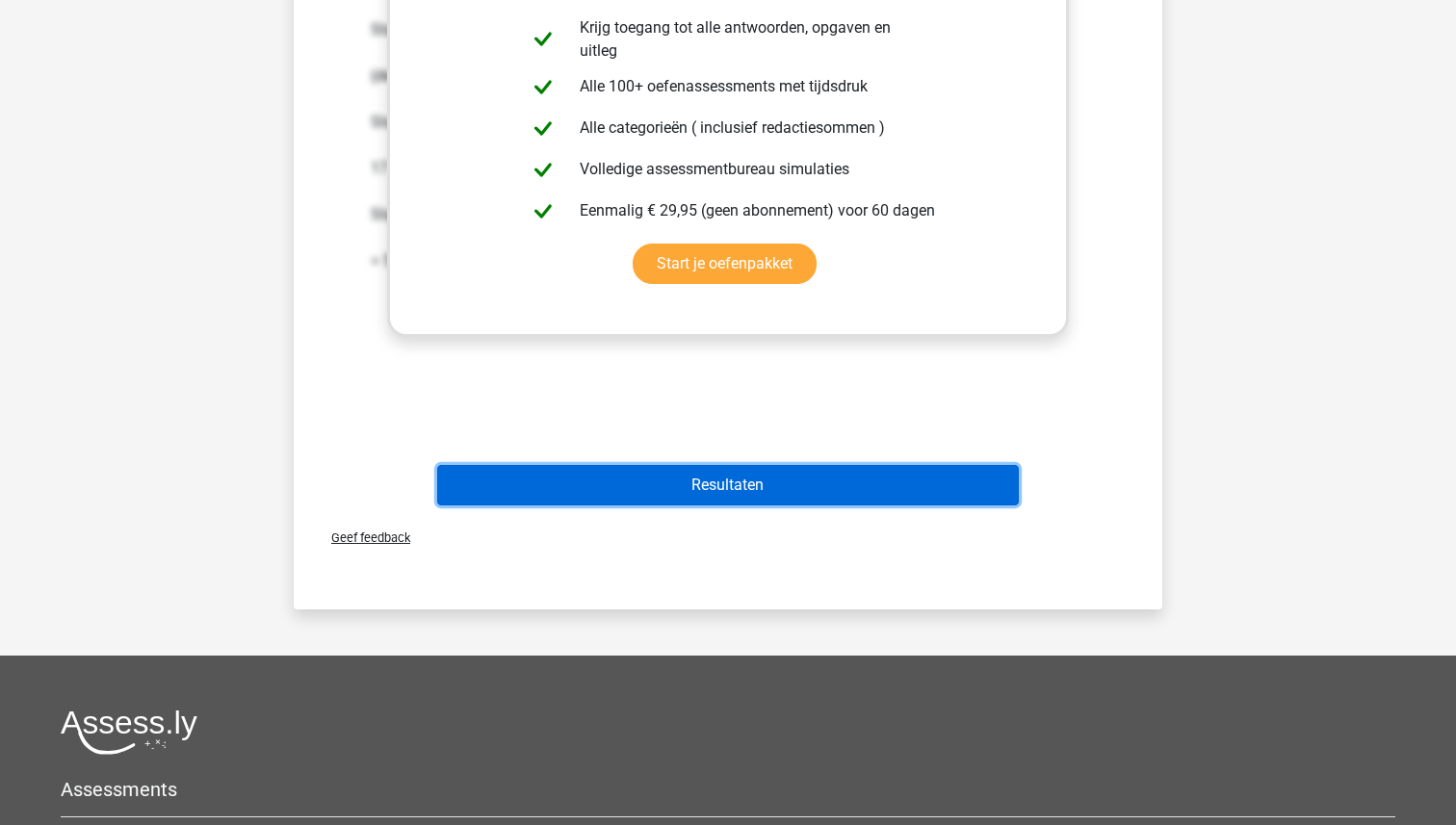
click at [747, 474] on button "Resultaten" at bounding box center [728, 485] width 583 height 40
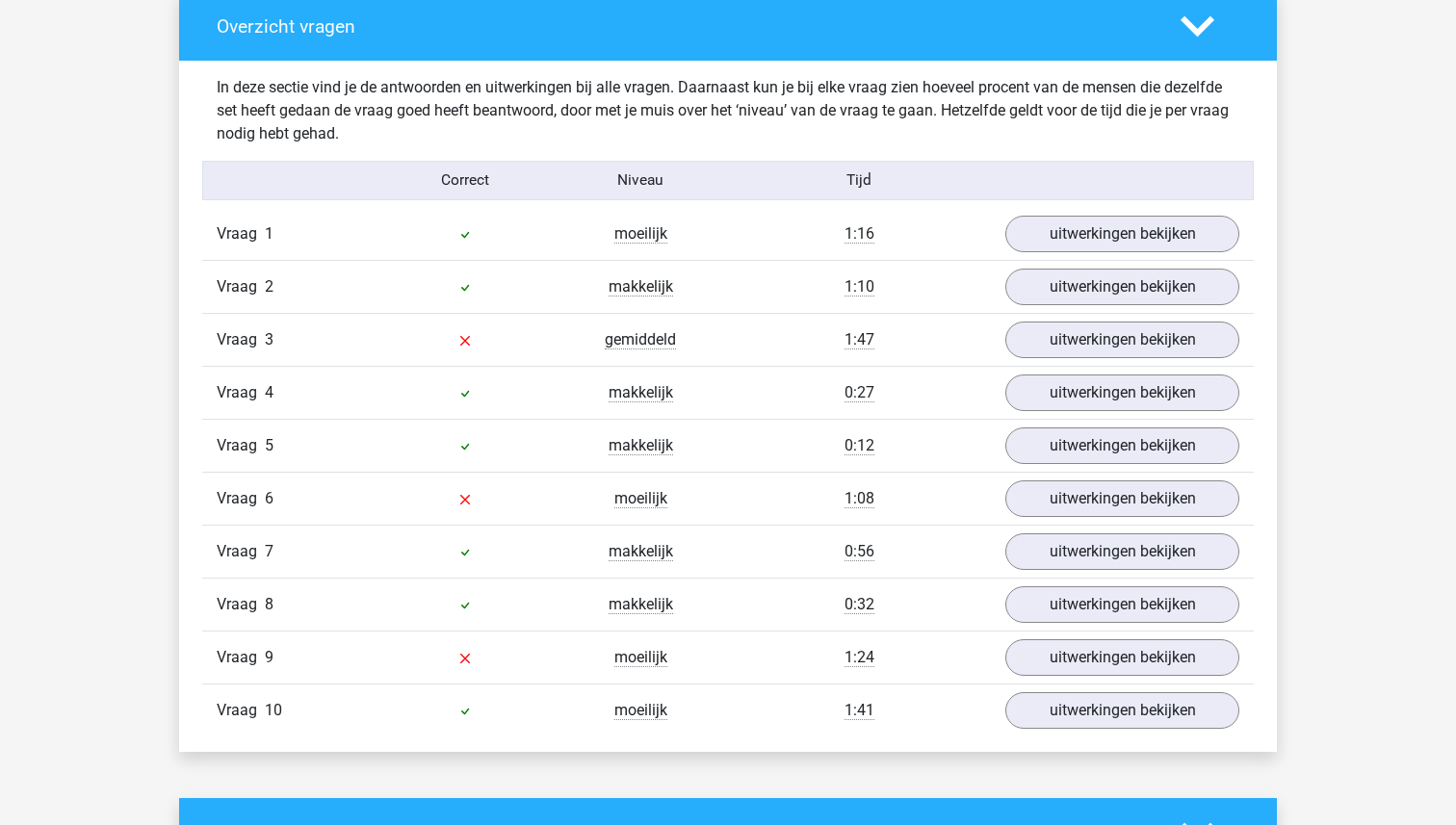
scroll to position [1452, 0]
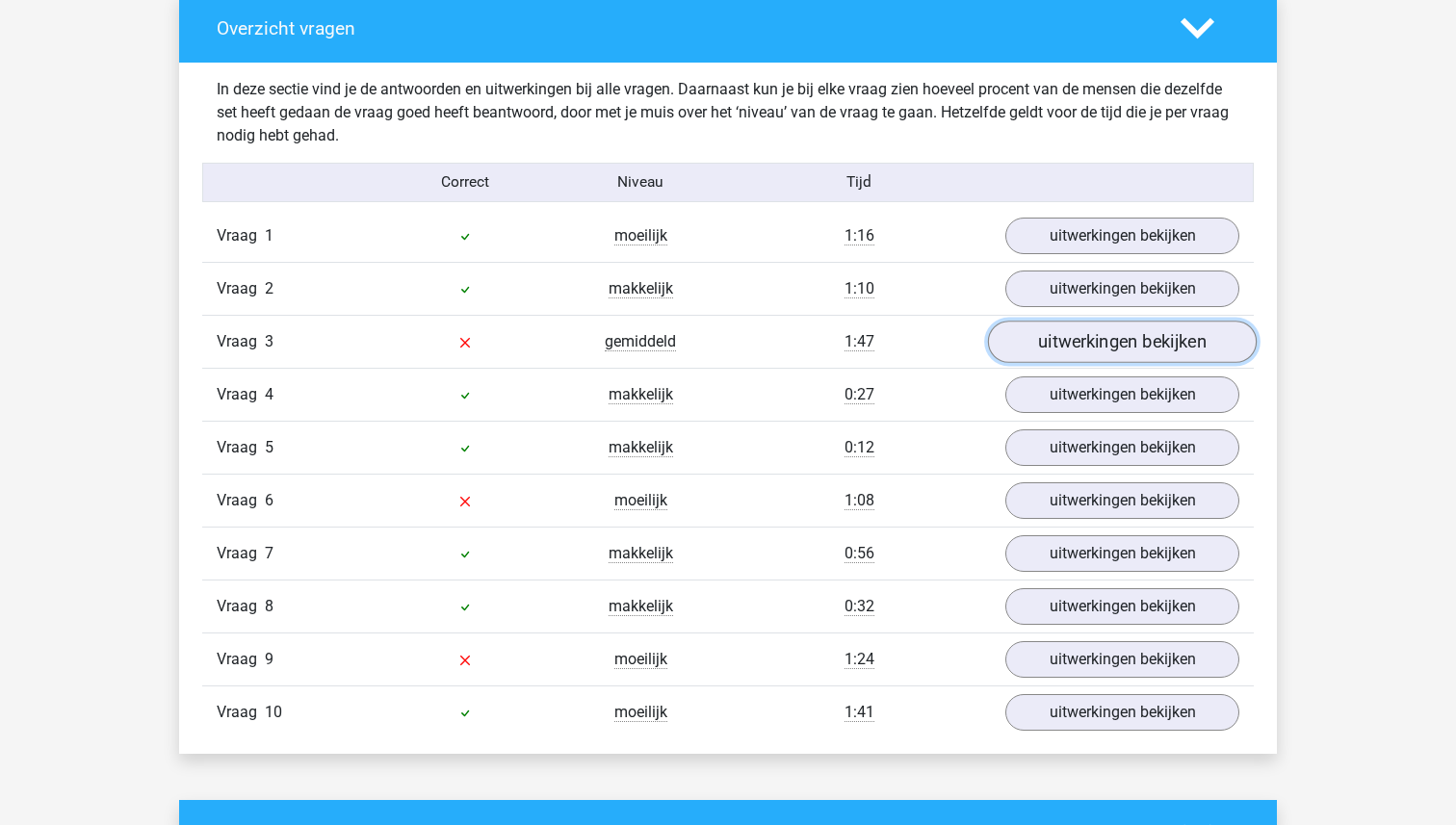
click at [1099, 341] on link "uitwerkingen bekijken" at bounding box center [1122, 343] width 269 height 42
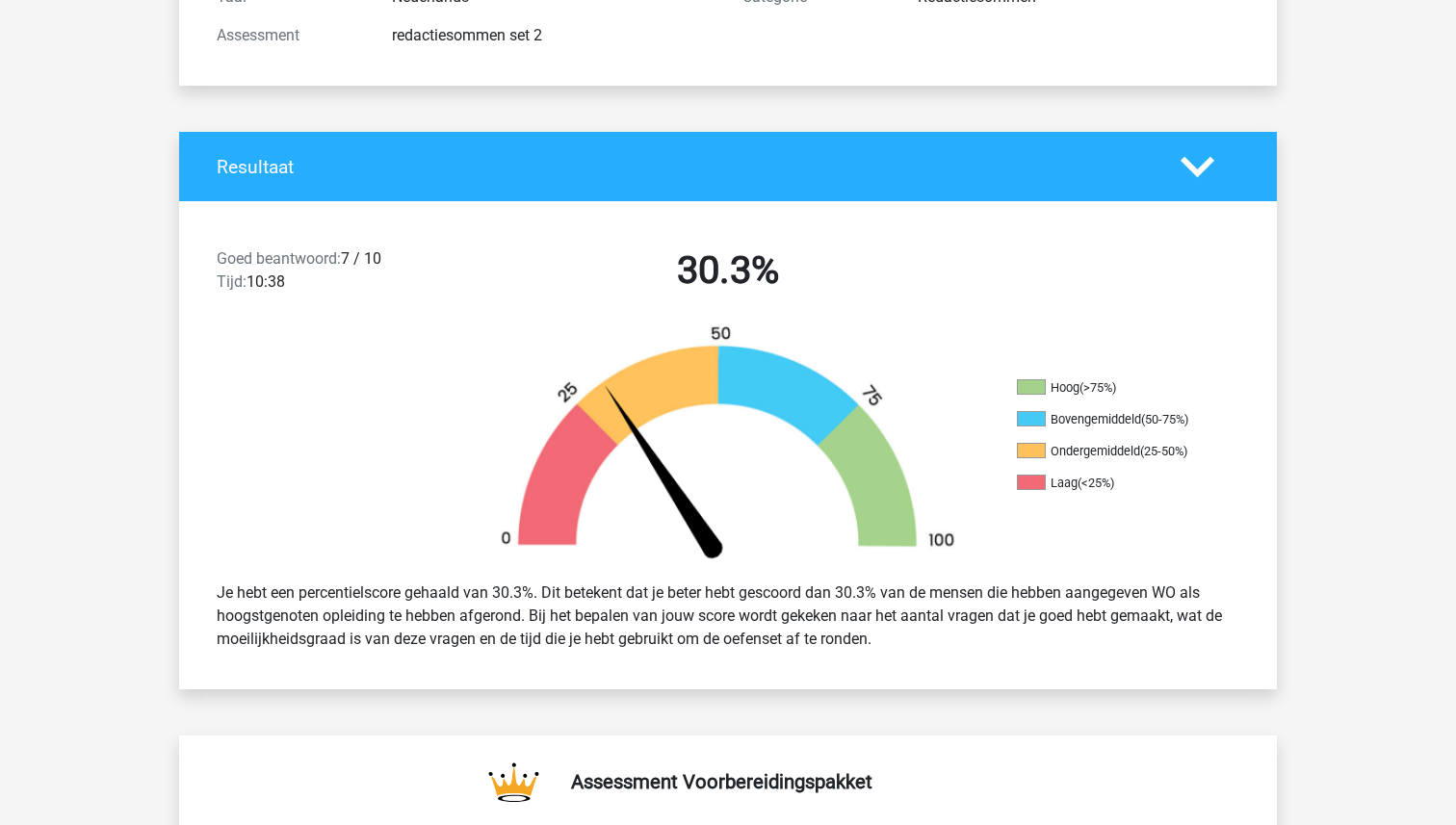
scroll to position [0, 0]
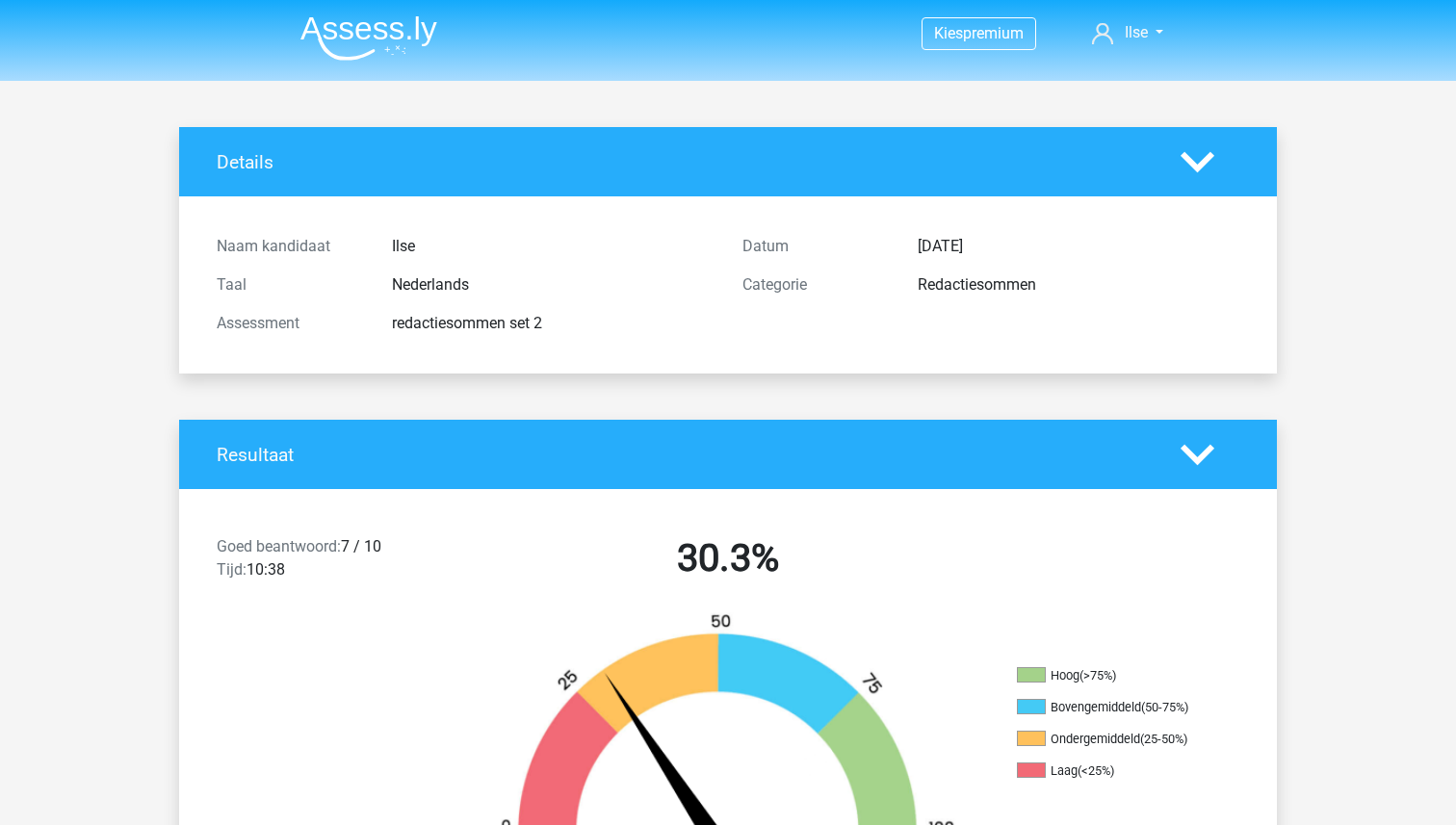
click at [344, 33] on img at bounding box center [369, 38] width 137 height 45
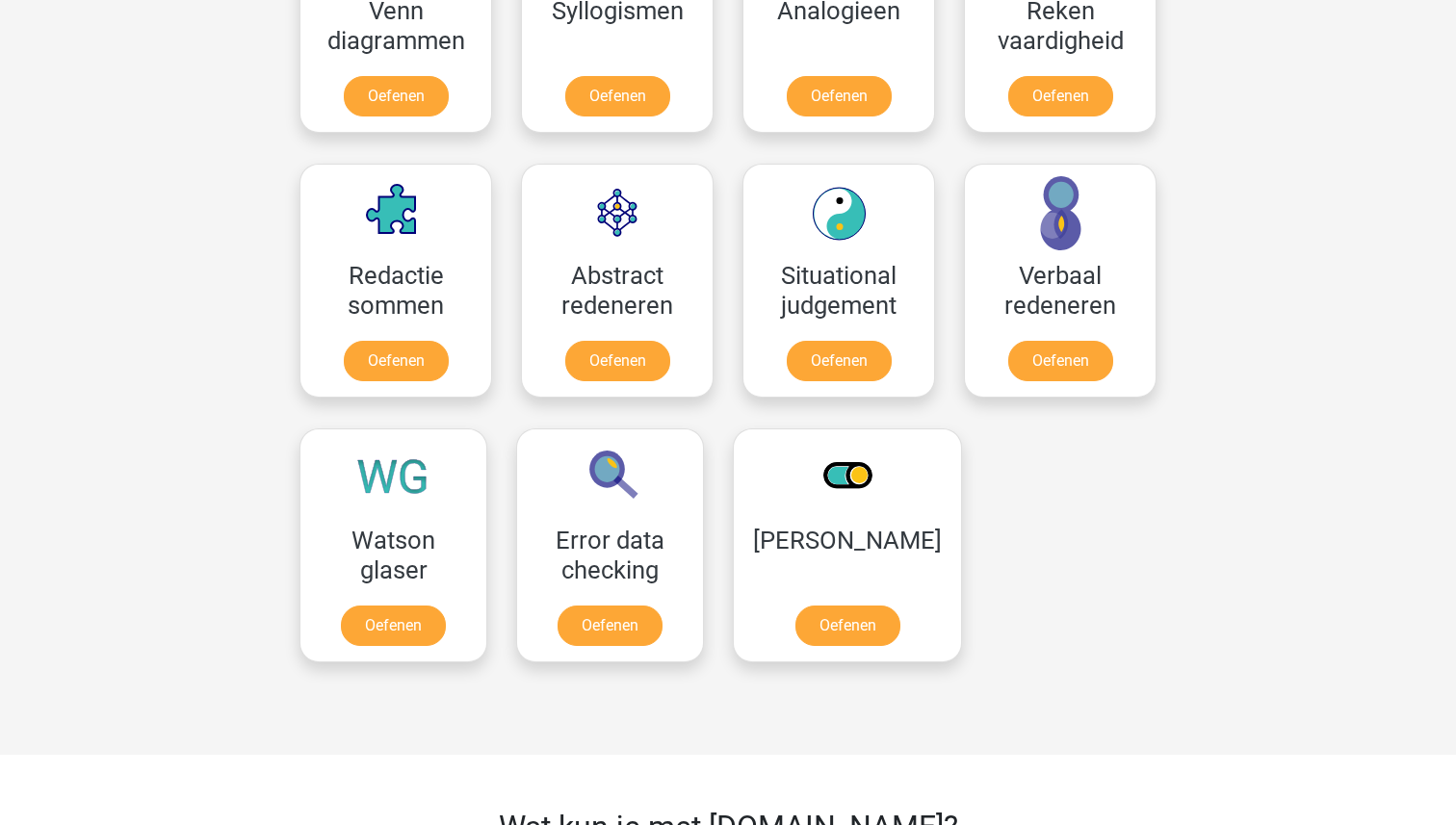
scroll to position [1253, 0]
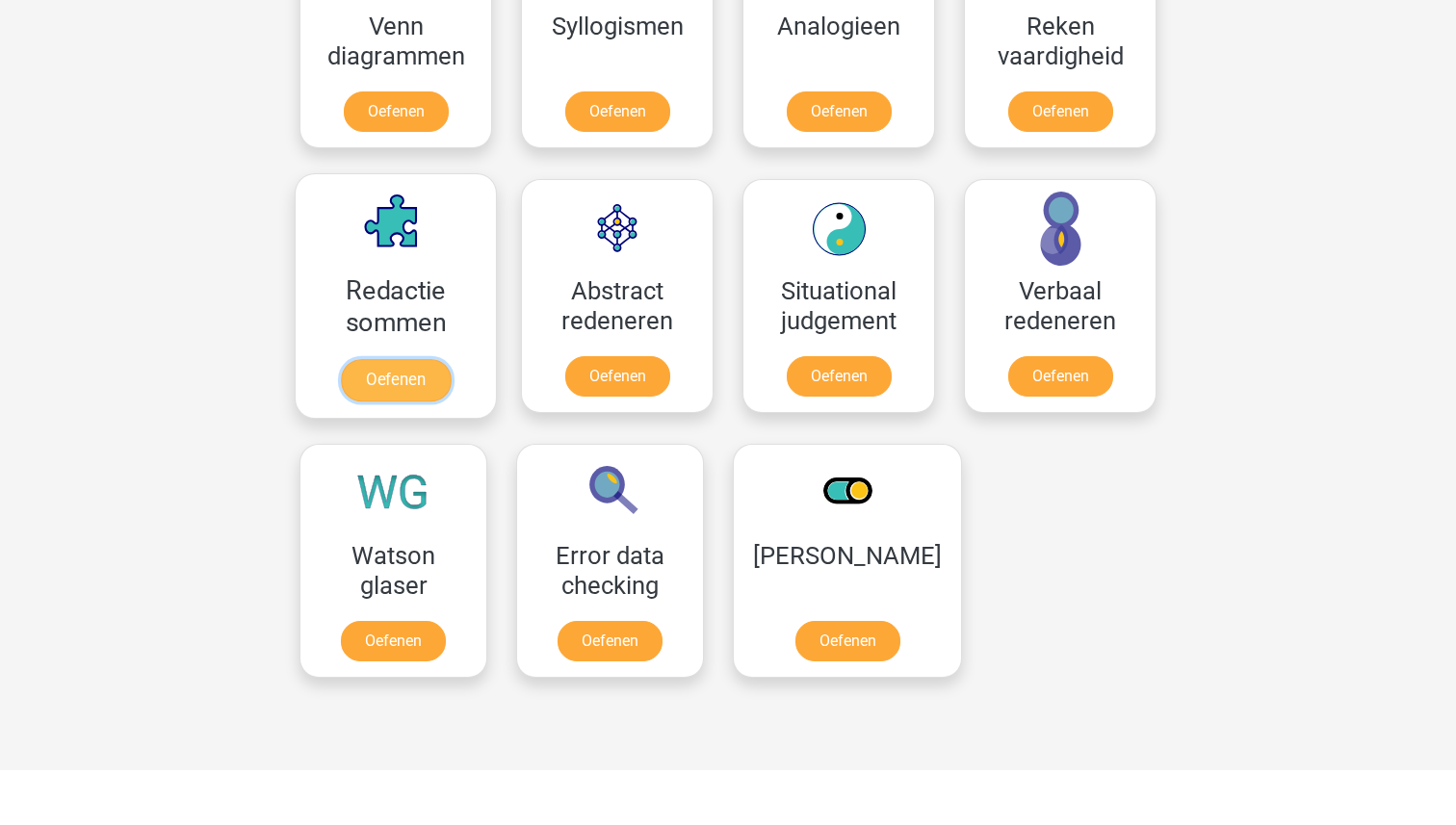
click at [403, 359] on link "Oefenen" at bounding box center [396, 380] width 110 height 42
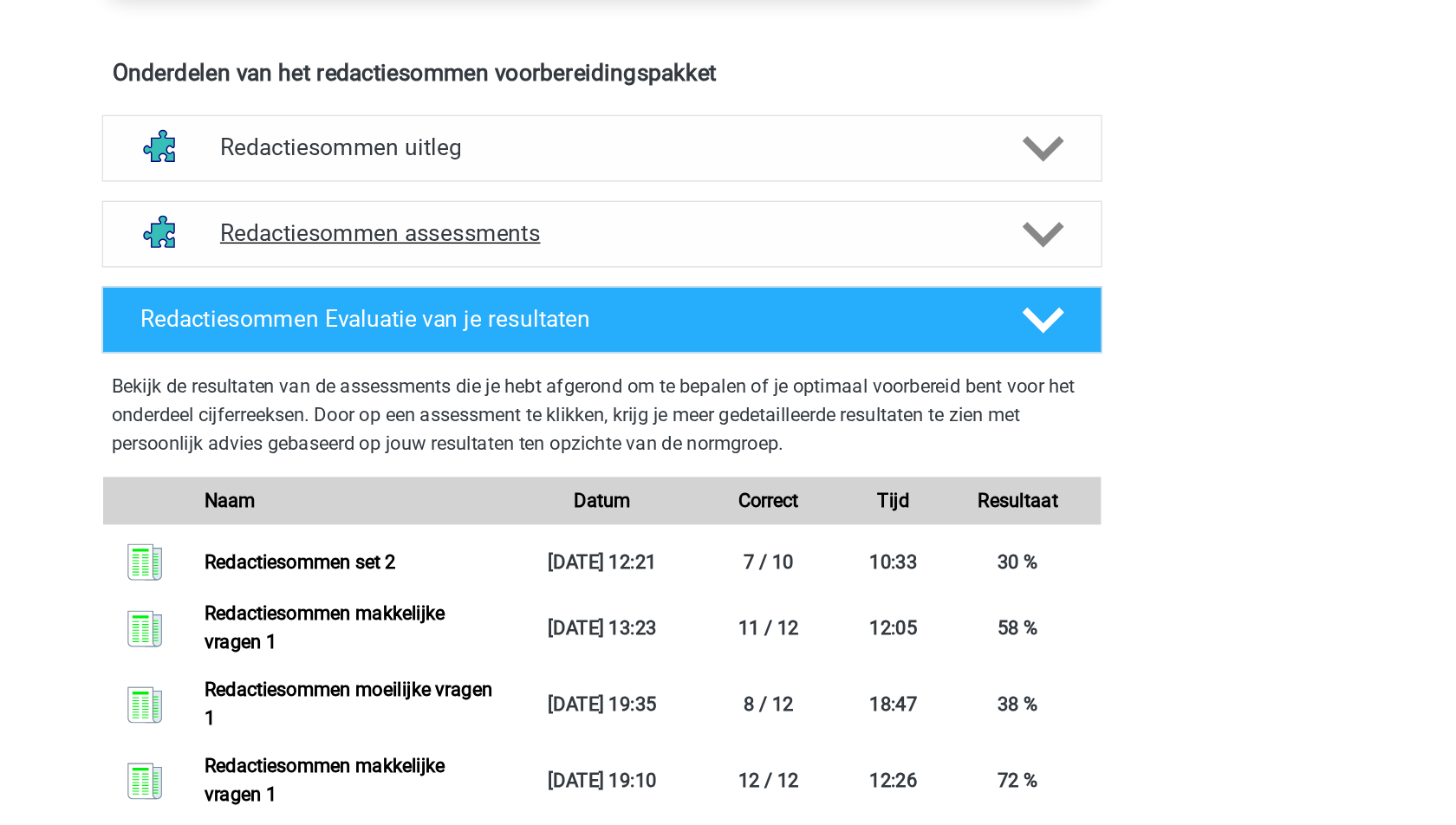
scroll to position [925, 0]
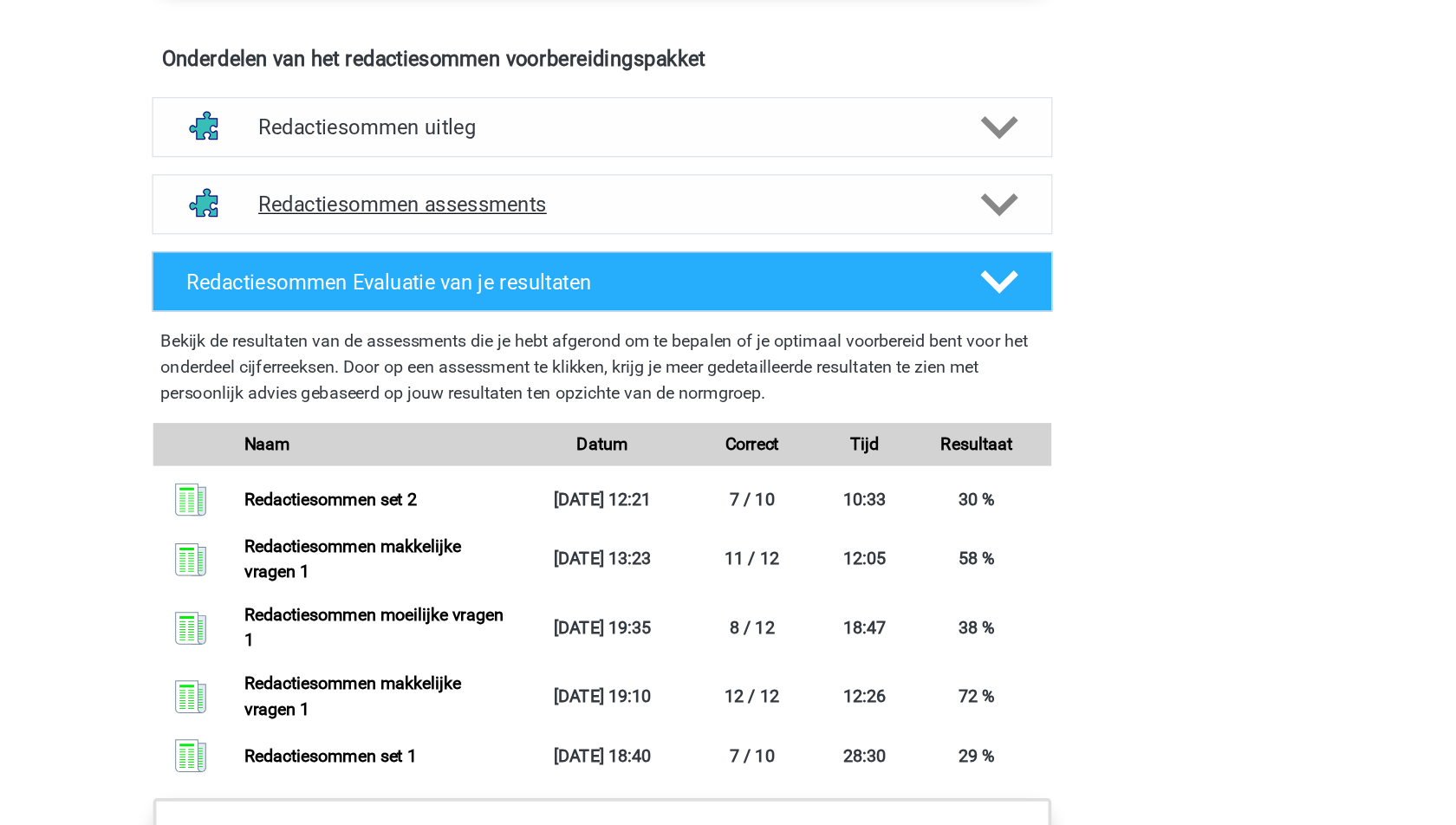
click at [659, 234] on h4 "Redactiesommen assessments" at bounding box center [728, 224] width 556 height 20
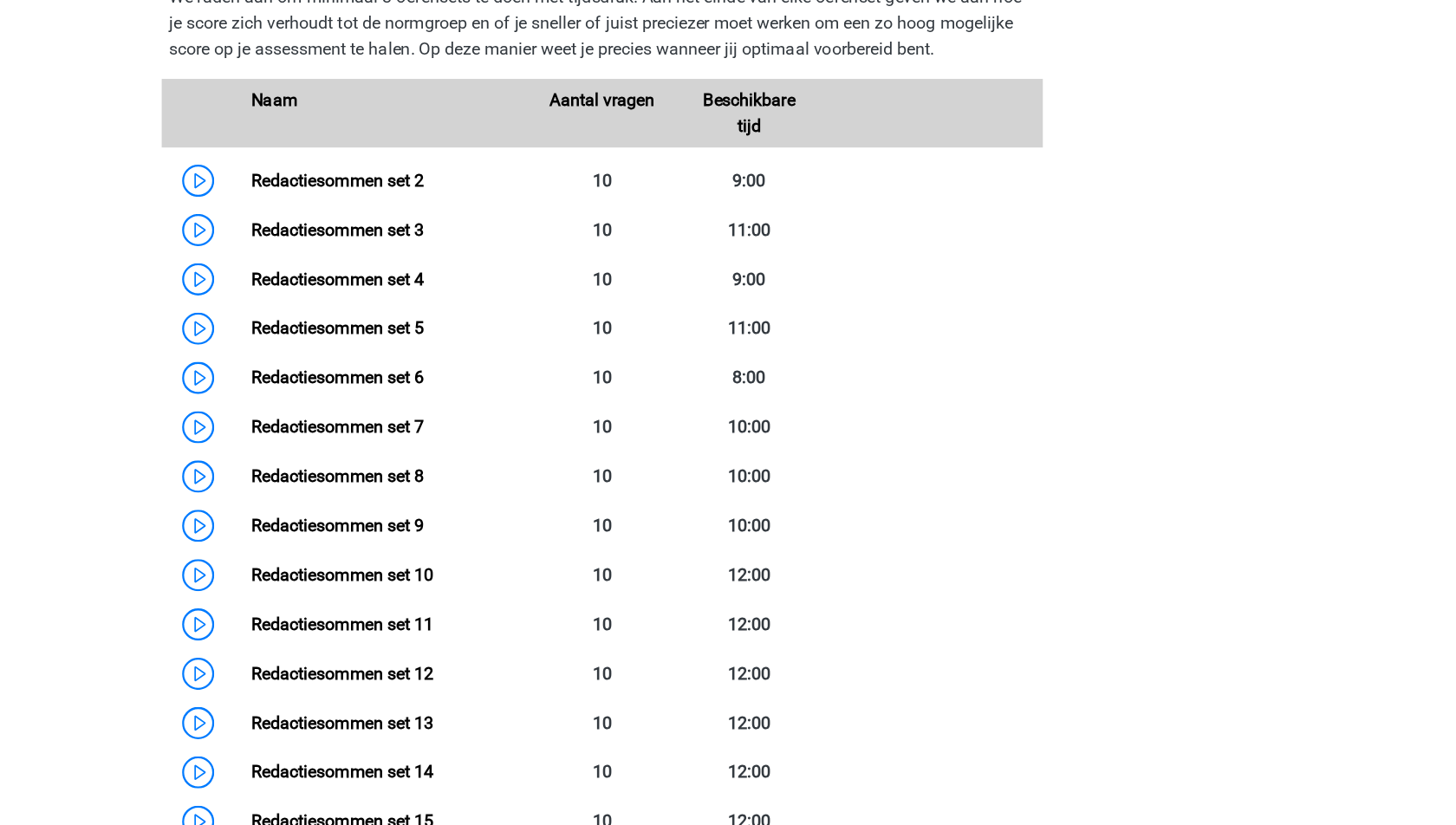
scroll to position [1053, 0]
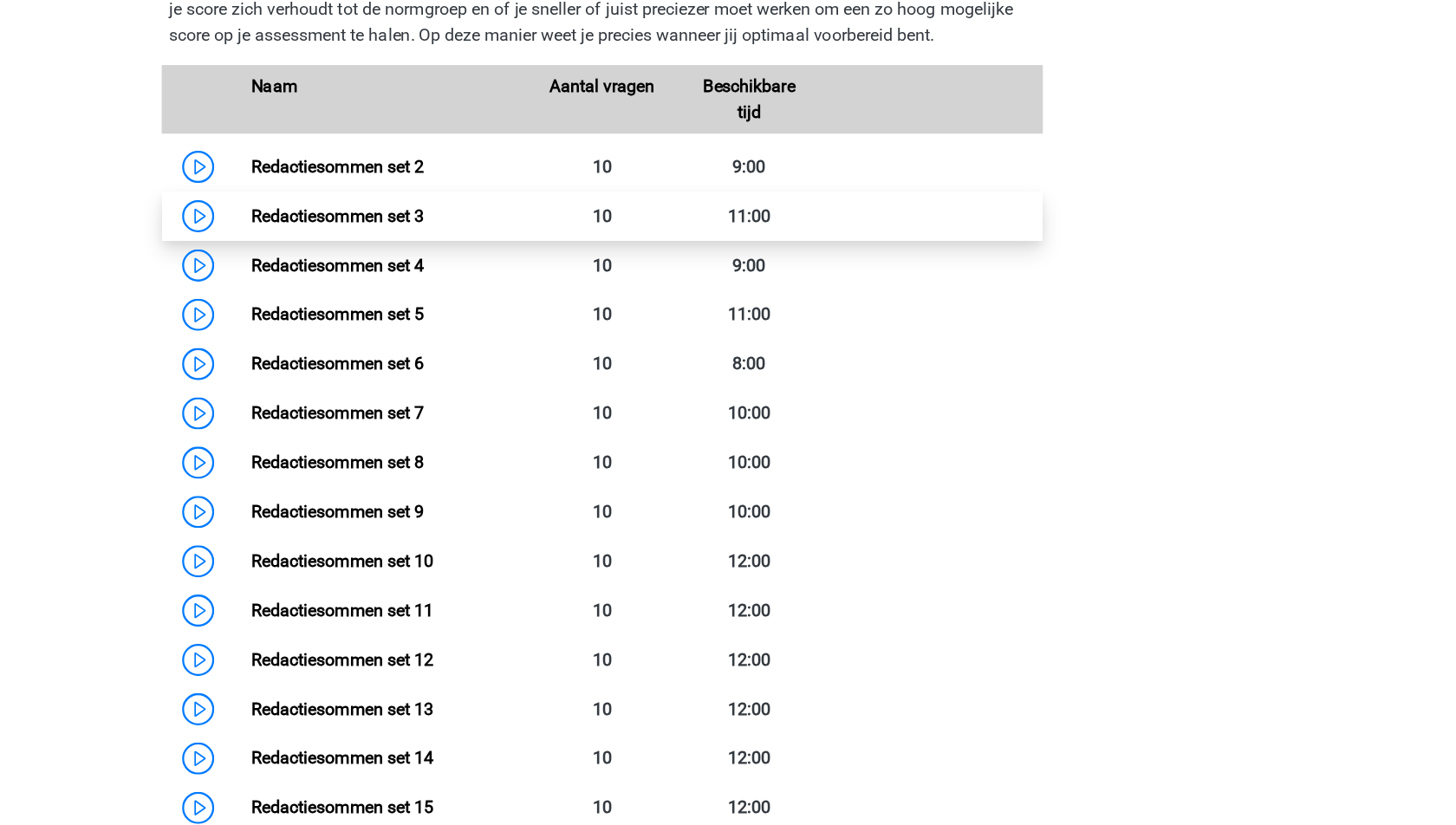
click at [520, 340] on link "Redactiesommen set 3" at bounding box center [513, 331] width 140 height 16
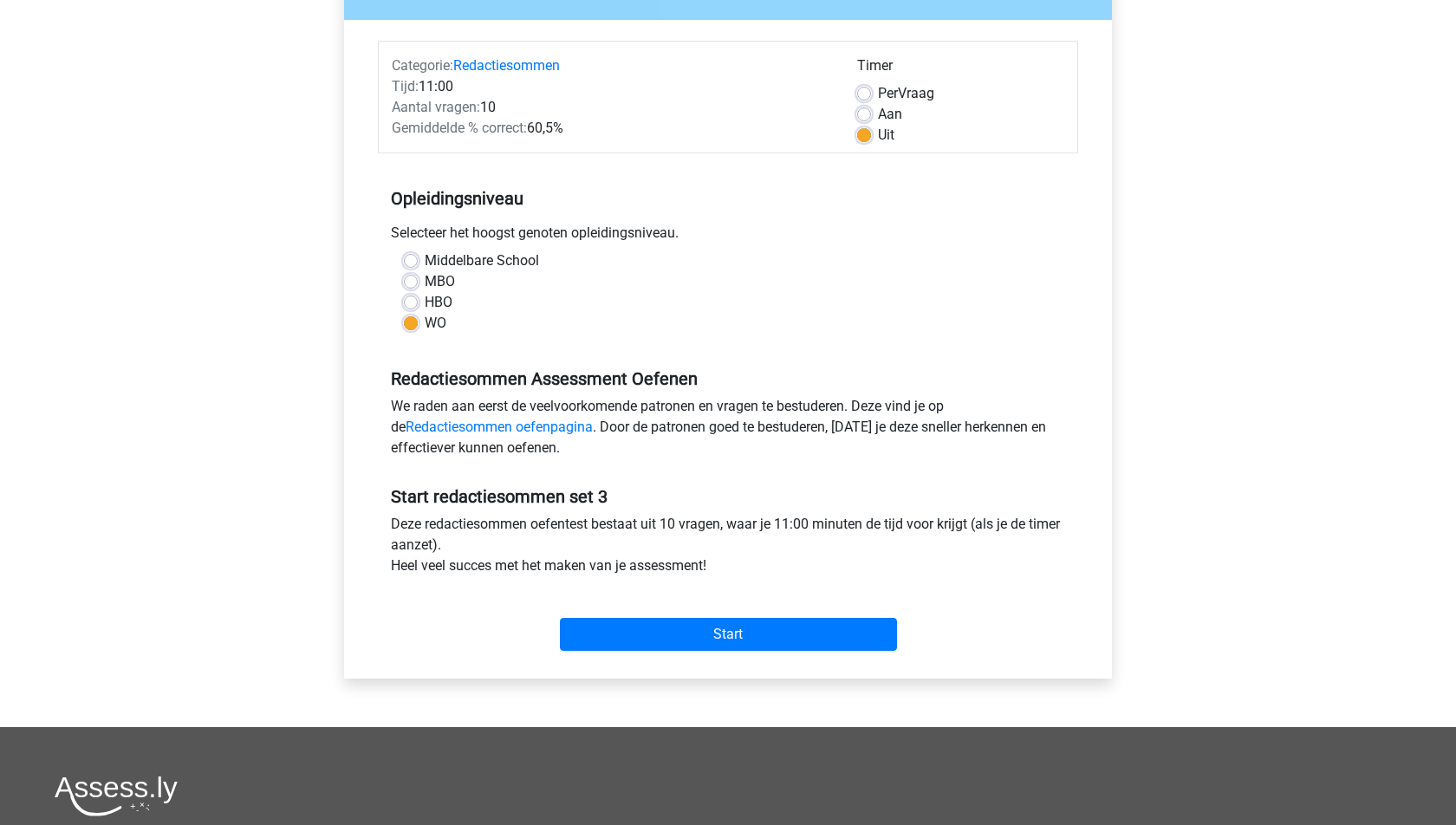
scroll to position [393, 0]
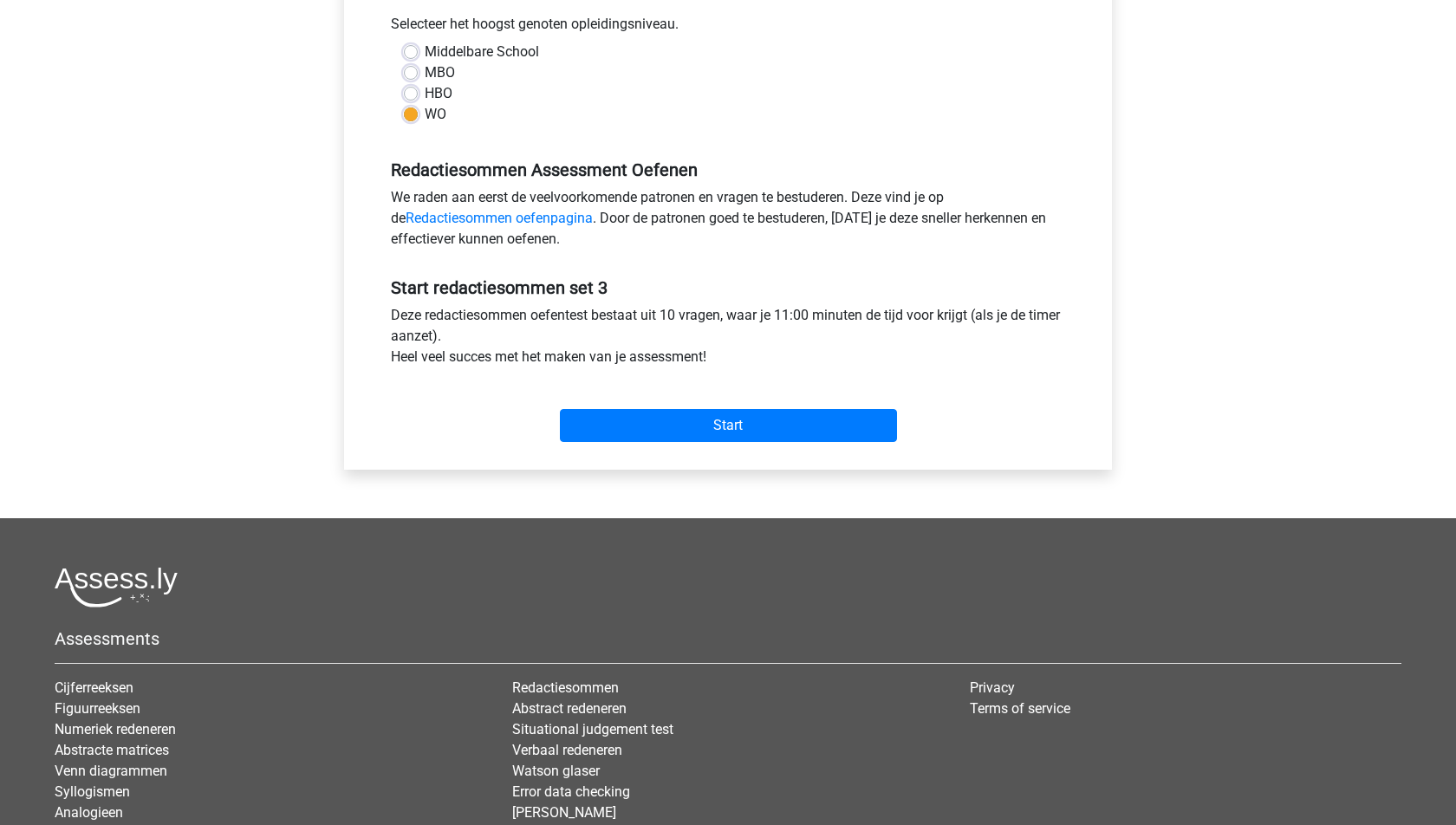
click at [727, 403] on div "Start" at bounding box center [728, 412] width 700 height 61
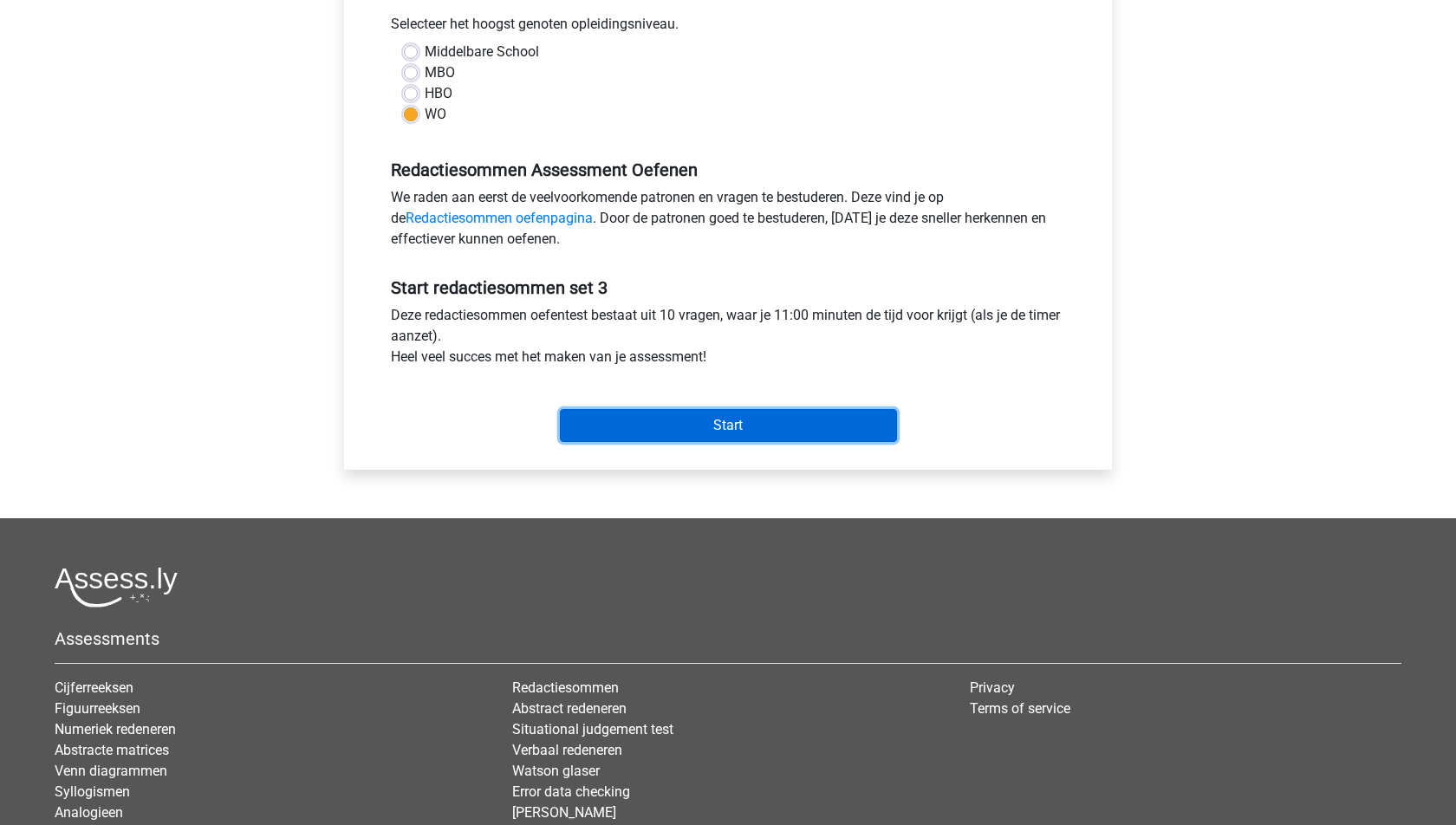
click at [724, 435] on input "Start" at bounding box center [728, 425] width 337 height 33
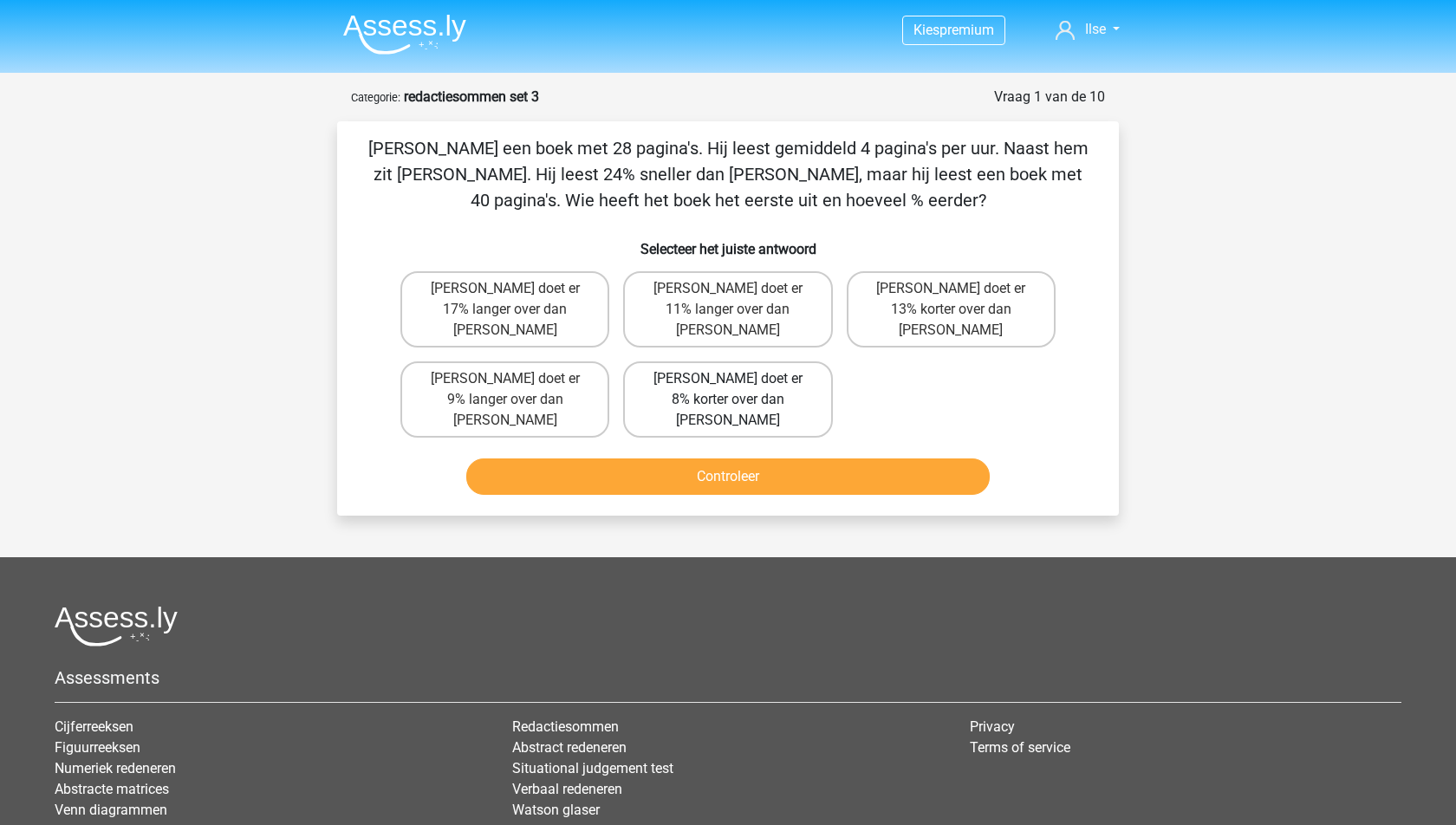
click at [750, 361] on label "[PERSON_NAME] doet er 8% korter over dan [PERSON_NAME]" at bounding box center [727, 400] width 209 height 76
click at [739, 379] on input "[PERSON_NAME] doet er 8% korter over dan [PERSON_NAME]" at bounding box center [733, 384] width 11 height 11
radio input "true"
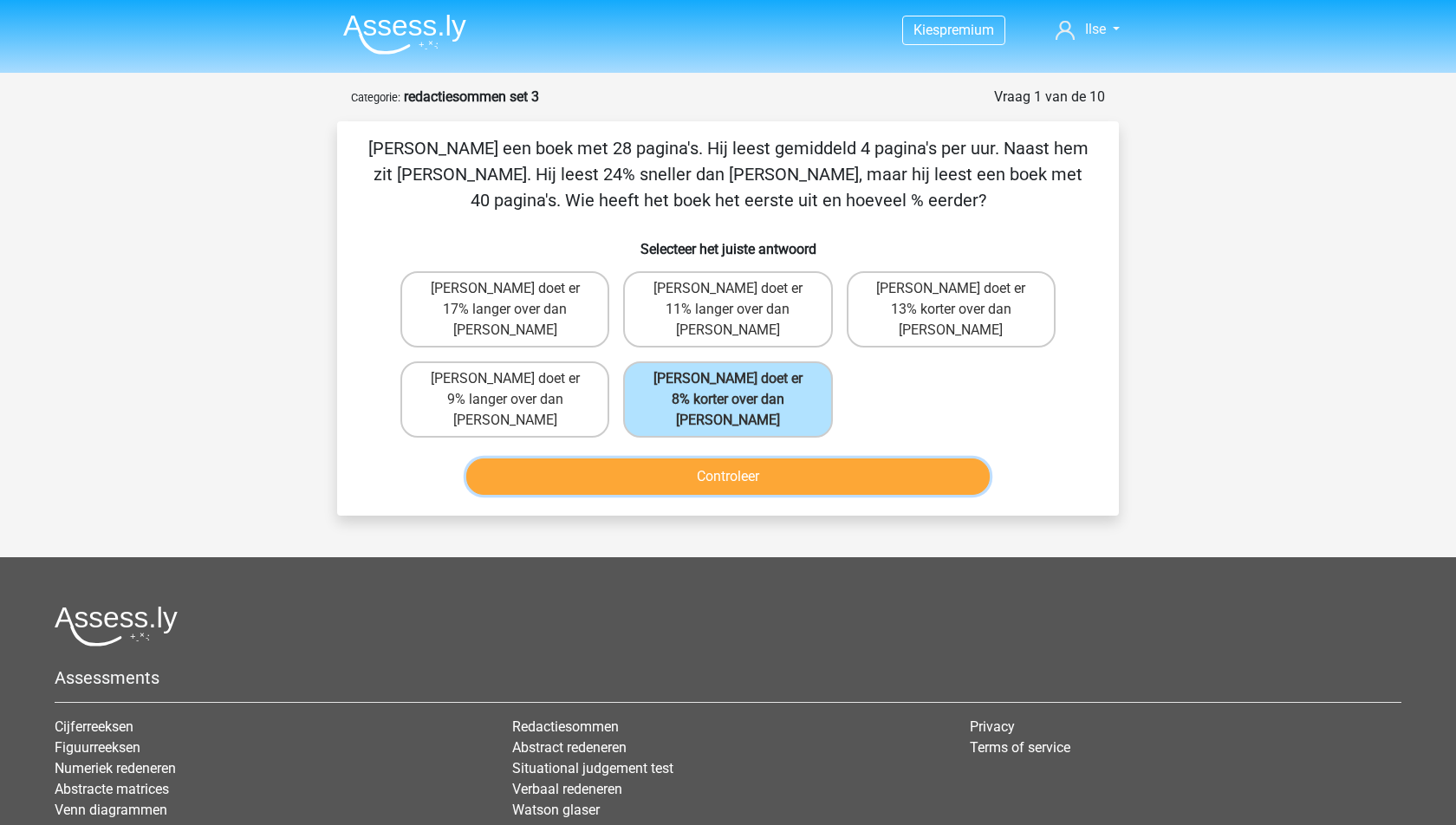
click at [748, 458] on button "Controleer" at bounding box center [728, 477] width 524 height 36
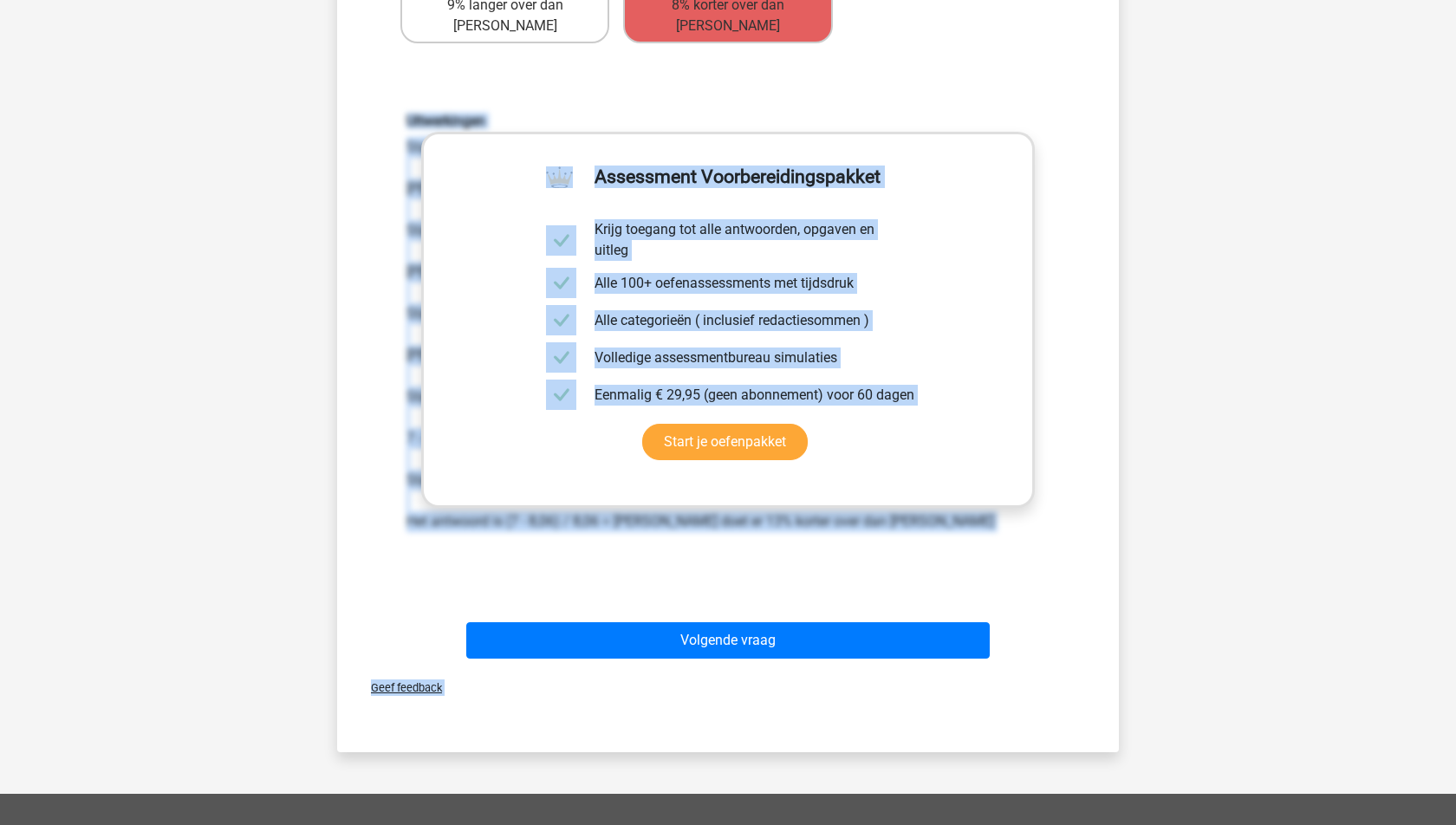
scroll to position [426, 0]
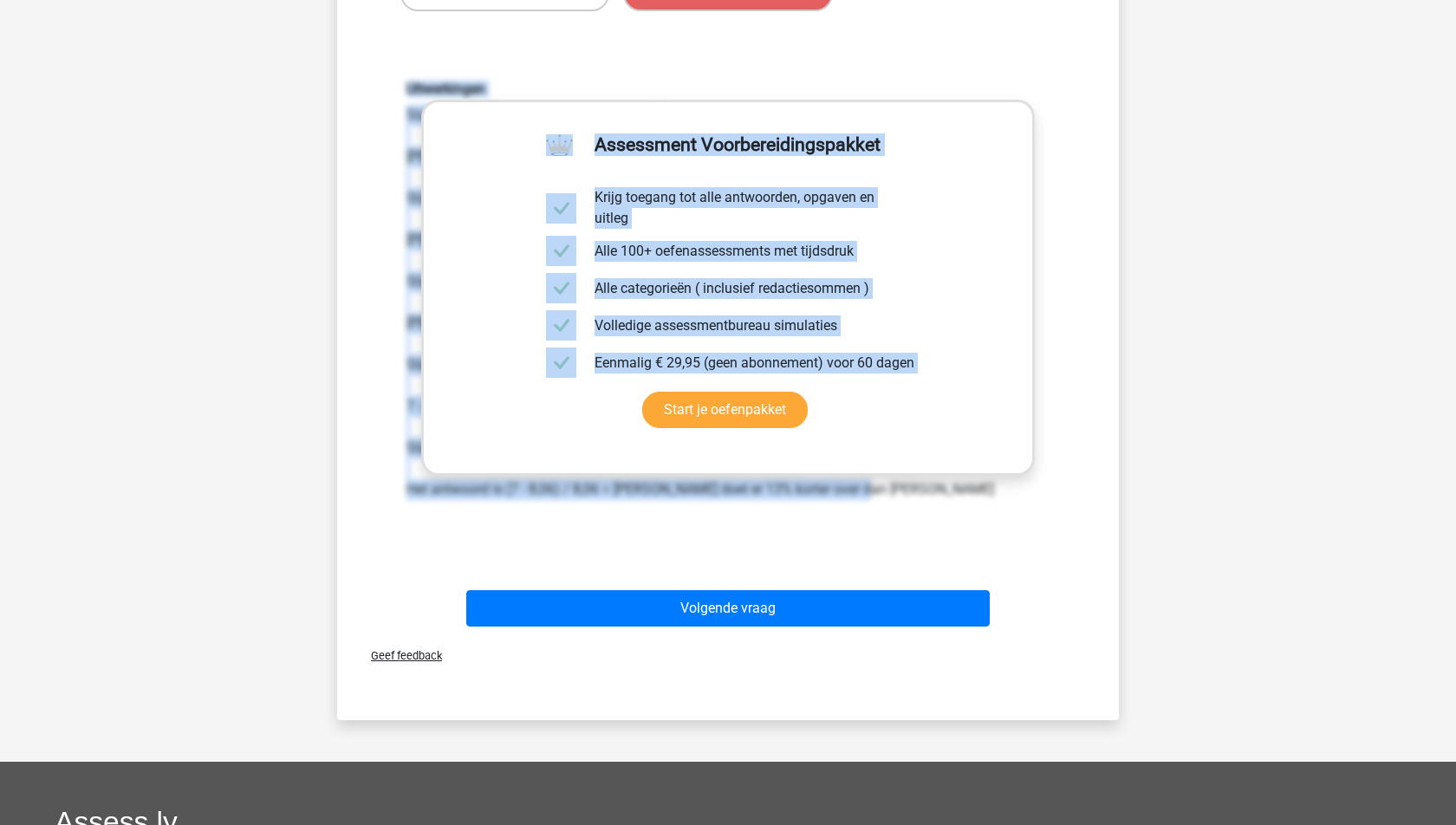
drag, startPoint x: 389, startPoint y: 389, endPoint x: 711, endPoint y: 503, distance: 341.6
click at [711, 503] on div "Uitwerkingen Stap 1: bereken hoe lang tom erover doet. [PERSON_NAME] het boek u…" at bounding box center [728, 308] width 726 height 537
click at [711, 503] on div "Uitwerkingen Stap 1: bereken hoe lang tom erover doet. [PERSON_NAME] het boek u…" at bounding box center [728, 308] width 726 height 537
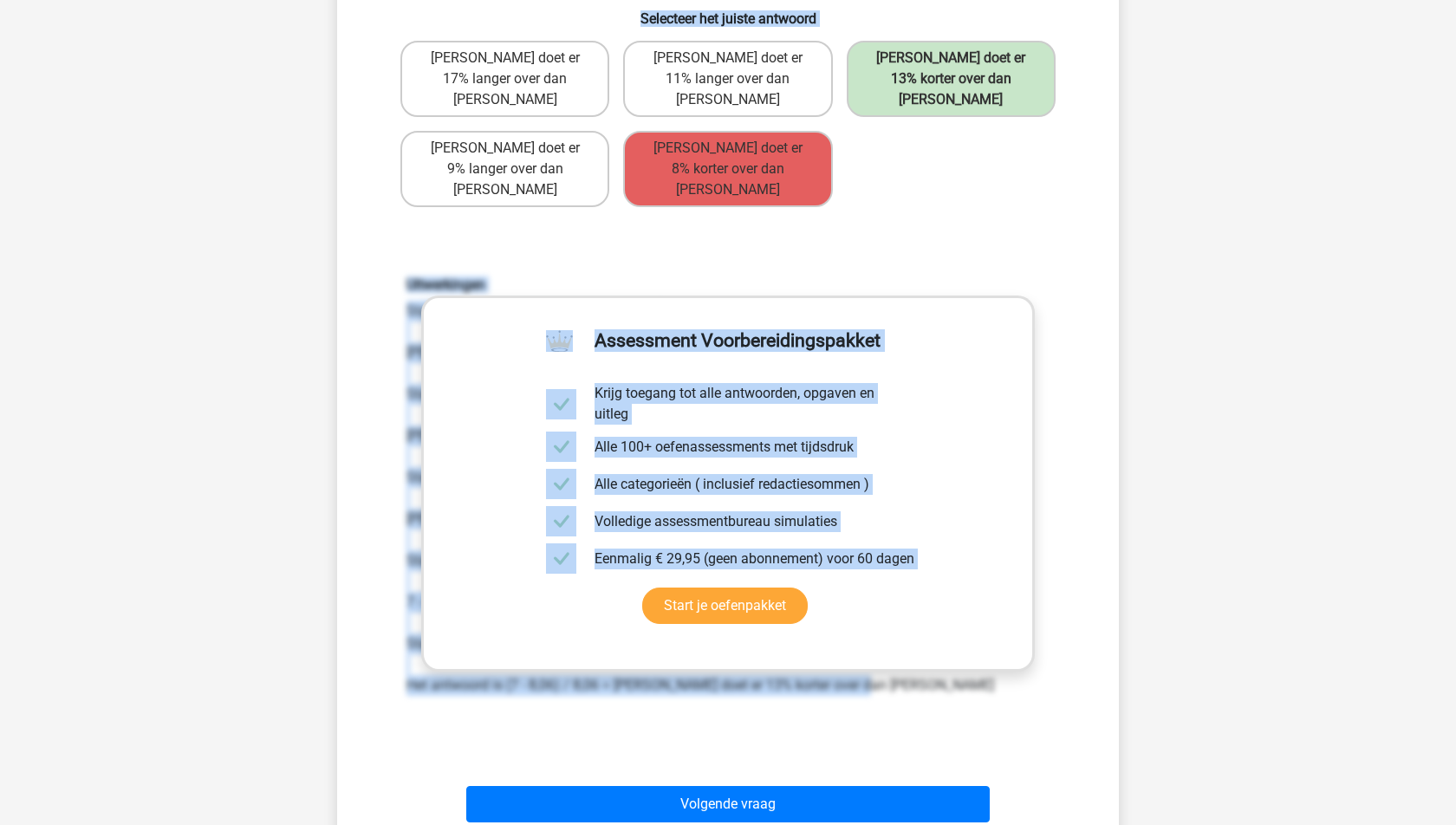
scroll to position [0, 0]
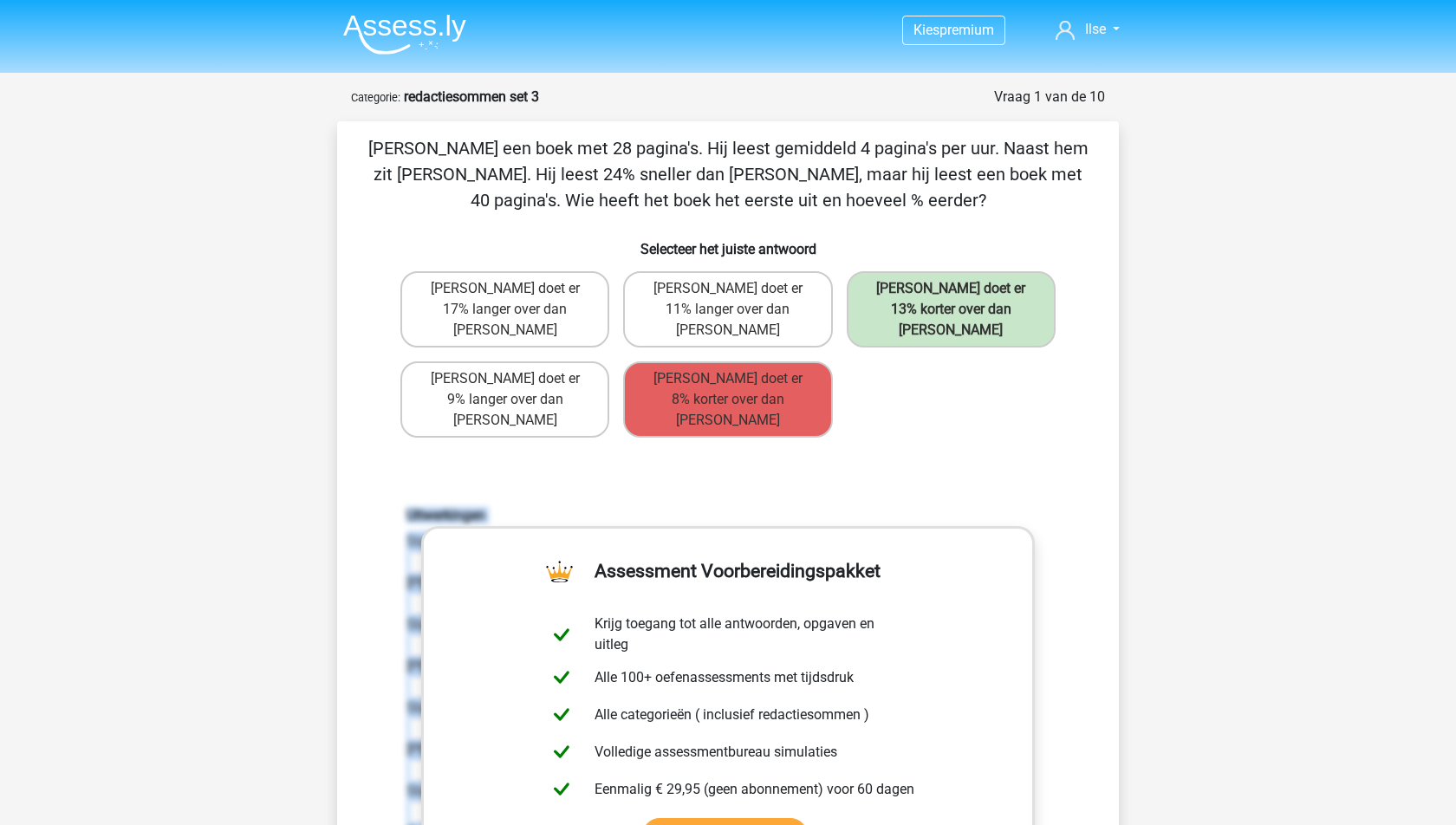
drag, startPoint x: 889, startPoint y: 460, endPoint x: 285, endPoint y: 434, distance: 604.6
click at [285, 434] on div "Kies premium Ilse [EMAIL_ADDRESS][DOMAIN_NAME]" at bounding box center [728, 822] width 1456 height 1646
copy div "Uitwerkingen Stap 1: bereken hoe lang tom erover doet. [PERSON_NAME] het boek u…"
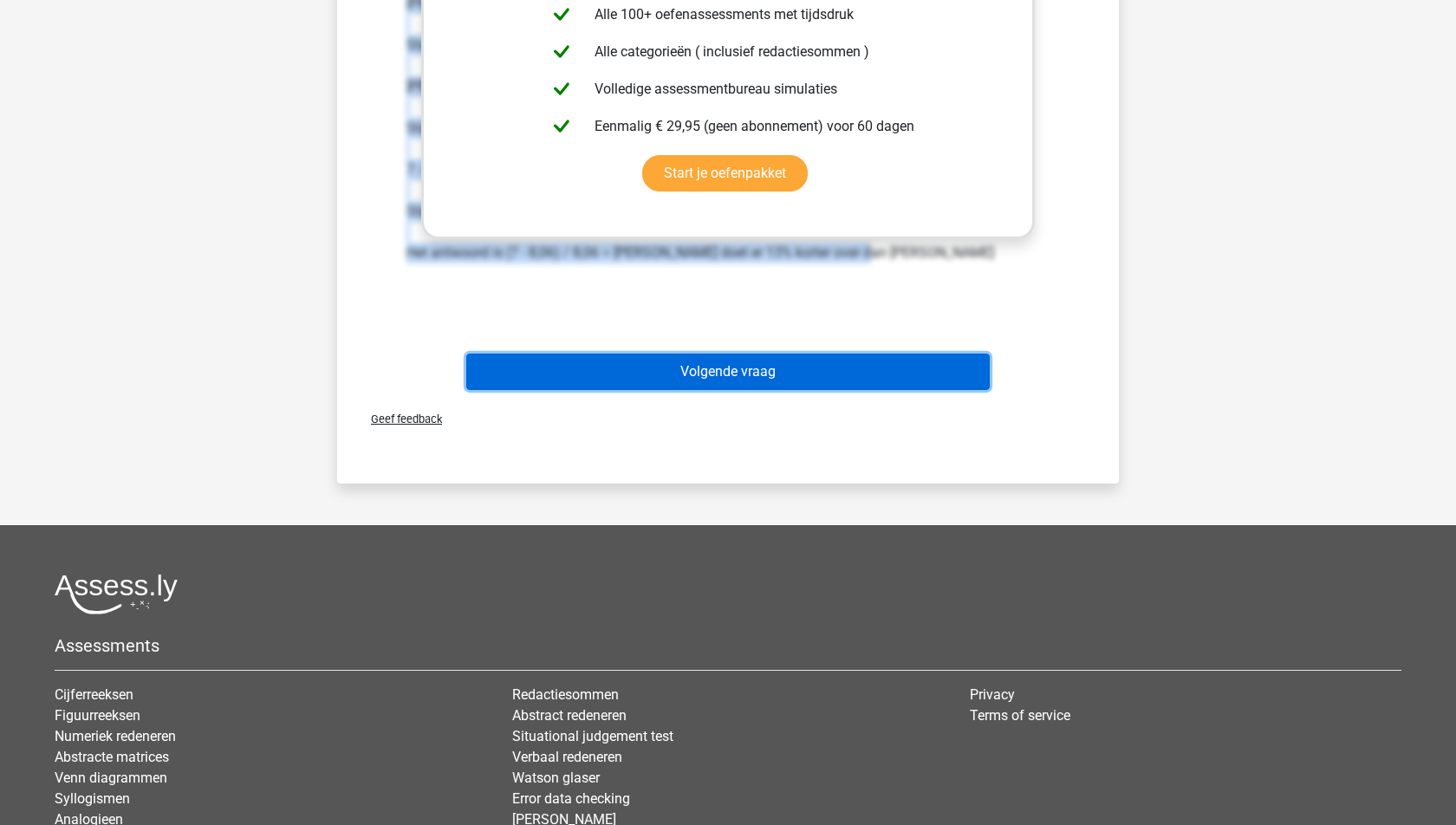
click at [759, 354] on button "Volgende vraag" at bounding box center [728, 372] width 524 height 36
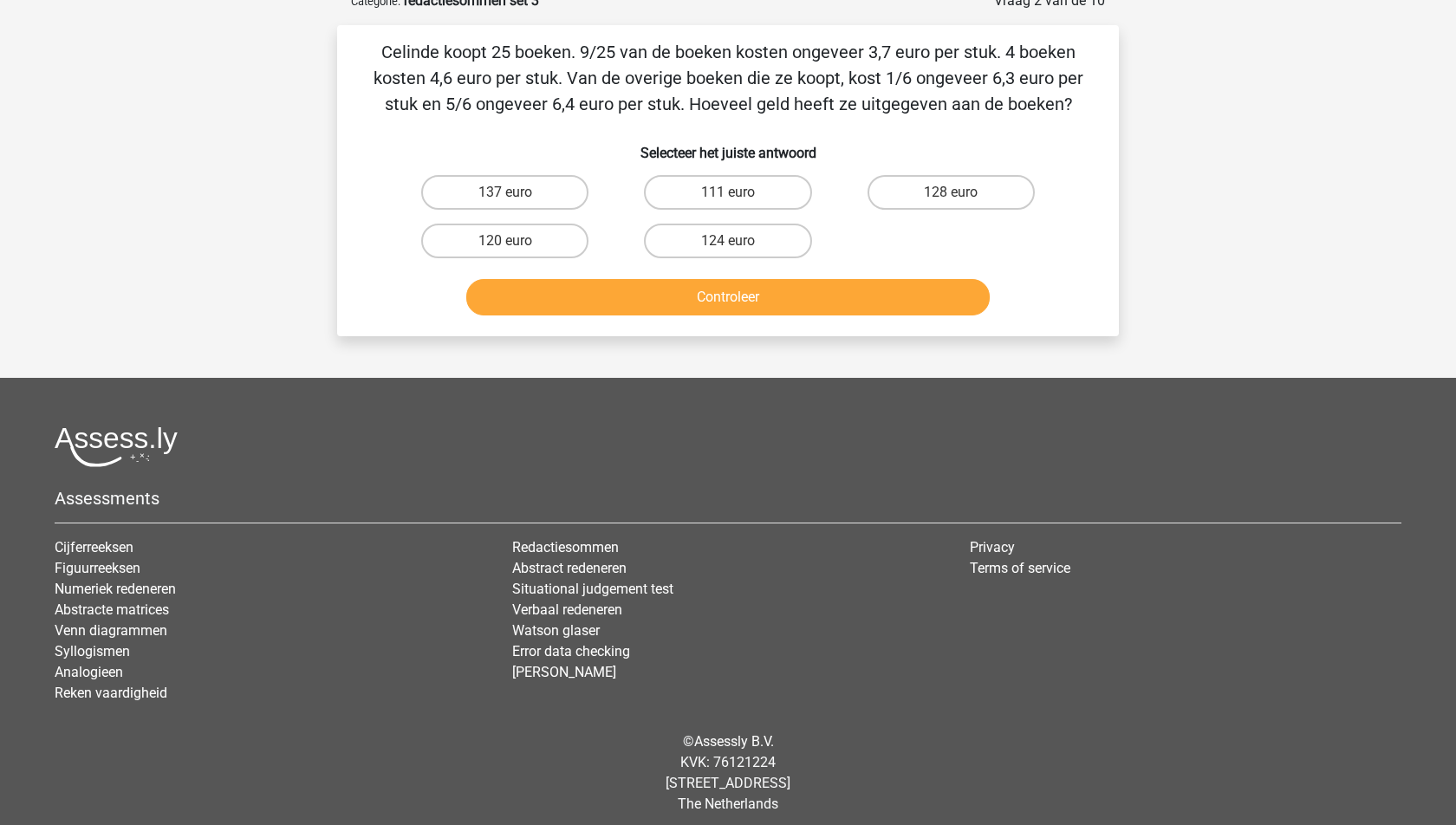
scroll to position [87, 0]
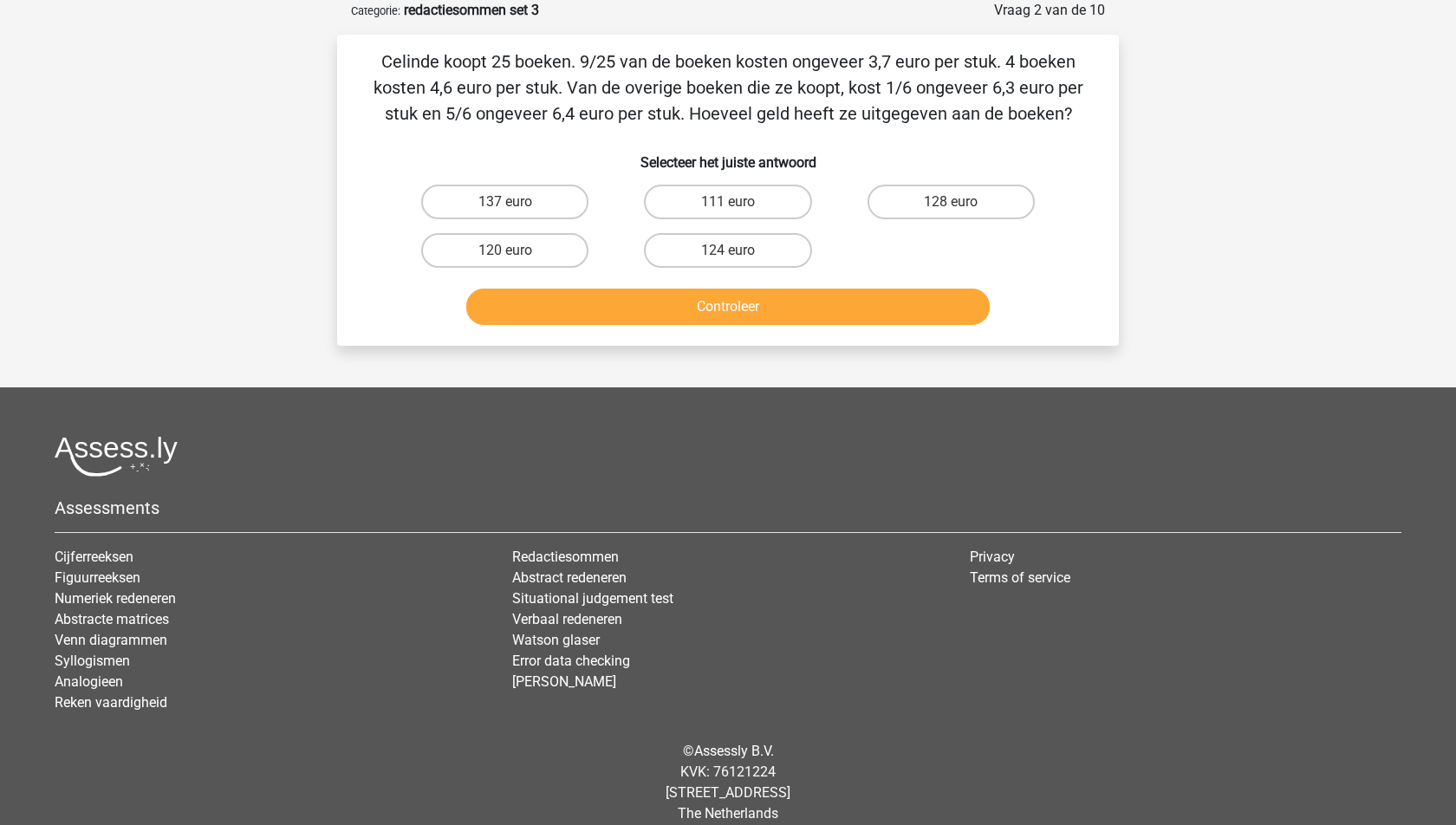
drag, startPoint x: 1082, startPoint y: 119, endPoint x: 330, endPoint y: 33, distance: 756.9
click at [330, 34] on div "Vraag 2 van de 10 Categorie: redactiesommen set 3 Celinde koopt 25 boeken. 9/25…" at bounding box center [728, 172] width 809 height 346
copy p "Celinde koopt 25 boeken. 9/25 van de boeken kosten ongeveer 3,7 euro per stuk. …"
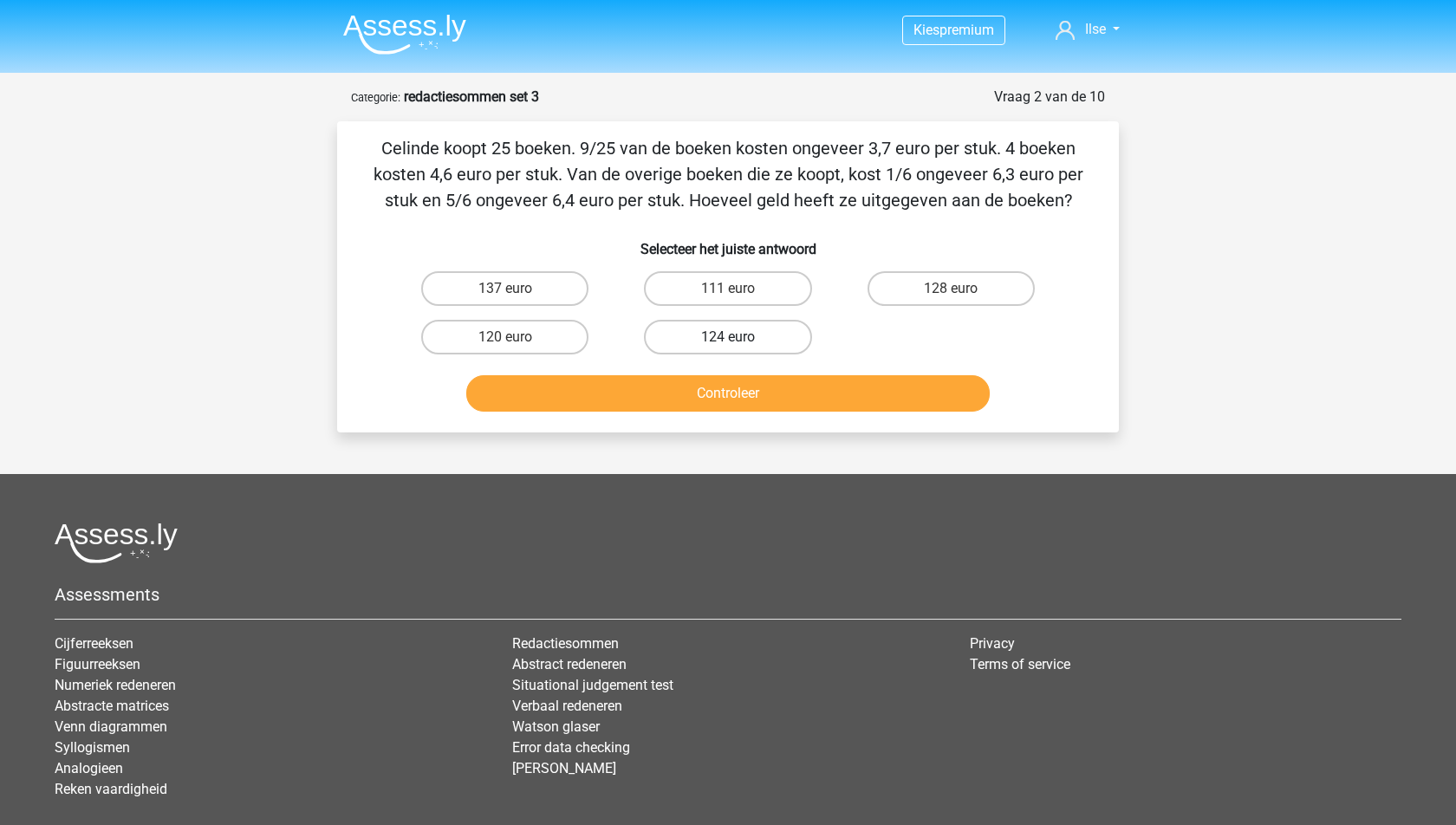
click at [752, 347] on label "124 euro" at bounding box center [727, 337] width 167 height 35
click at [739, 347] on input "124 euro" at bounding box center [733, 342] width 11 height 11
radio input "true"
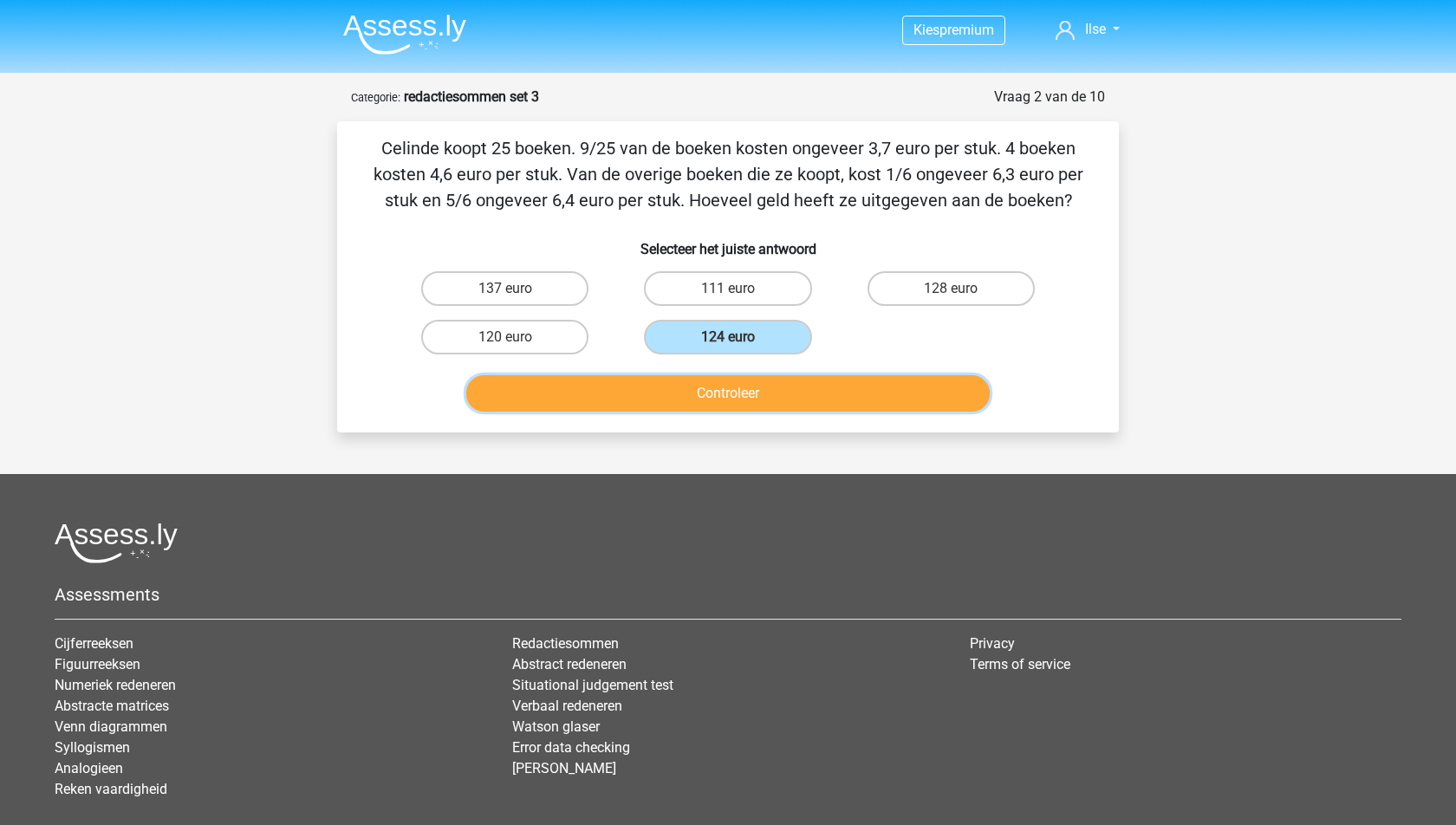
click at [750, 391] on button "Controleer" at bounding box center [728, 393] width 524 height 36
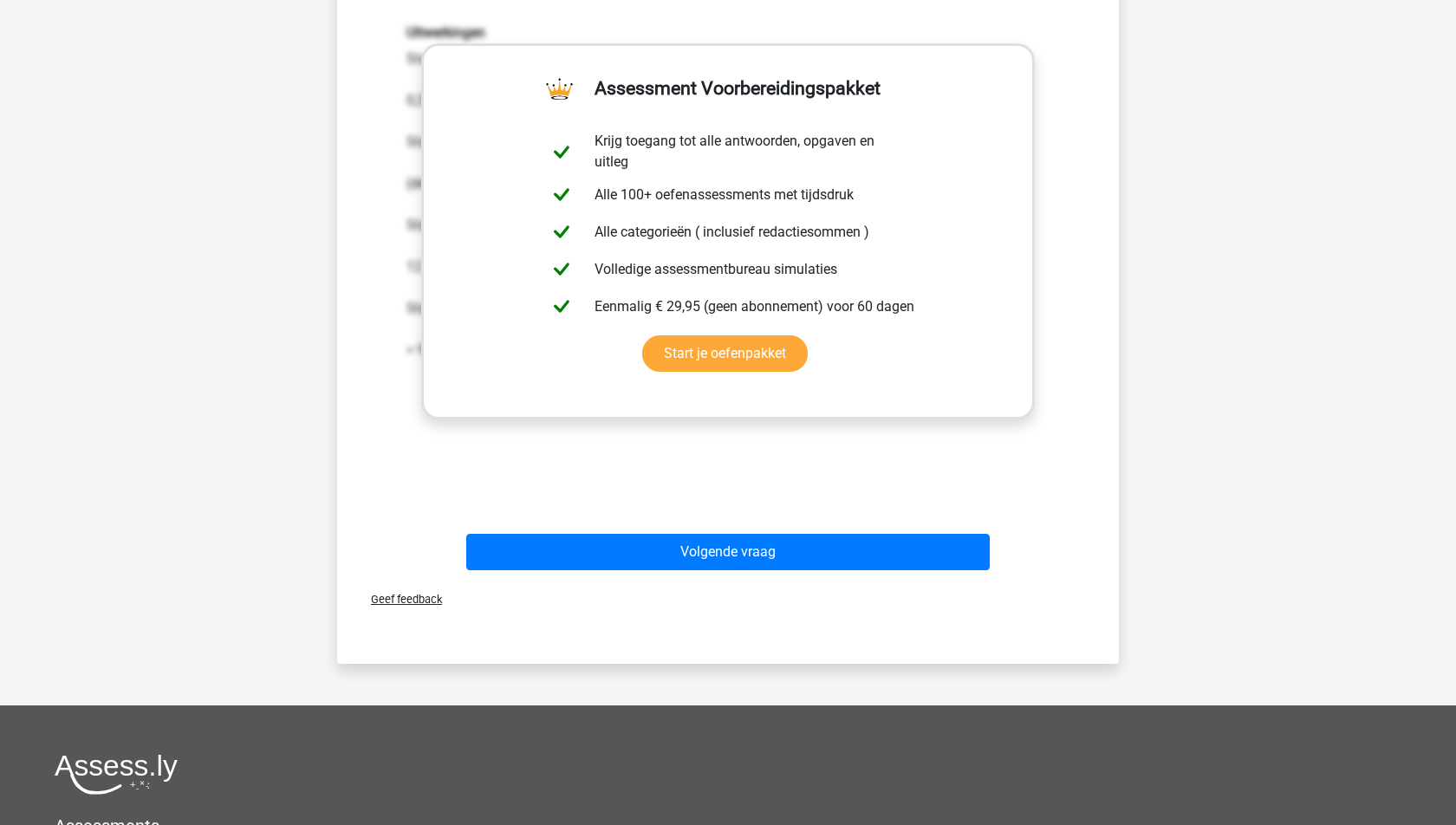
scroll to position [55, 0]
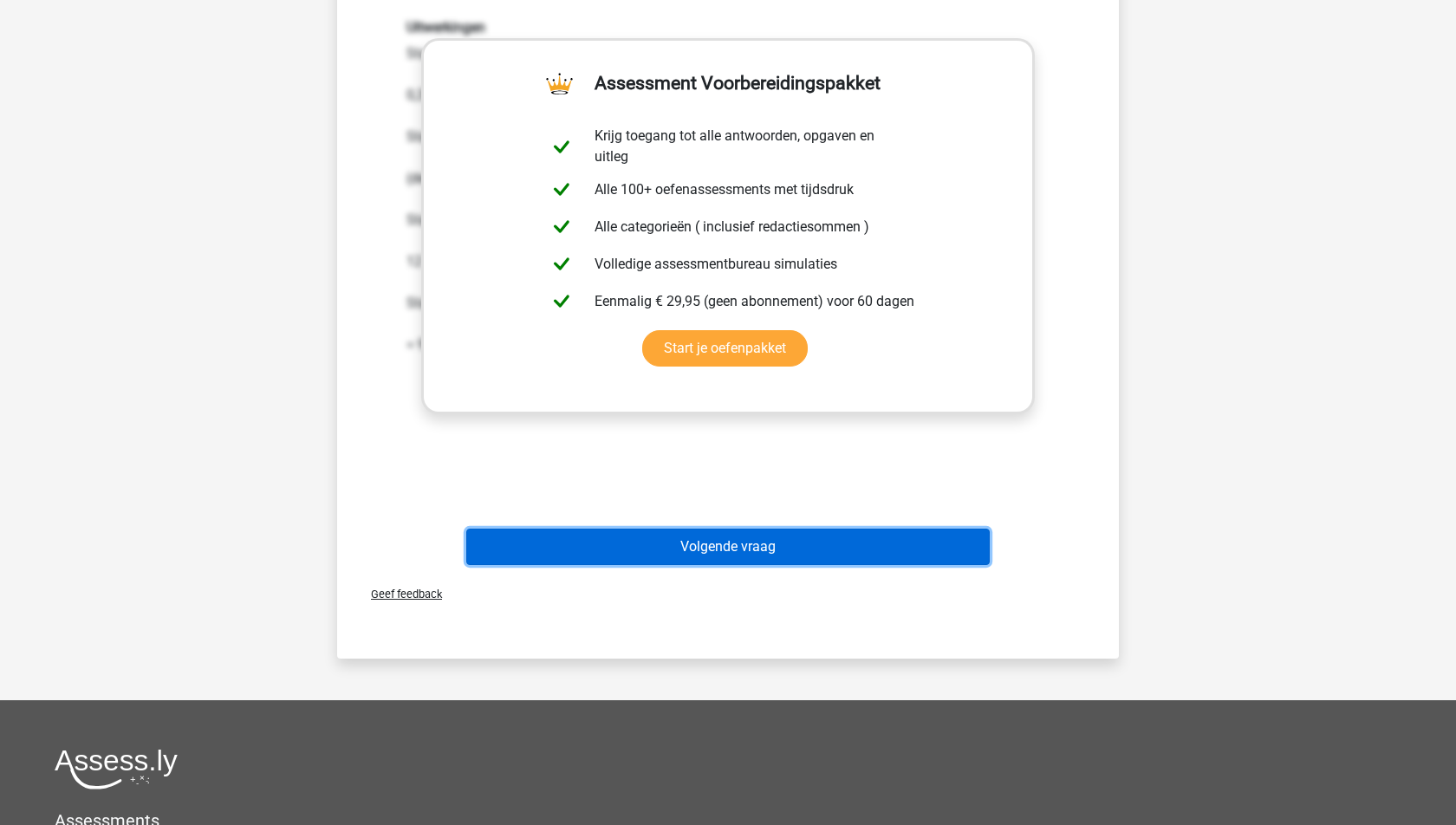
click at [764, 540] on button "Volgende vraag" at bounding box center [728, 547] width 524 height 36
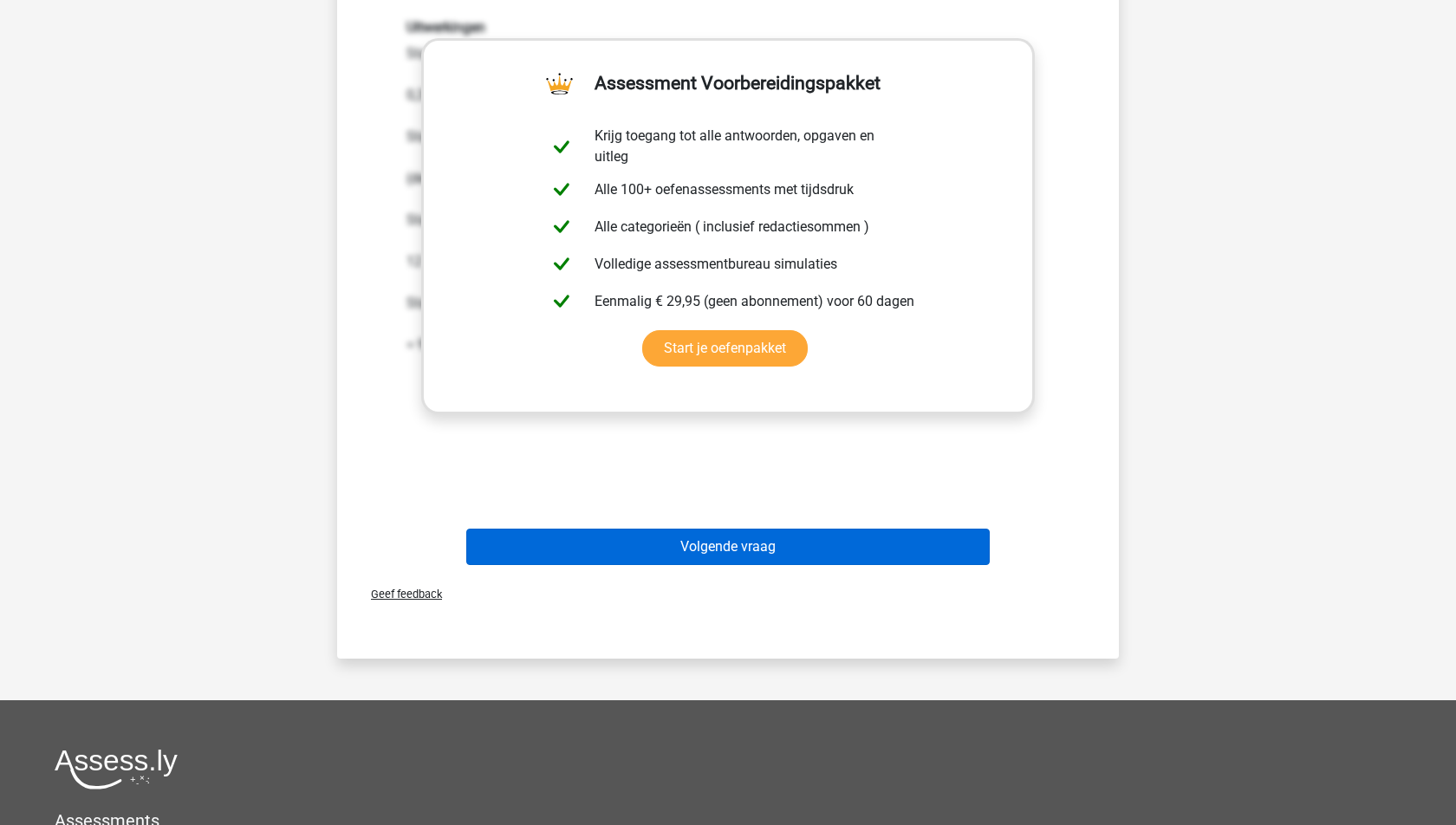
scroll to position [53, 0]
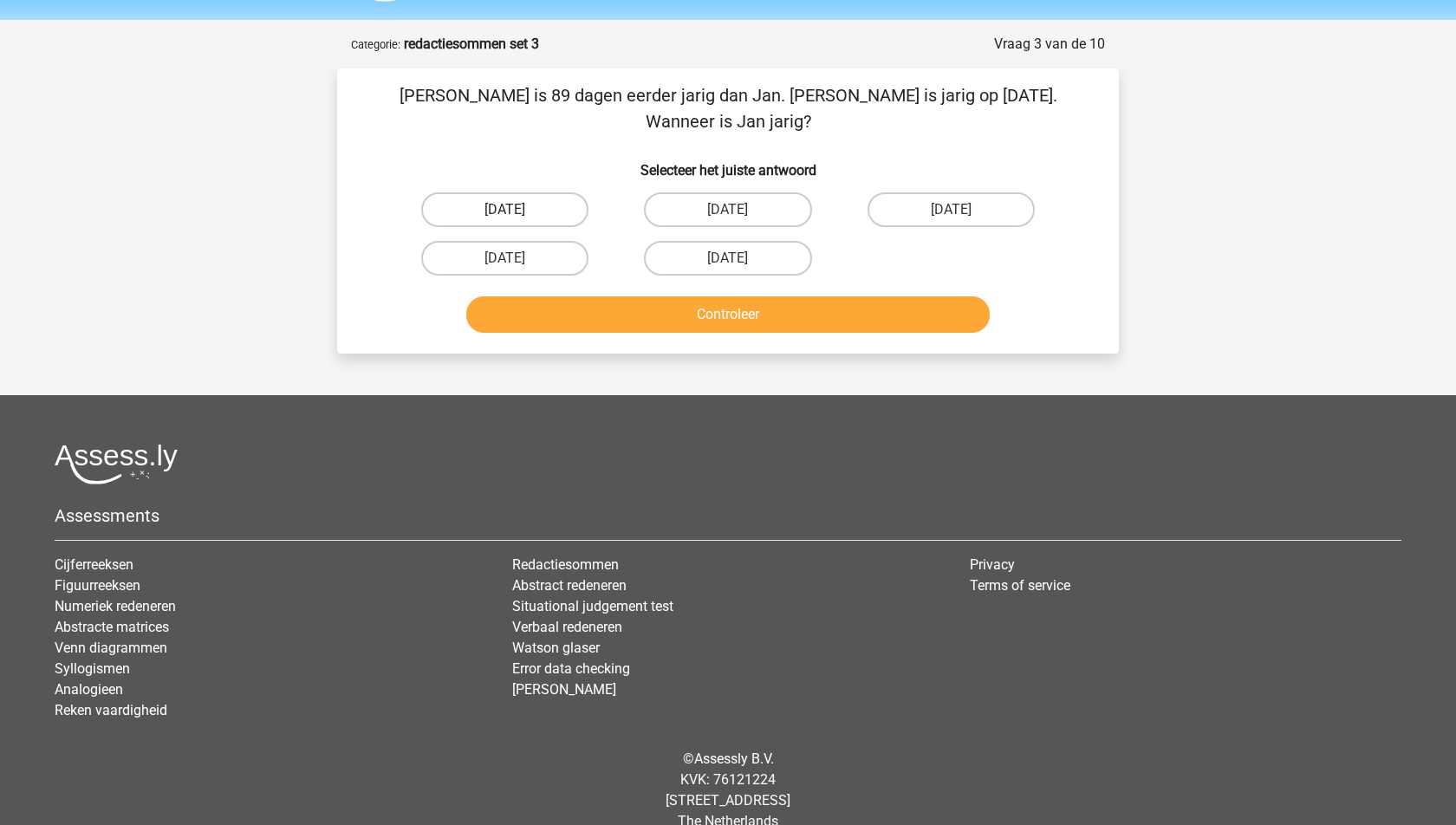
click at [491, 192] on label "[DATE]" at bounding box center [504, 210] width 167 height 35
click at [505, 210] on input "[DATE]" at bounding box center [510, 215] width 11 height 11
radio input "true"
click at [678, 296] on button "Controleer" at bounding box center [728, 315] width 524 height 36
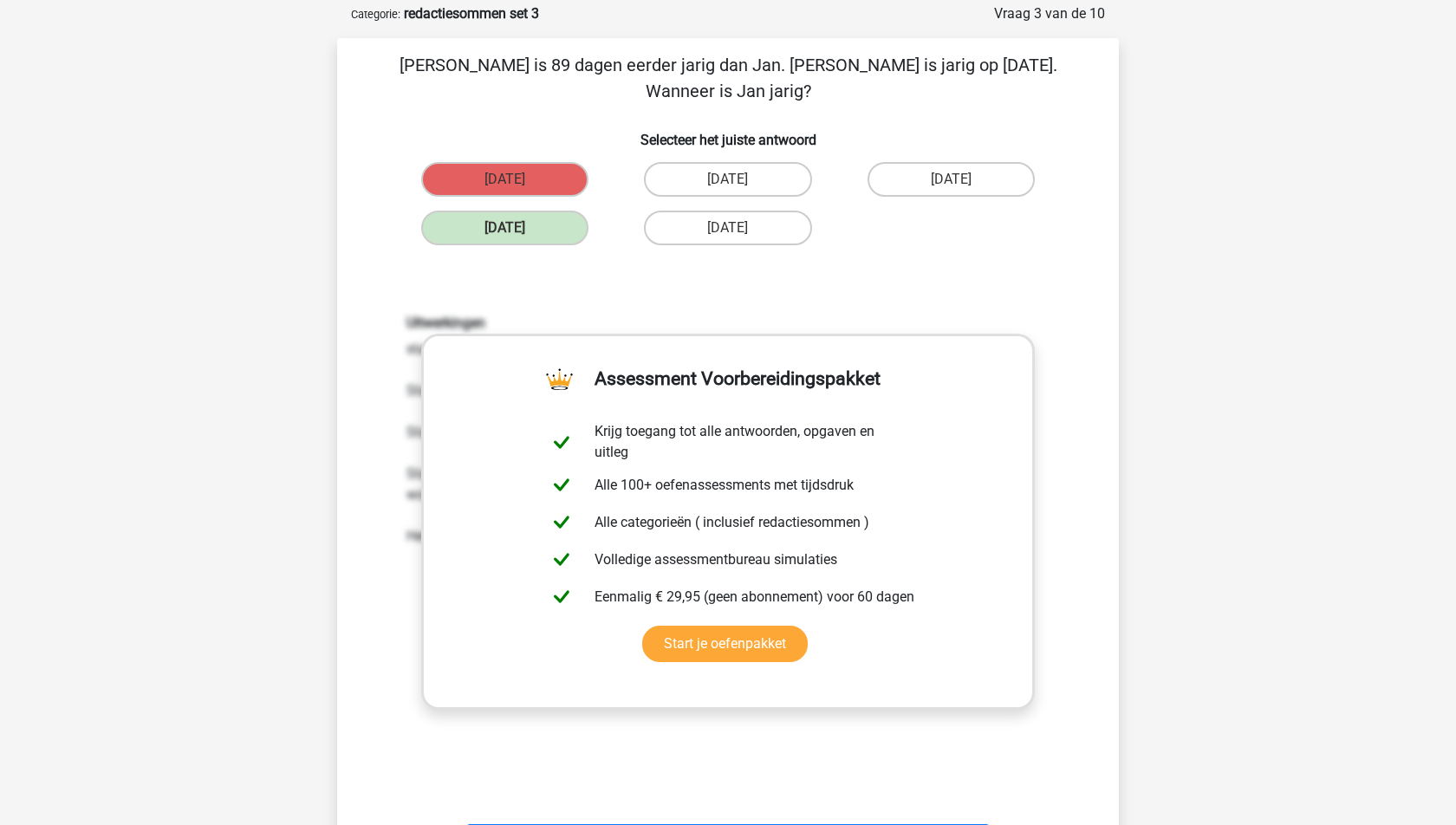
scroll to position [88, 0]
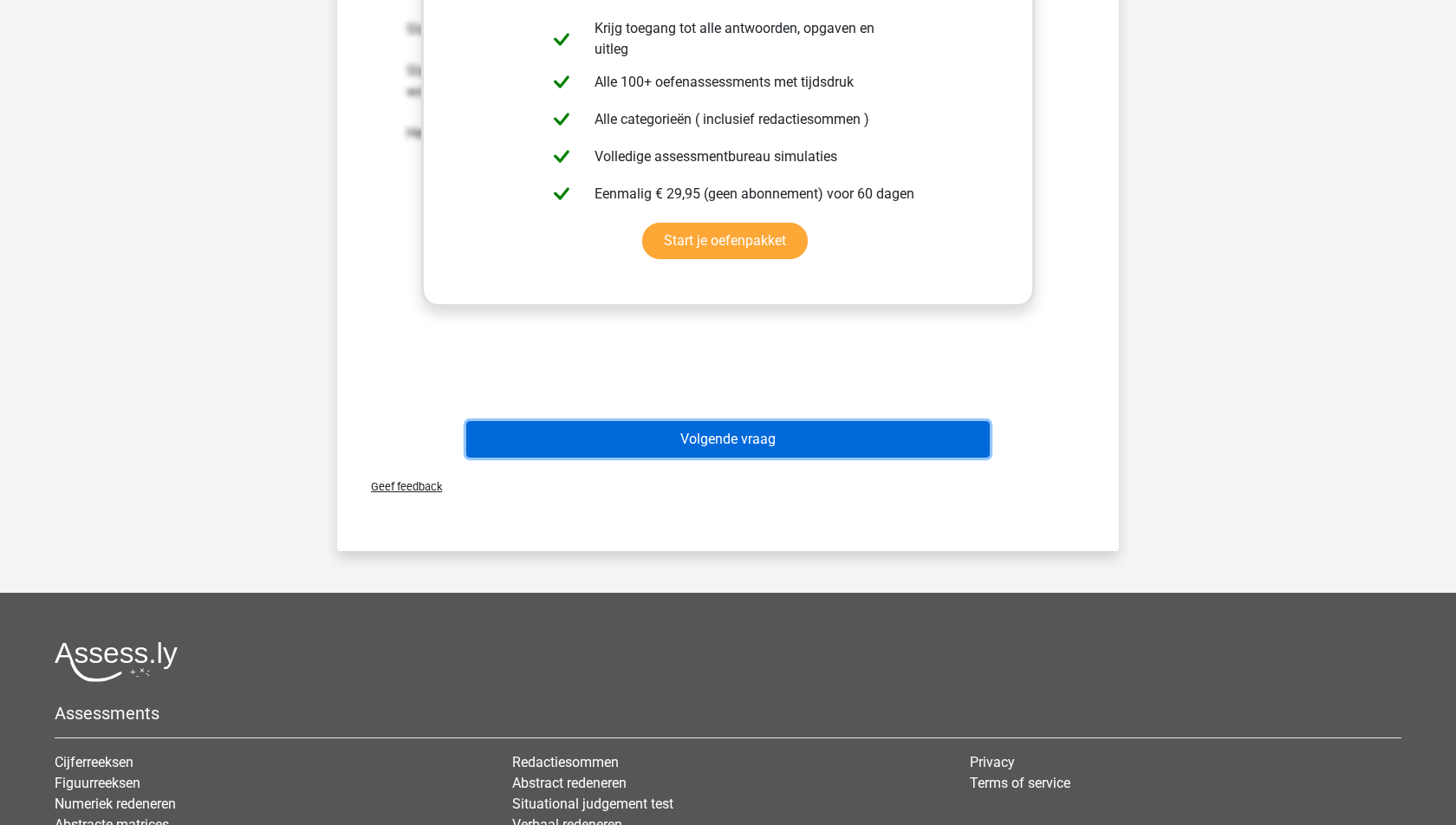
click at [710, 421] on button "Volgende vraag" at bounding box center [728, 439] width 524 height 36
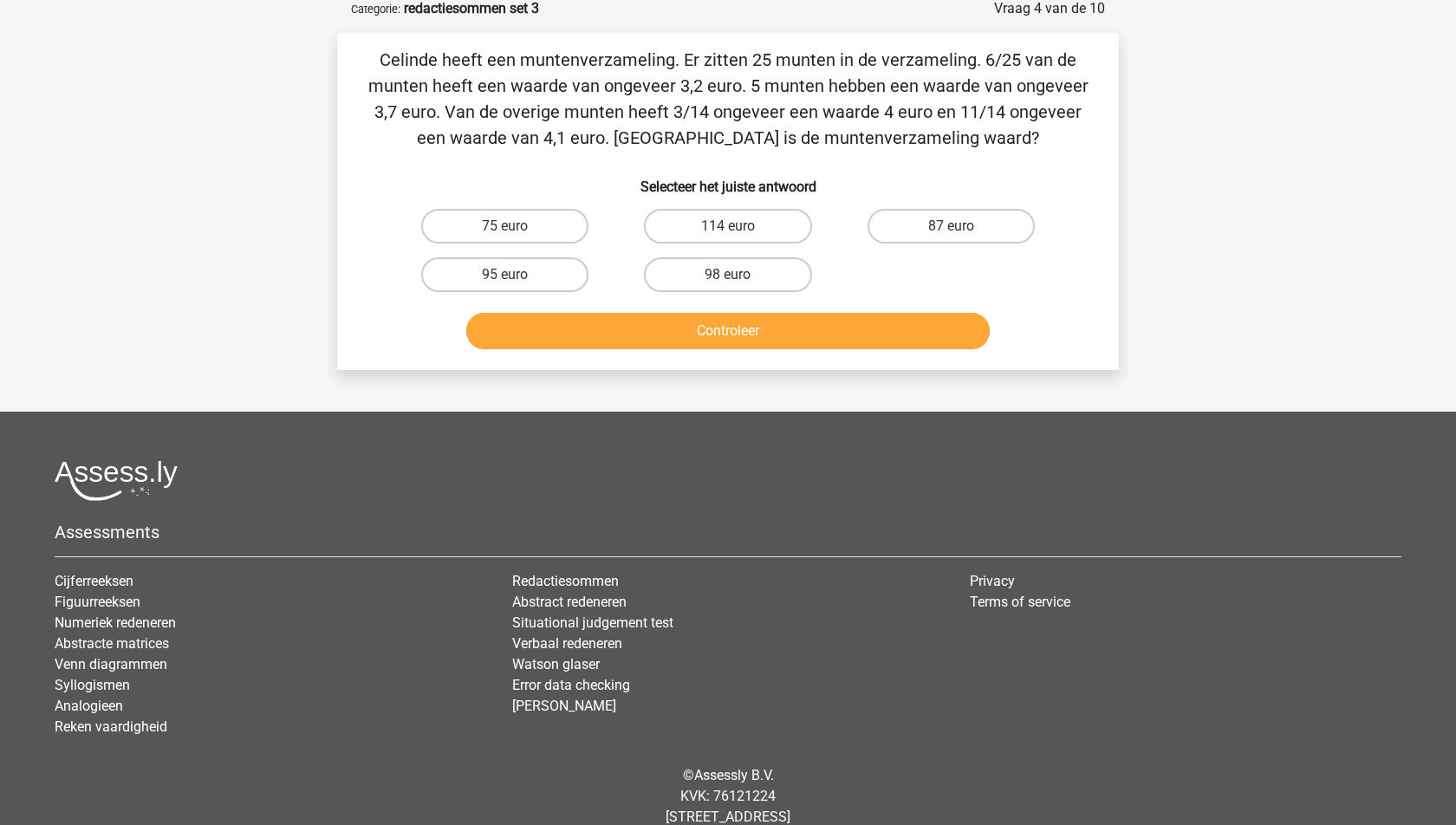
scroll to position [87, 0]
click at [960, 223] on label "87 euro" at bounding box center [951, 228] width 167 height 35
click at [960, 228] on input "87 euro" at bounding box center [956, 233] width 11 height 11
radio input "true"
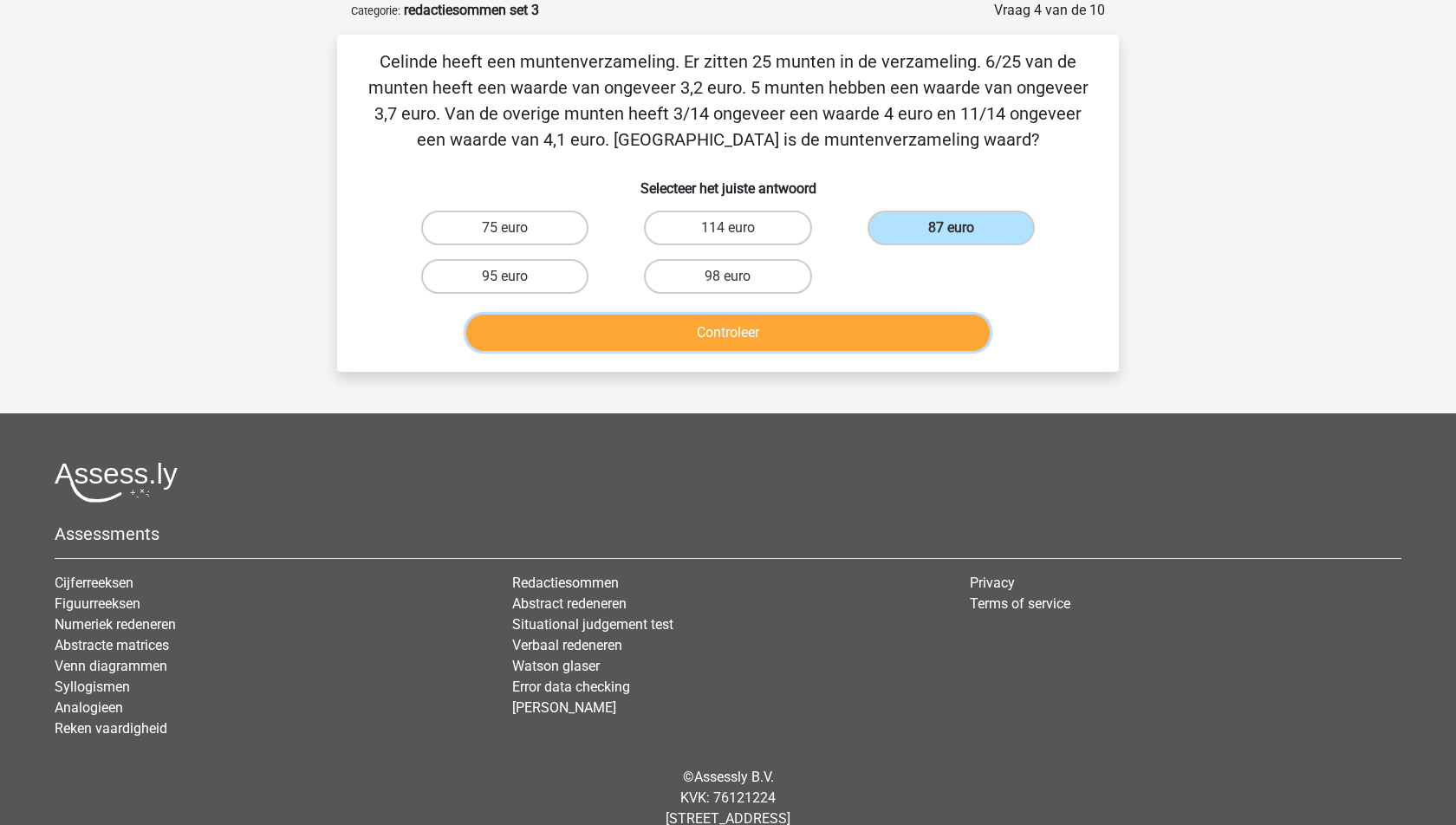
click at [812, 319] on button "Controleer" at bounding box center [728, 333] width 524 height 36
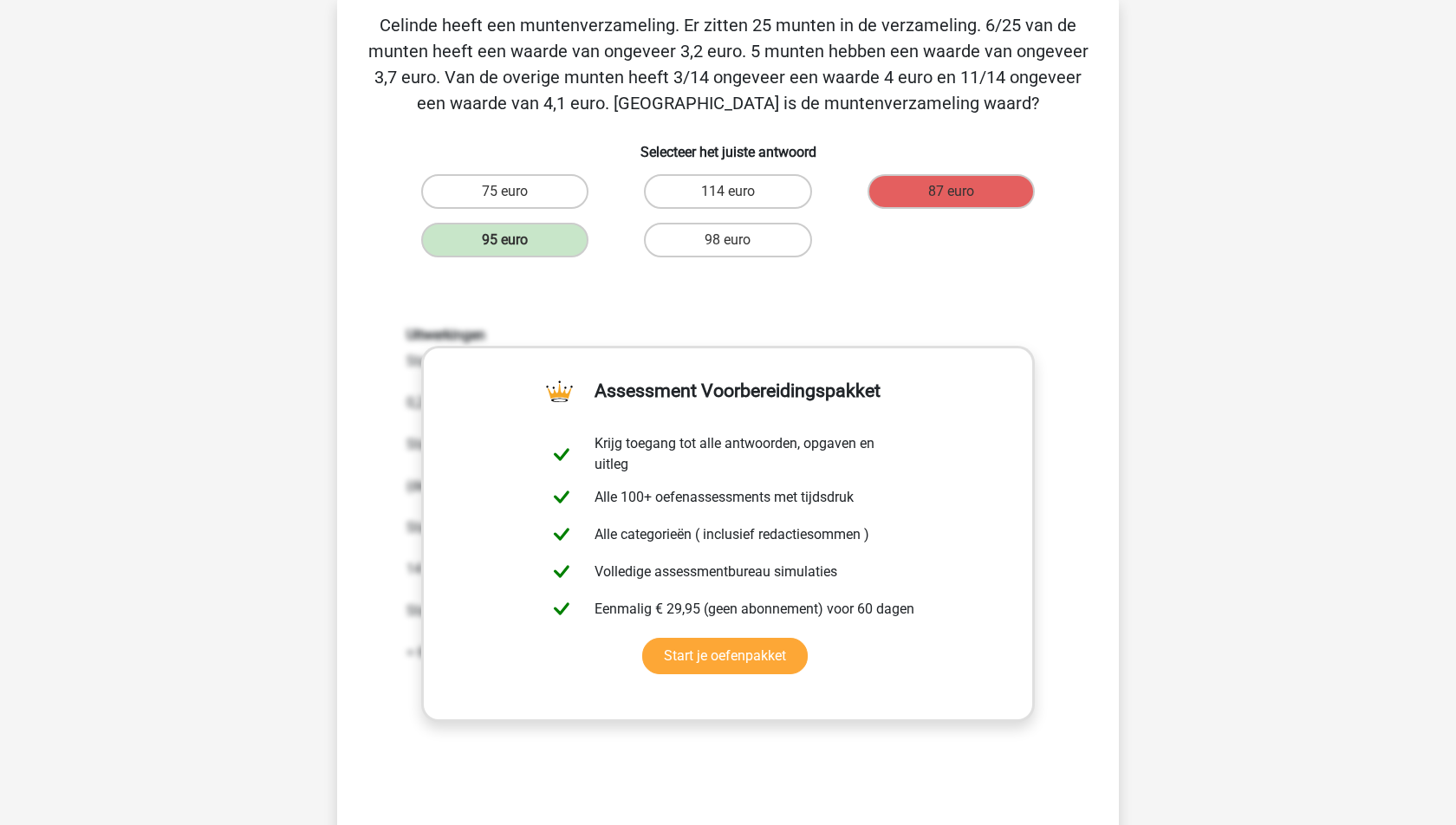
scroll to position [131, 0]
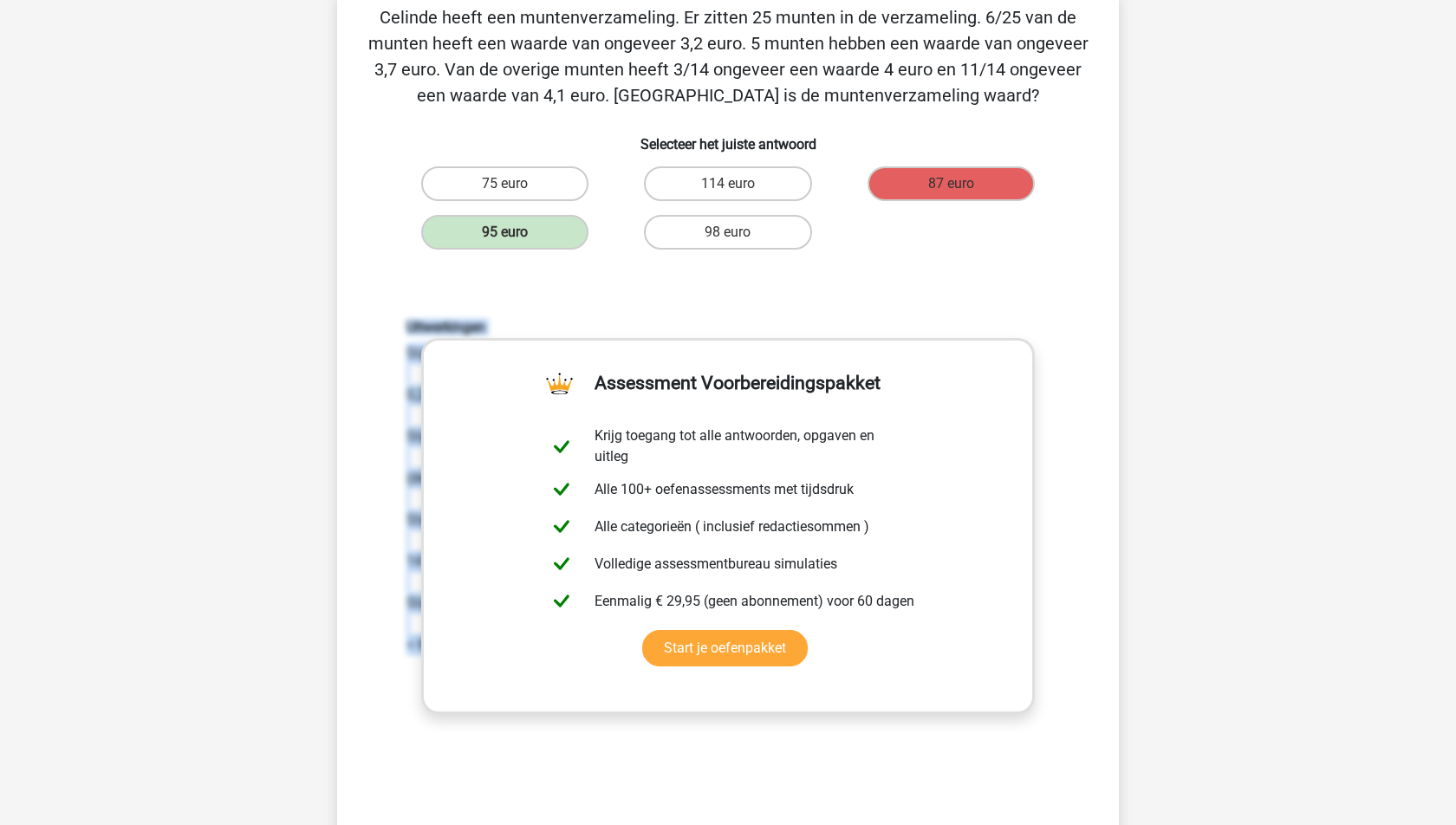
drag, startPoint x: 393, startPoint y: 299, endPoint x: 543, endPoint y: 759, distance: 483.8
click at [543, 759] on div "Uitwerkingen Stap 1: Bereken hoeveel munten er 3,2 euro waard zijn. 0,24 * 25 =…" at bounding box center [728, 546] width 726 height 537
copy div "Uitwerkingen Stap 1: Bereken hoeveel munten er 3,2 euro waard zijn. 0,24 * 25 =…"
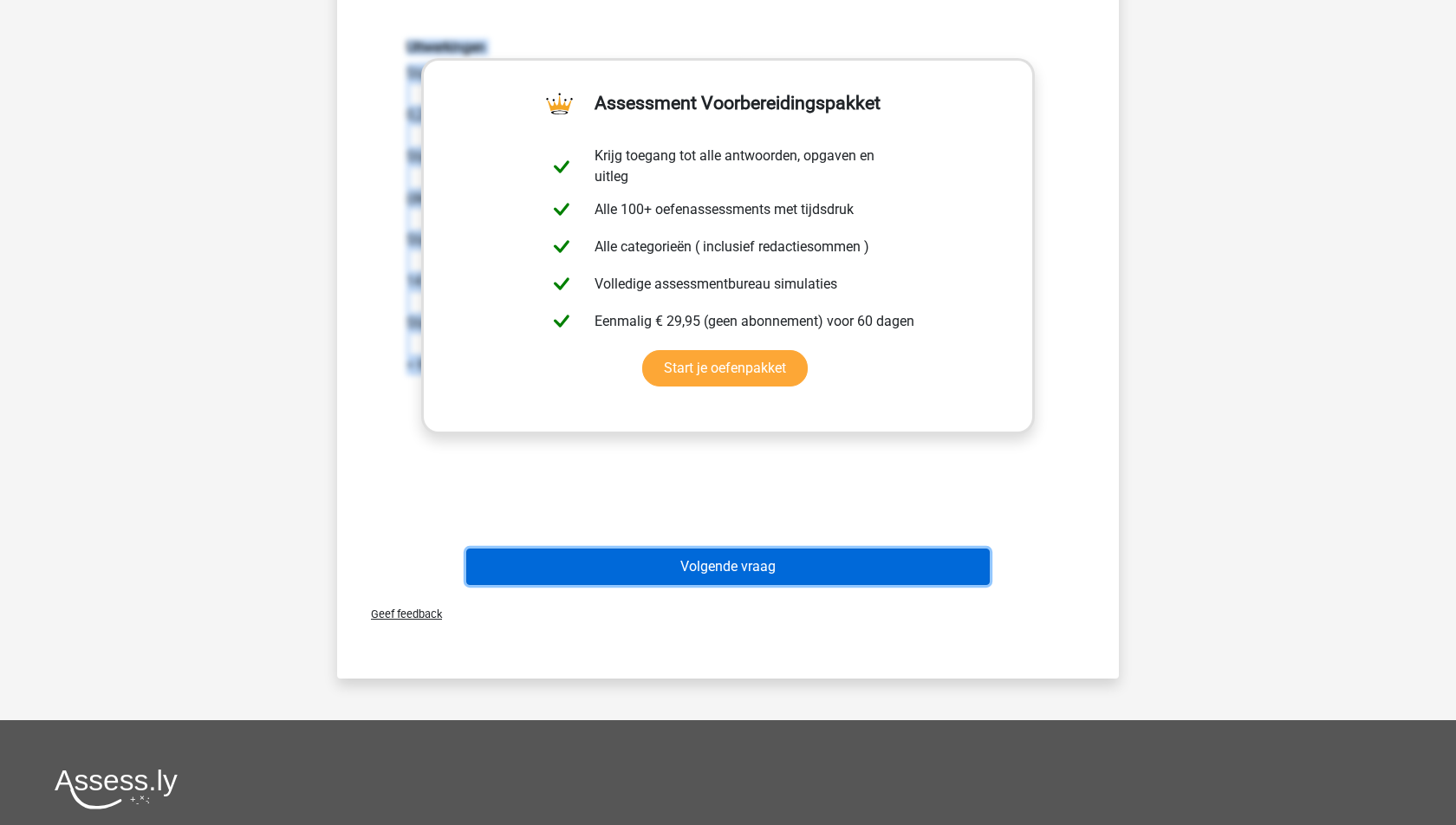
click at [736, 555] on button "Volgende vraag" at bounding box center [728, 567] width 524 height 36
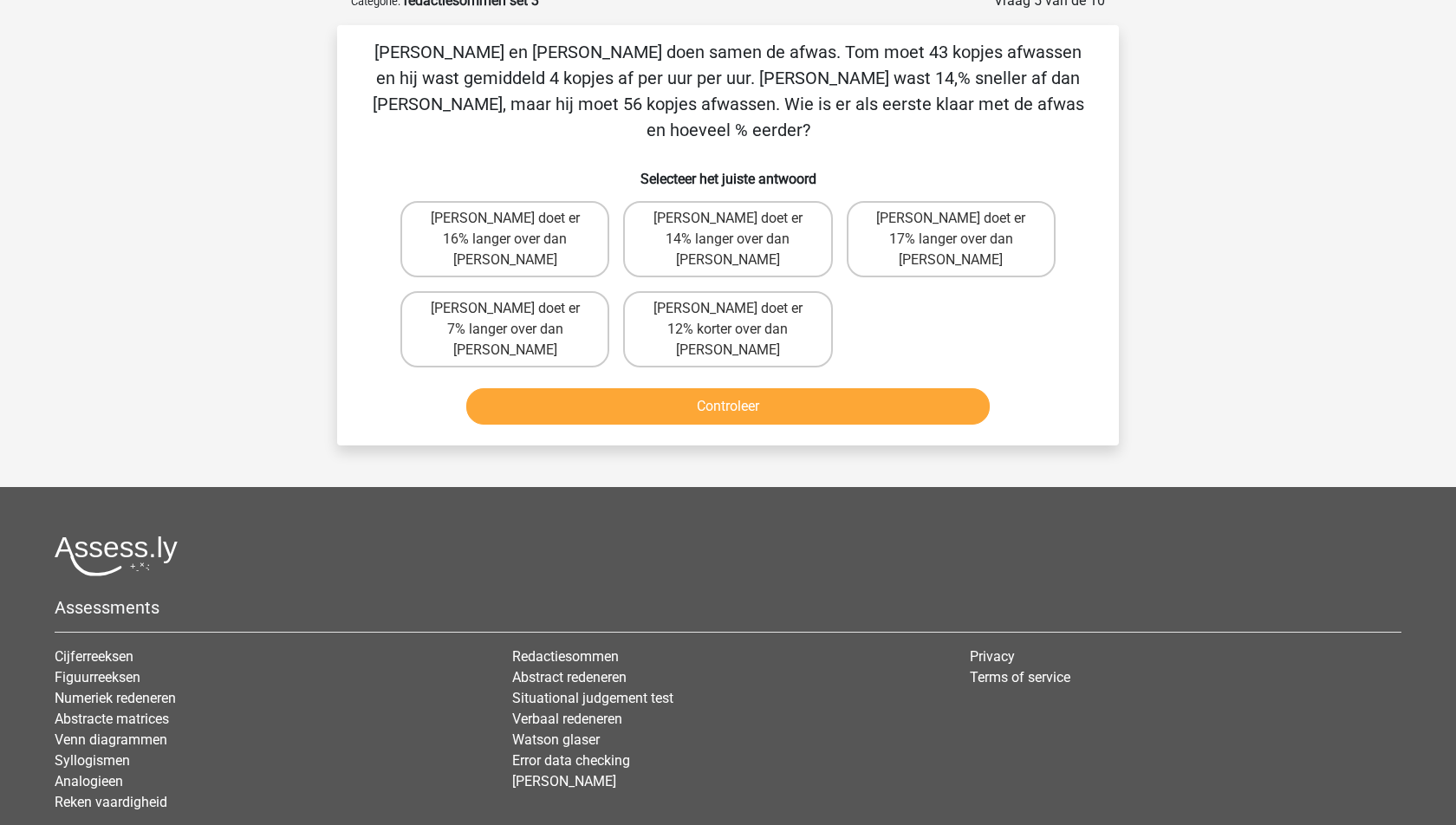
scroll to position [87, 0]
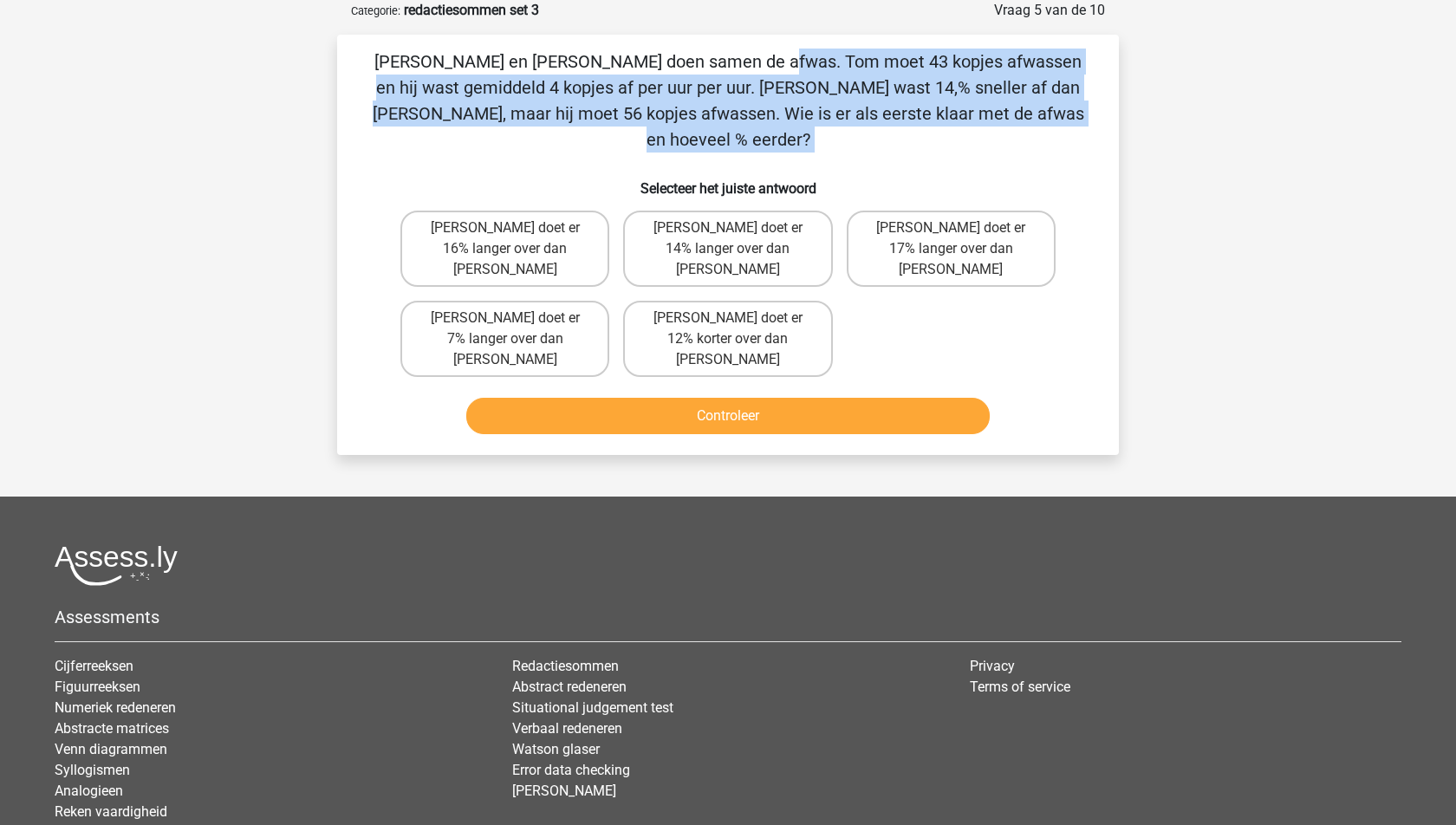
drag, startPoint x: 365, startPoint y: 50, endPoint x: 1030, endPoint y: 135, distance: 670.4
click at [1030, 135] on div "[PERSON_NAME] en [PERSON_NAME] doen samen de afwas. Tom moet 43 kopjes afwassen…" at bounding box center [728, 244] width 768 height 393
copy div "[PERSON_NAME] en [PERSON_NAME] doen samen de afwas. Tom moet 43 kopjes afwassen…"
click at [699, 301] on label "[PERSON_NAME] doet er 12% korter over dan [PERSON_NAME]" at bounding box center [727, 339] width 209 height 76
click at [728, 318] on input "[PERSON_NAME] doet er 12% korter over dan [PERSON_NAME]" at bounding box center [733, 323] width 11 height 11
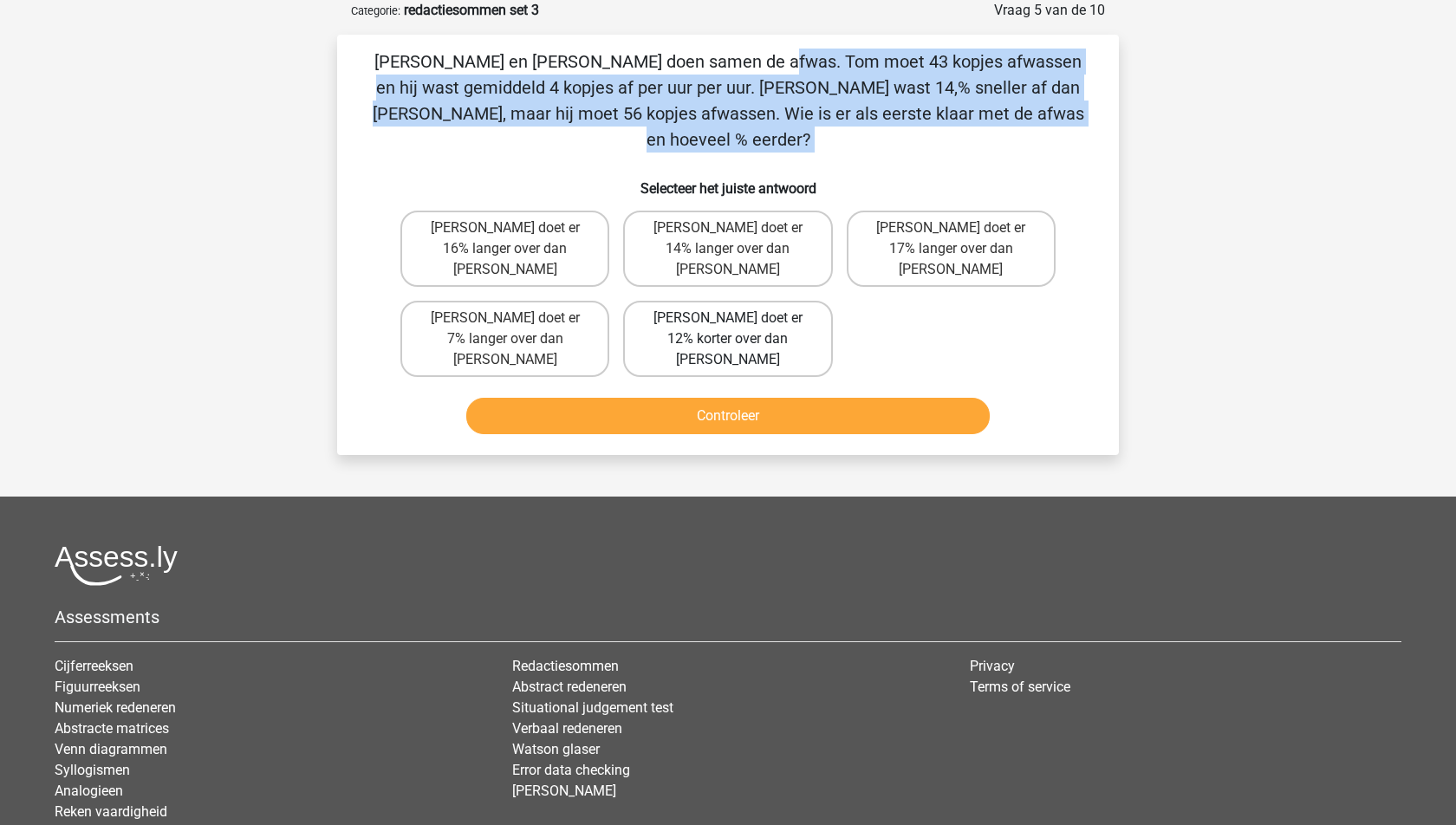
radio input "true"
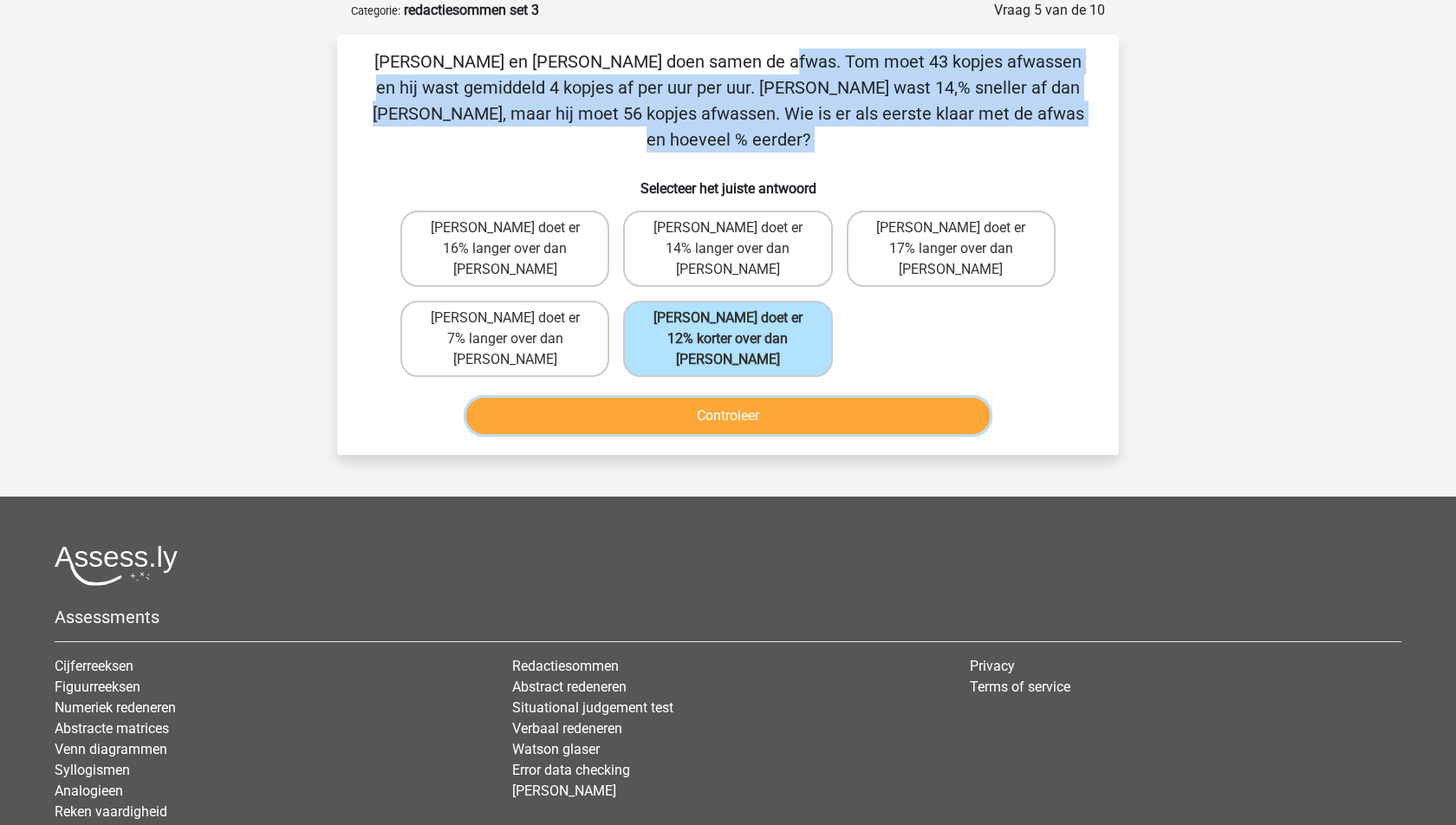
click at [800, 398] on button "Controleer" at bounding box center [728, 416] width 524 height 36
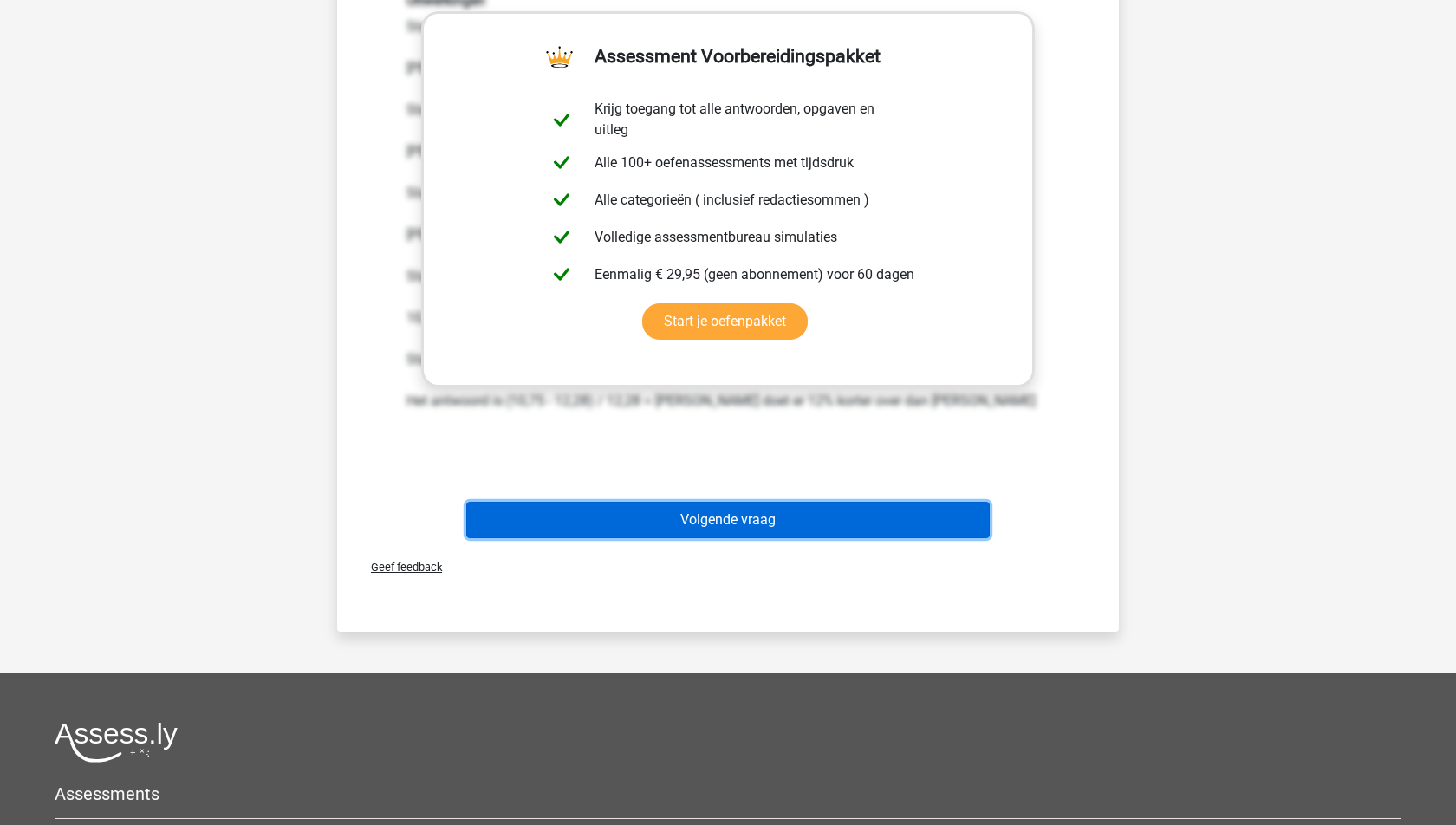
click at [732, 502] on button "Volgende vraag" at bounding box center [728, 520] width 524 height 36
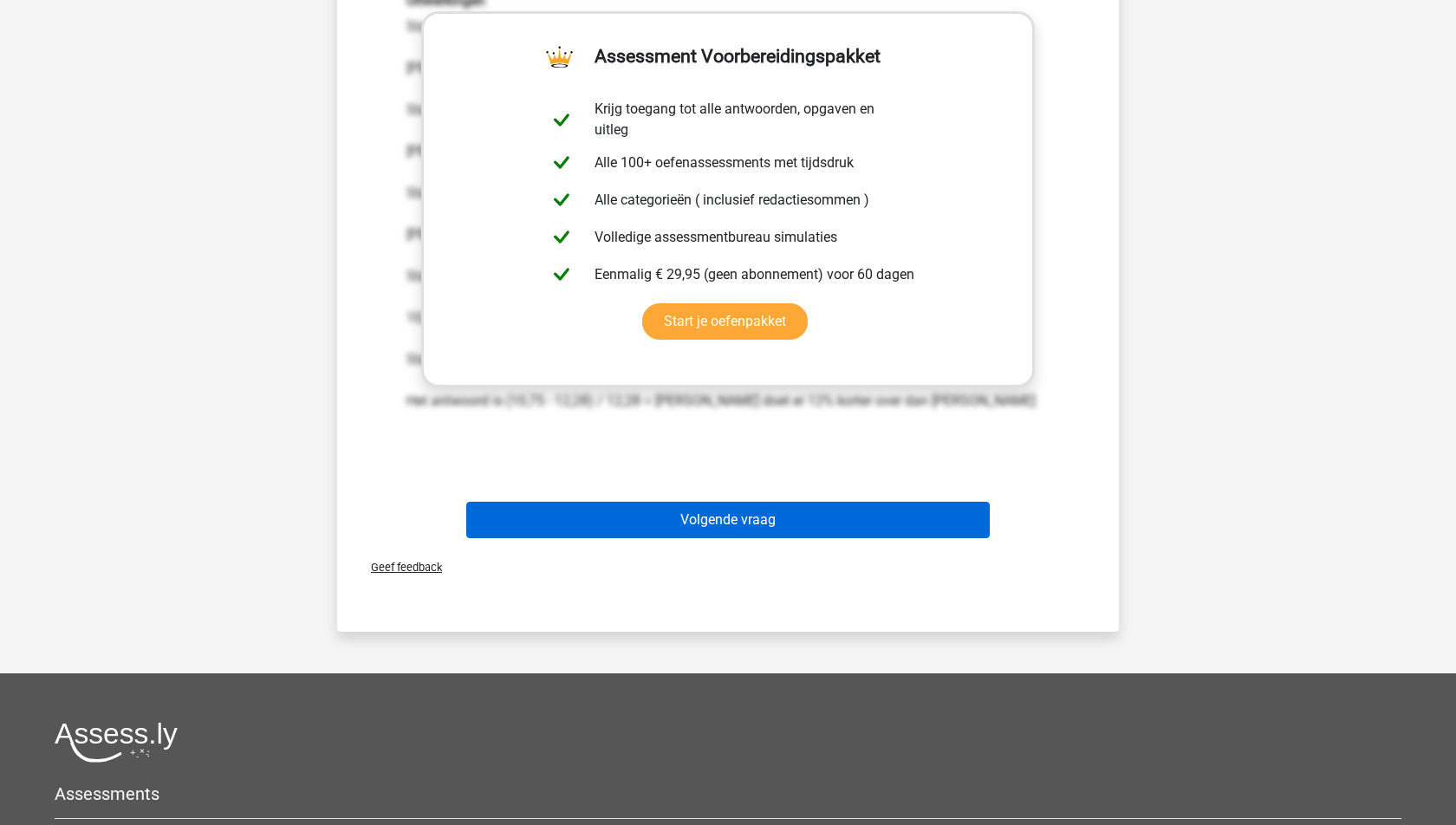
scroll to position [79, 0]
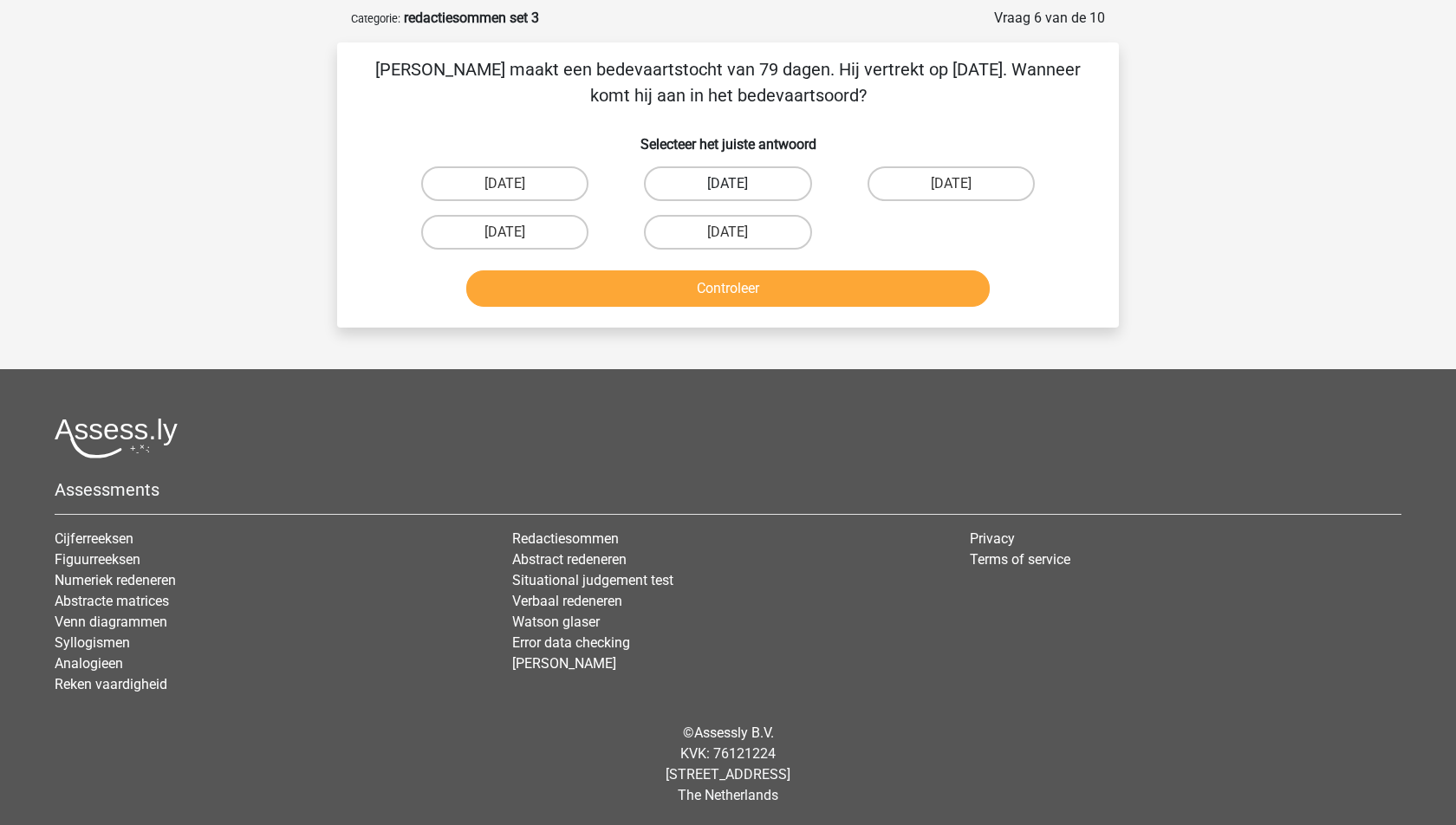
click at [713, 188] on label "[DATE]" at bounding box center [727, 184] width 167 height 35
click at [728, 188] on input "[DATE]" at bounding box center [733, 189] width 11 height 11
radio input "true"
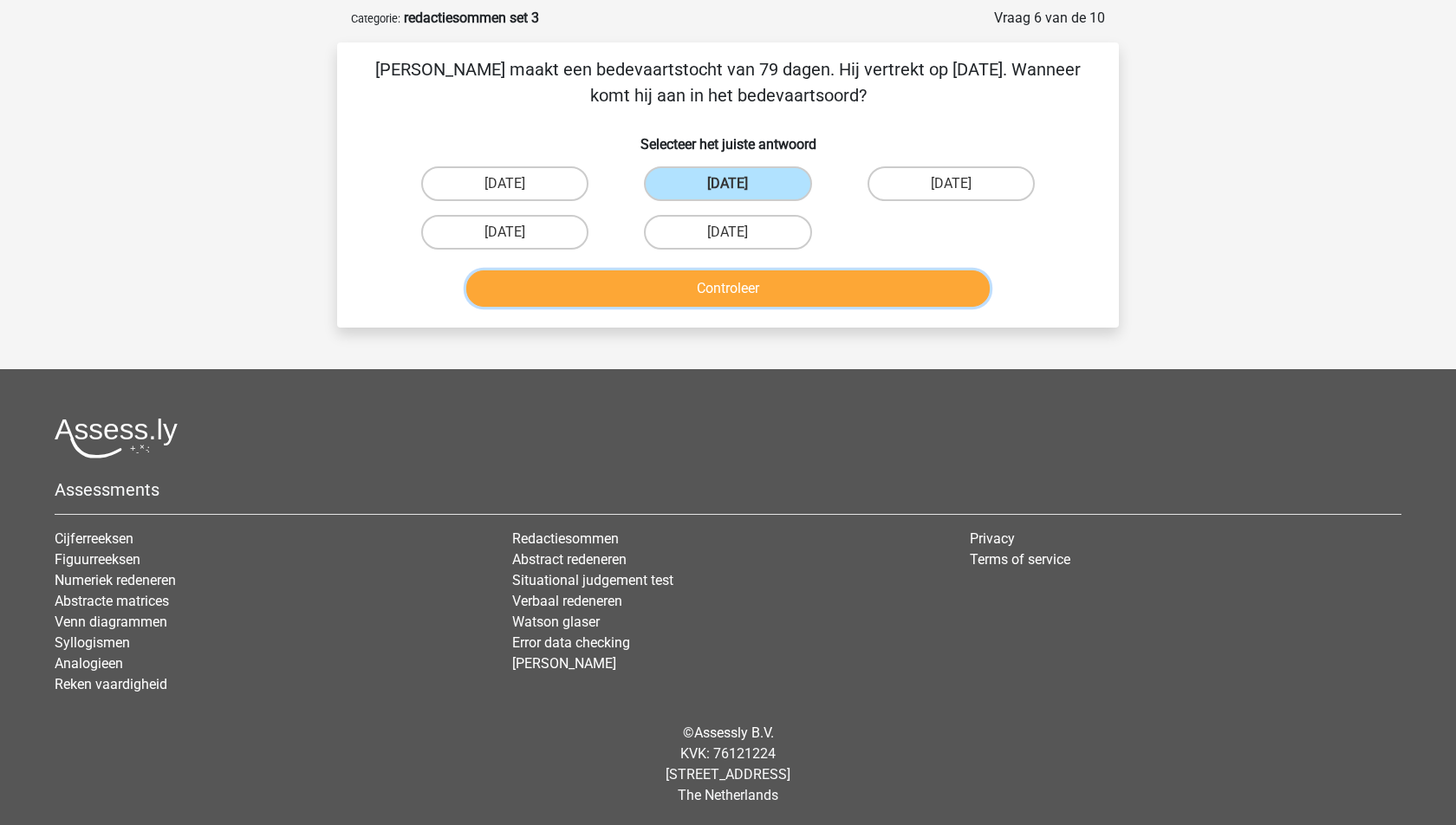
click at [705, 289] on button "Controleer" at bounding box center [728, 289] width 524 height 36
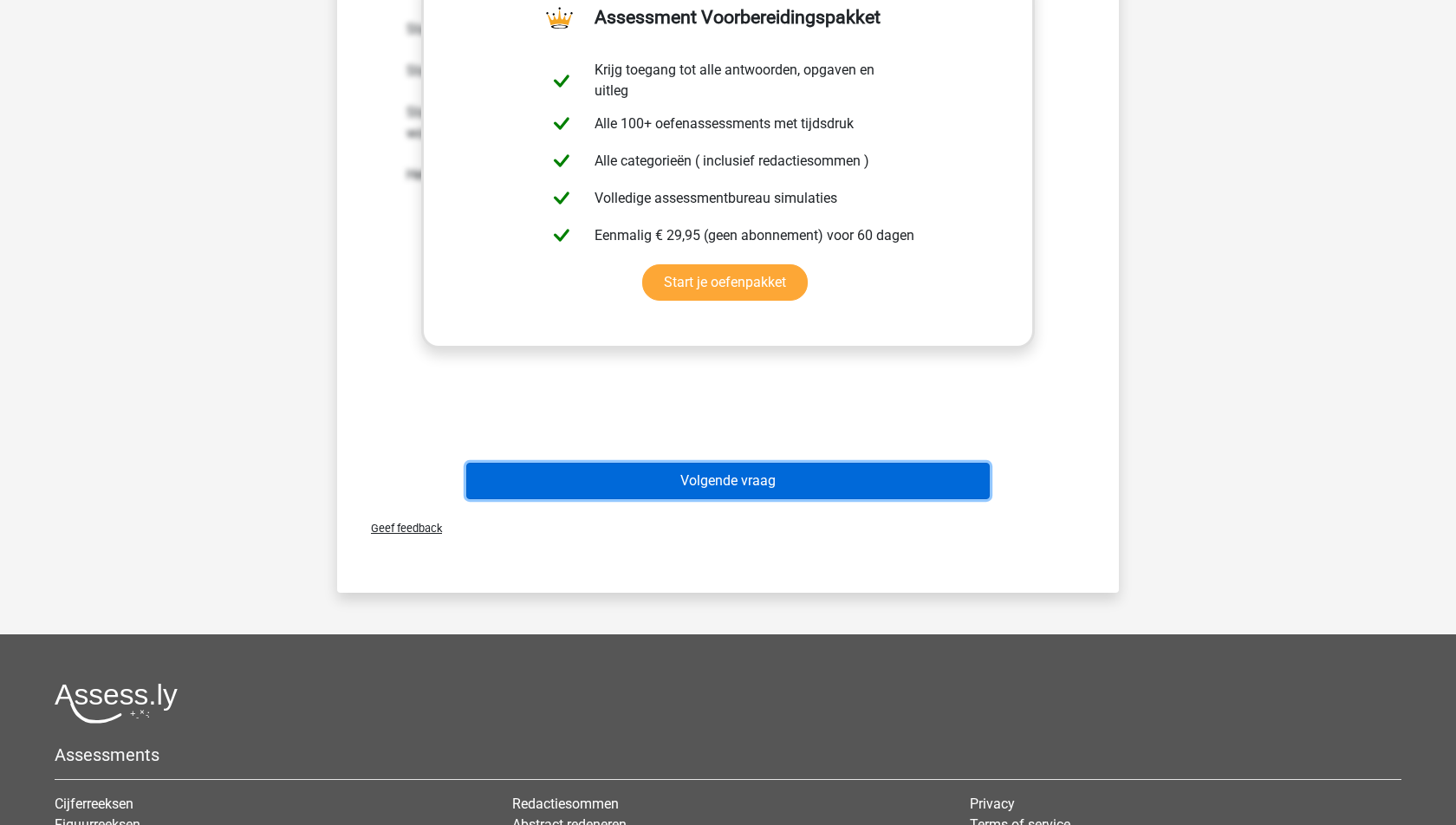
click at [725, 479] on button "Volgende vraag" at bounding box center [728, 481] width 524 height 36
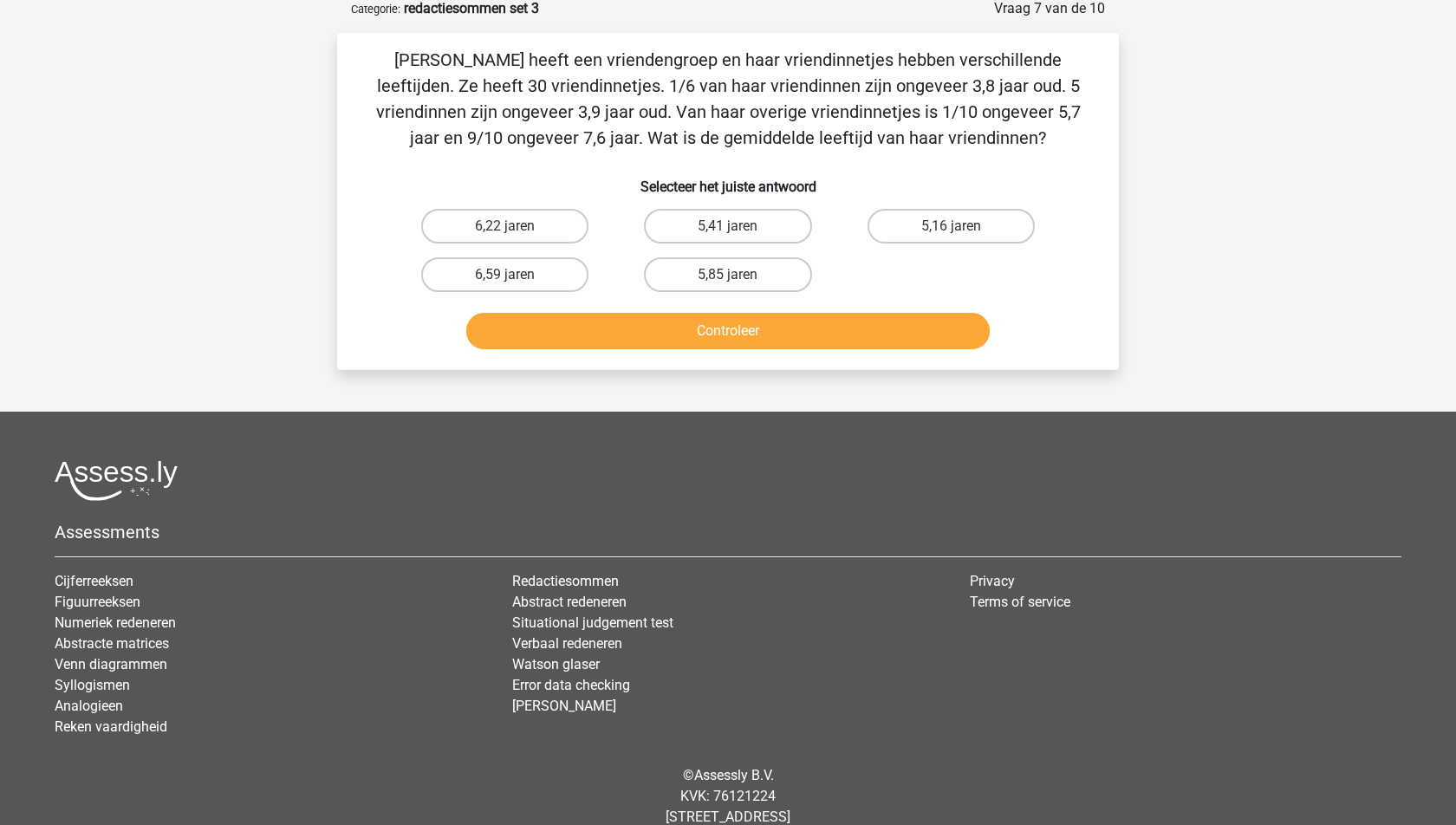
scroll to position [87, 0]
drag, startPoint x: 1023, startPoint y: 133, endPoint x: 380, endPoint y: 51, distance: 648.2
click at [380, 51] on p "[PERSON_NAME] heeft een vriendengroep en haar vriendinnetjes hebben verschillen…" at bounding box center [728, 101] width 726 height 104
copy p "[PERSON_NAME] heeft een vriendengroep en haar vriendinnetjes hebben verschillen…"
click at [522, 226] on label "6,22 jaren" at bounding box center [504, 228] width 167 height 35
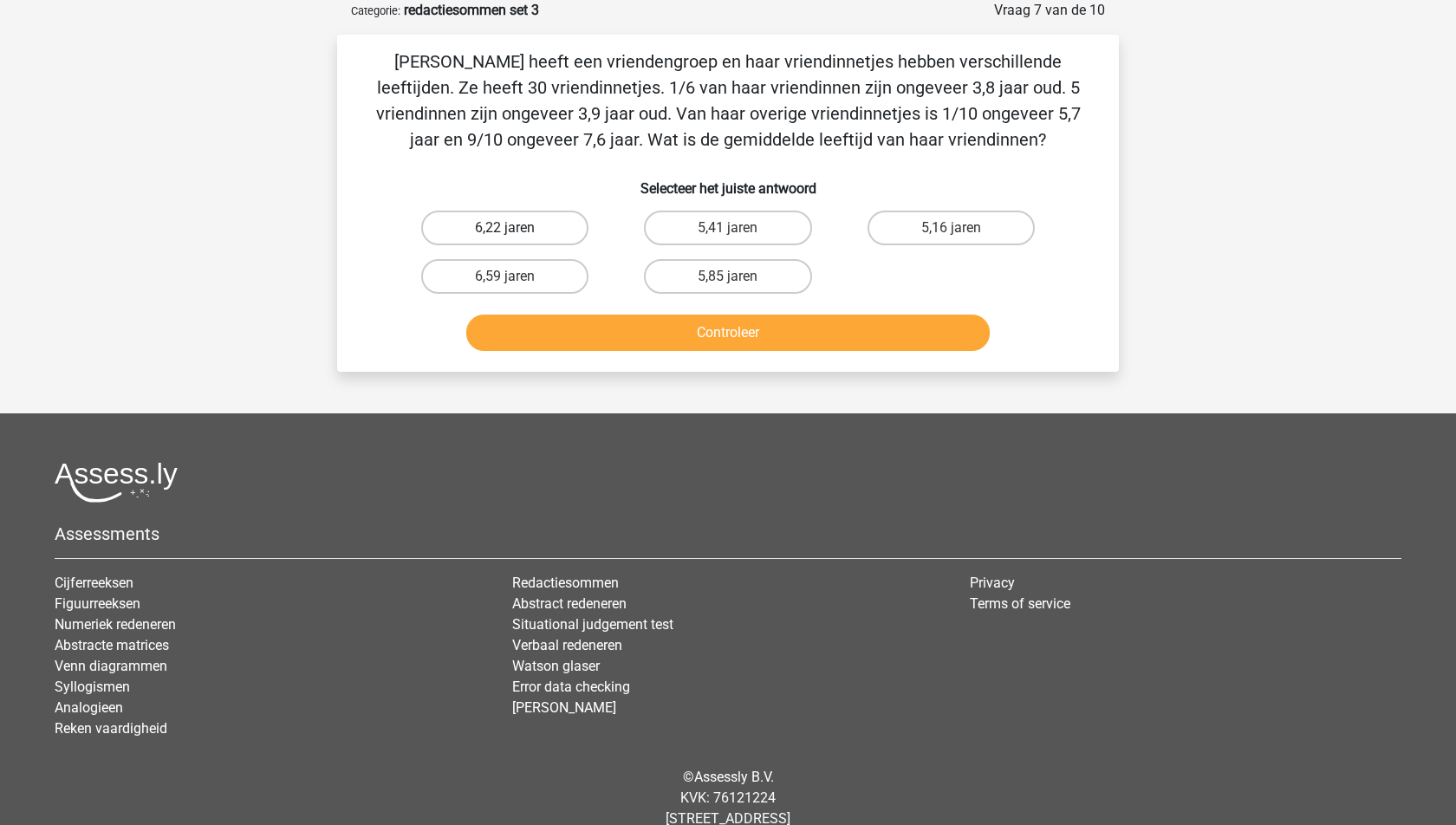
click at [517, 228] on input "6,22 jaren" at bounding box center [510, 233] width 11 height 11
radio input "true"
click at [698, 333] on button "Controleer" at bounding box center [728, 333] width 524 height 36
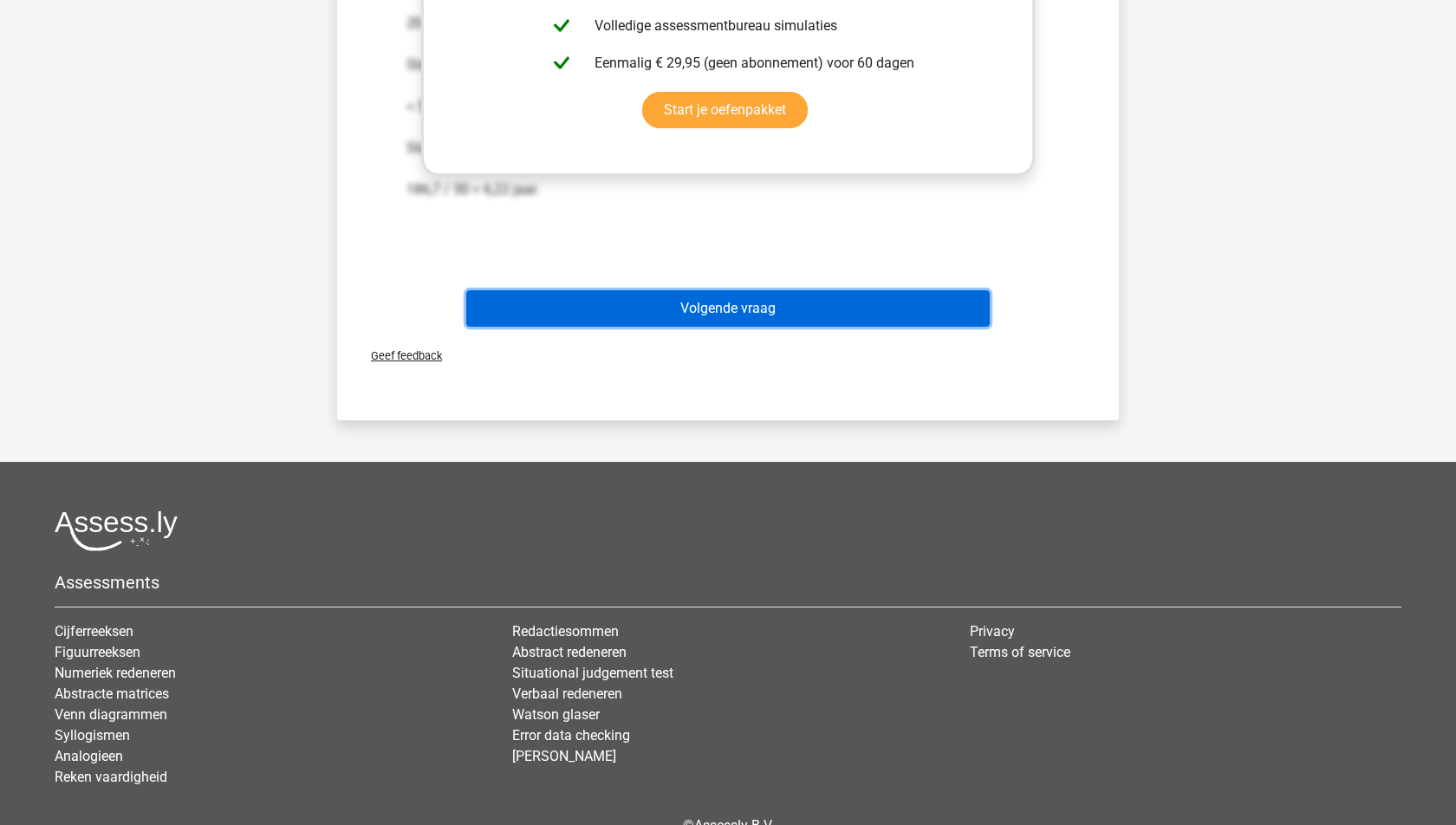
click at [705, 291] on button "Volgende vraag" at bounding box center [728, 309] width 524 height 36
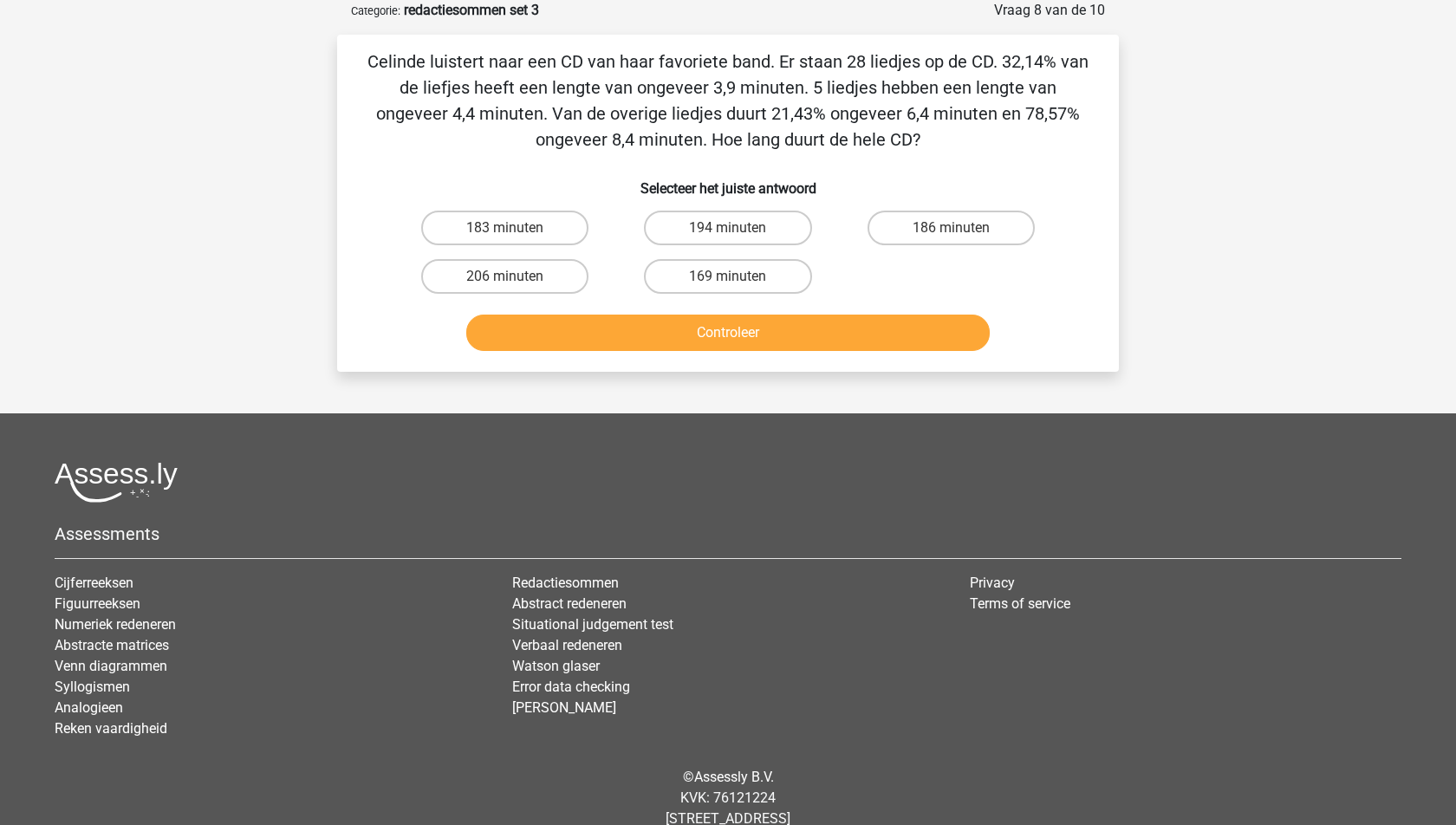
drag, startPoint x: 889, startPoint y: 142, endPoint x: 334, endPoint y: 69, distance: 559.8
click at [334, 69] on div "Vraag 8 van de 10 Categorie: redactiesommen set 3 Celinde luistert naar een CD …" at bounding box center [728, 185] width 809 height 372
copy p "Celinde luistert naar een CD van haar favoriete band. Er staan 28 liedjes op de…"
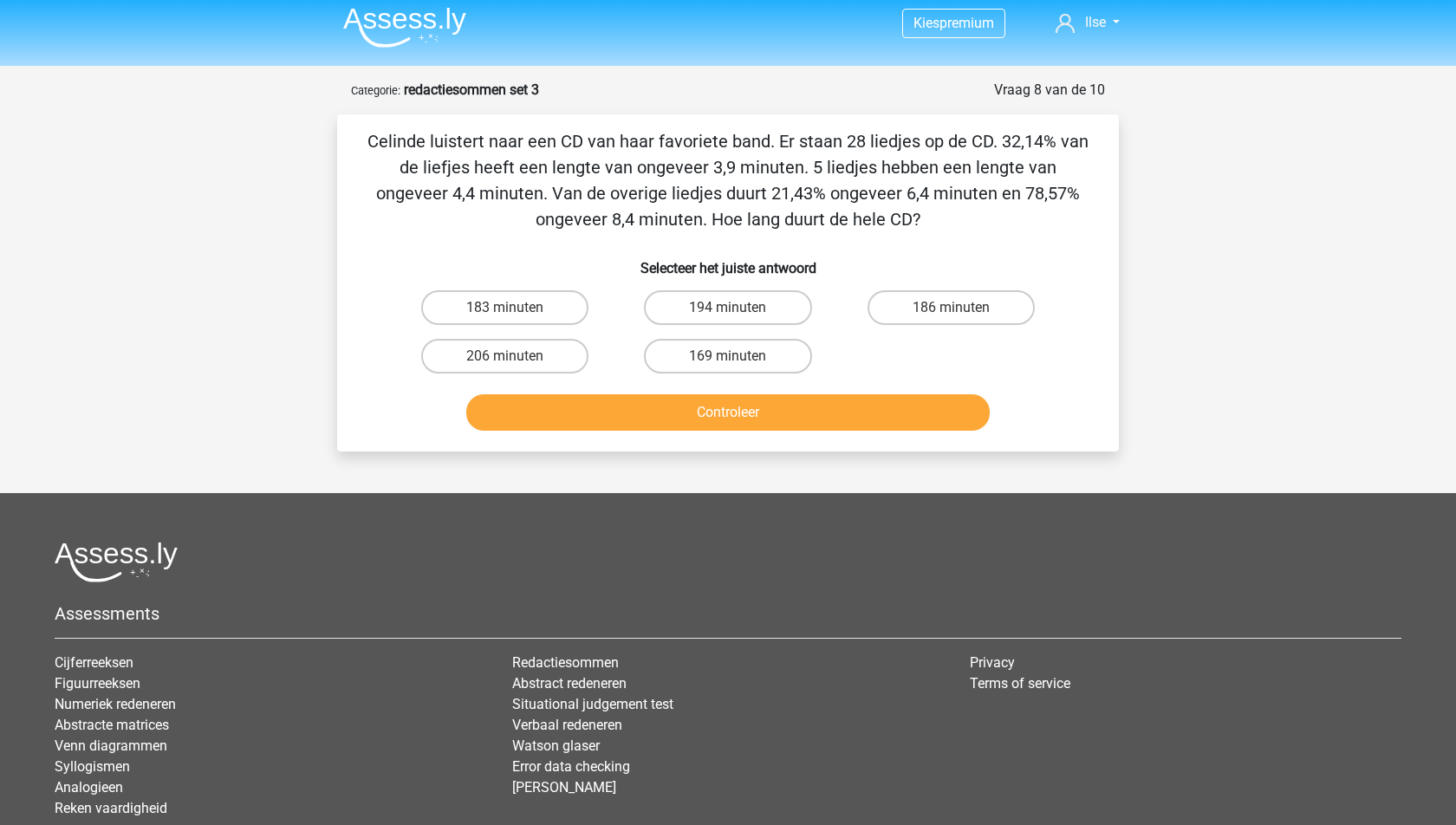
scroll to position [0, 0]
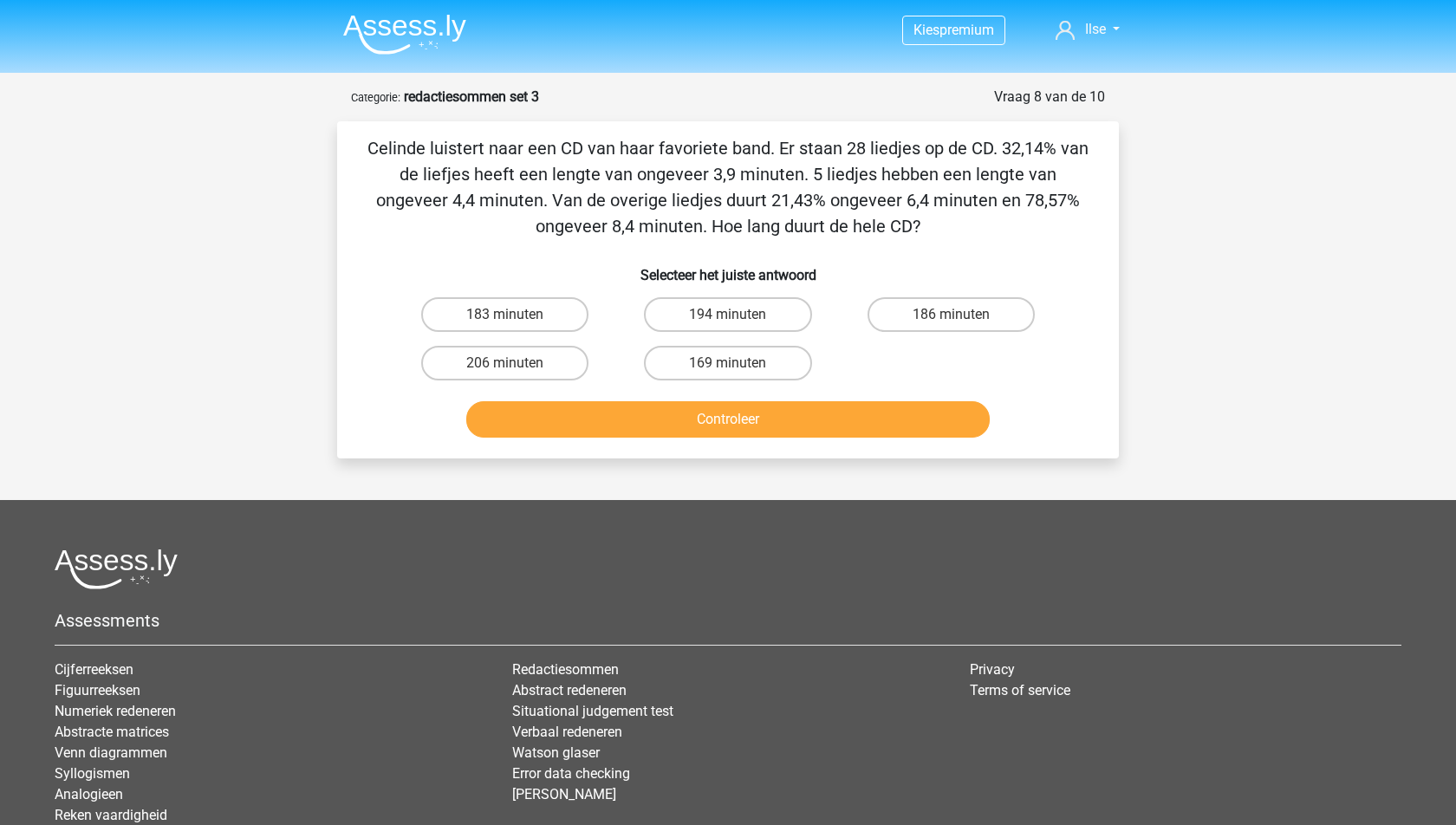
click at [954, 234] on p "Celinde luistert naar een CD van haar favoriete band. Er staan 28 liedjes op de…" at bounding box center [728, 187] width 726 height 104
drag, startPoint x: 1050, startPoint y: 143, endPoint x: 1015, endPoint y: 141, distance: 35.1
click at [1015, 142] on p "Celinde luistert naar een CD van haar favoriete band. Er staan 28 liedjes op de…" at bounding box center [728, 187] width 726 height 104
